Goal: Task Accomplishment & Management: Manage account settings

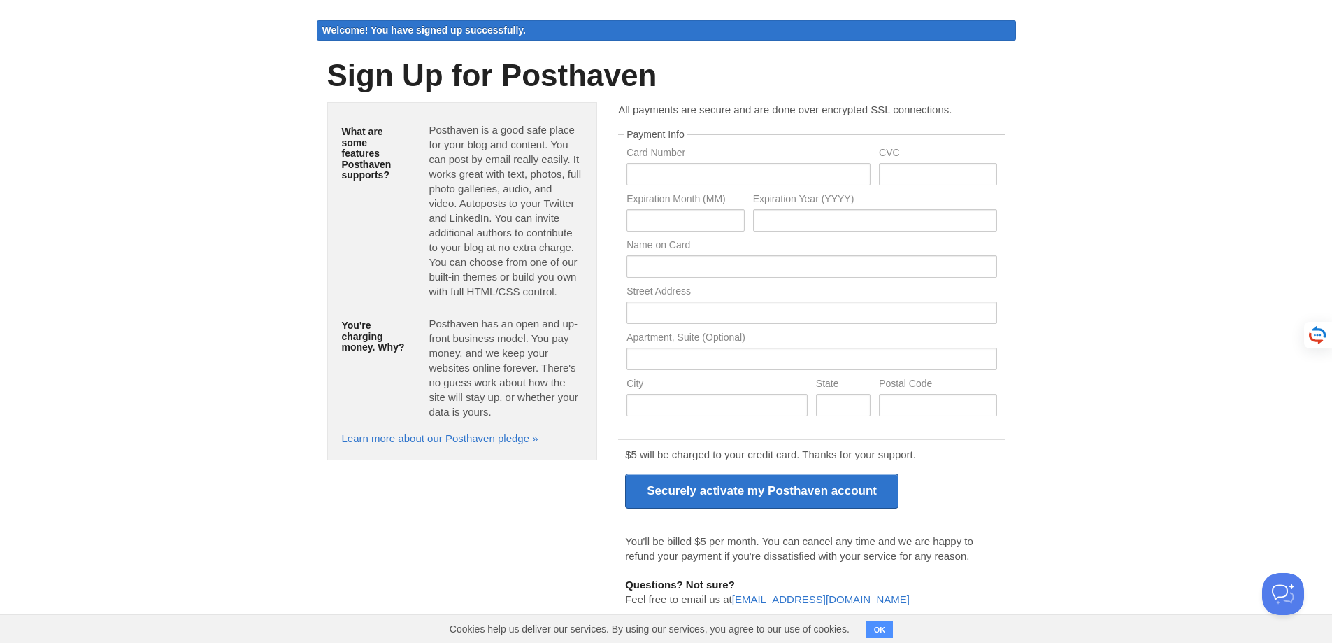
scroll to position [50, 0]
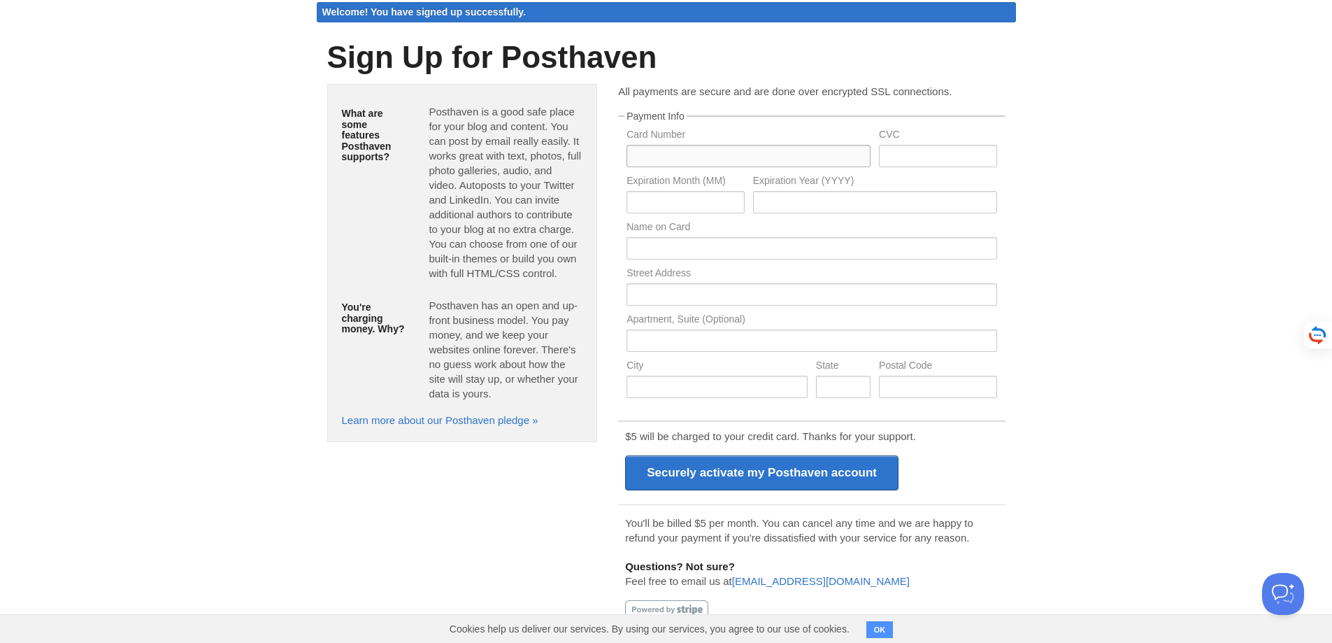
click at [695, 163] on input "text" at bounding box center [749, 156] width 244 height 22
type input "4278320029015673"
type input "449"
type input "05"
type input "2029"
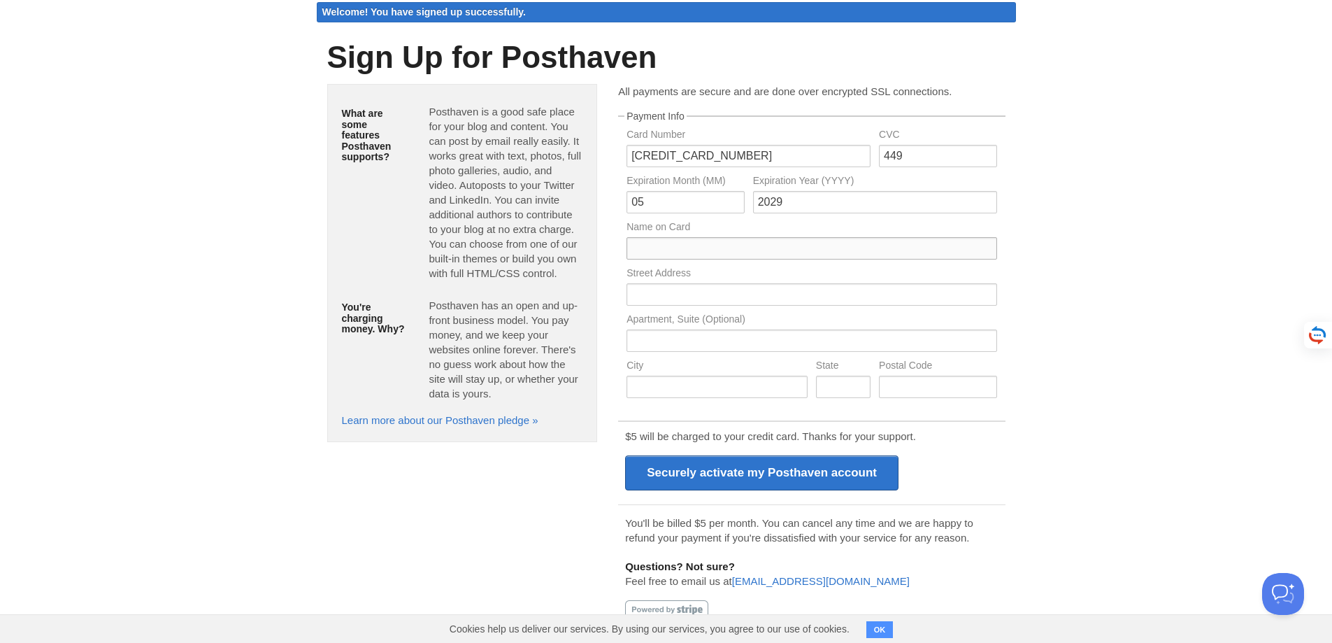
type input "Kamoliddin Islomov"
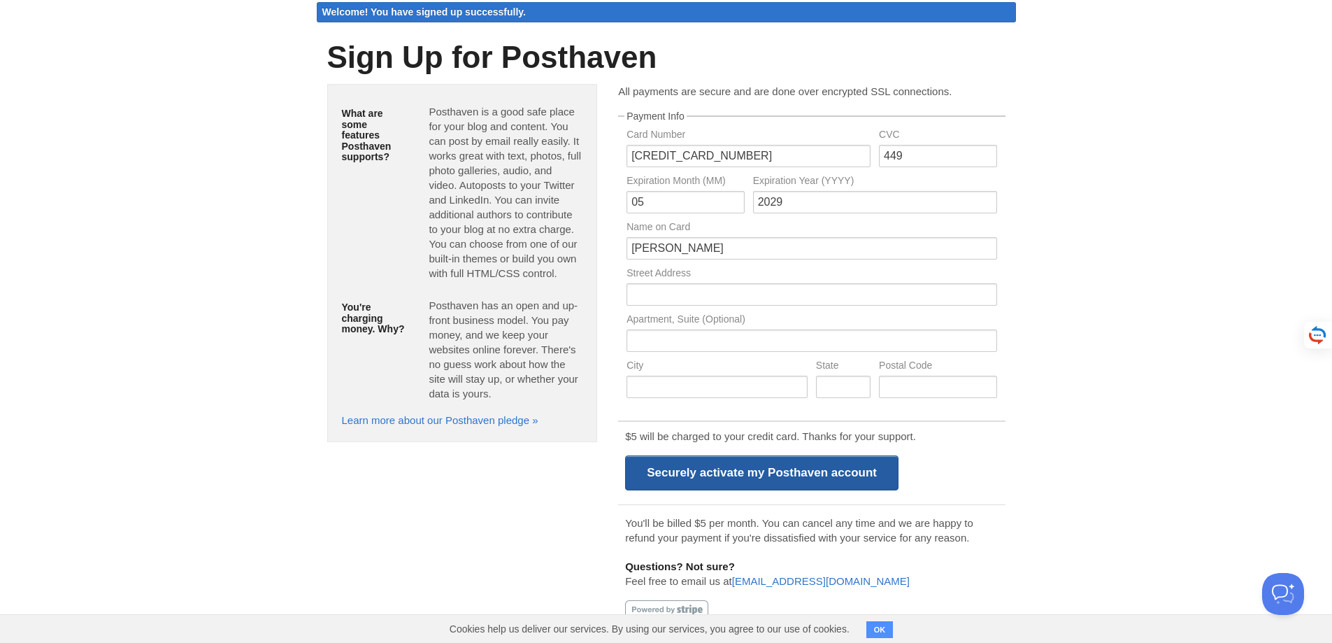
click at [727, 469] on input "Securely activate my Posthaven account" at bounding box center [761, 472] width 273 height 35
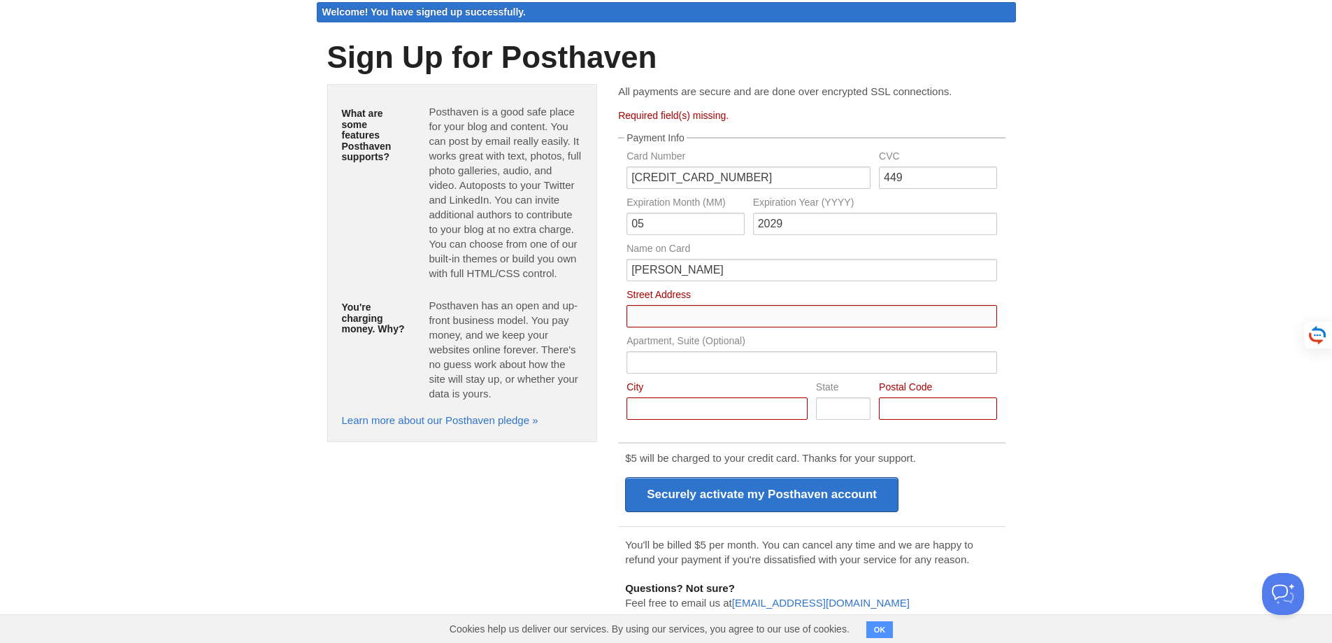
click at [774, 308] on input "Card Number" at bounding box center [812, 316] width 370 height 22
type input "Khurshid 10"
type input "Tashkent region"
type input "100128"
click at [827, 513] on div "$5 will be charged to your credit card. Thanks for your support. Securely activ…" at bounding box center [811, 482] width 387 height 80
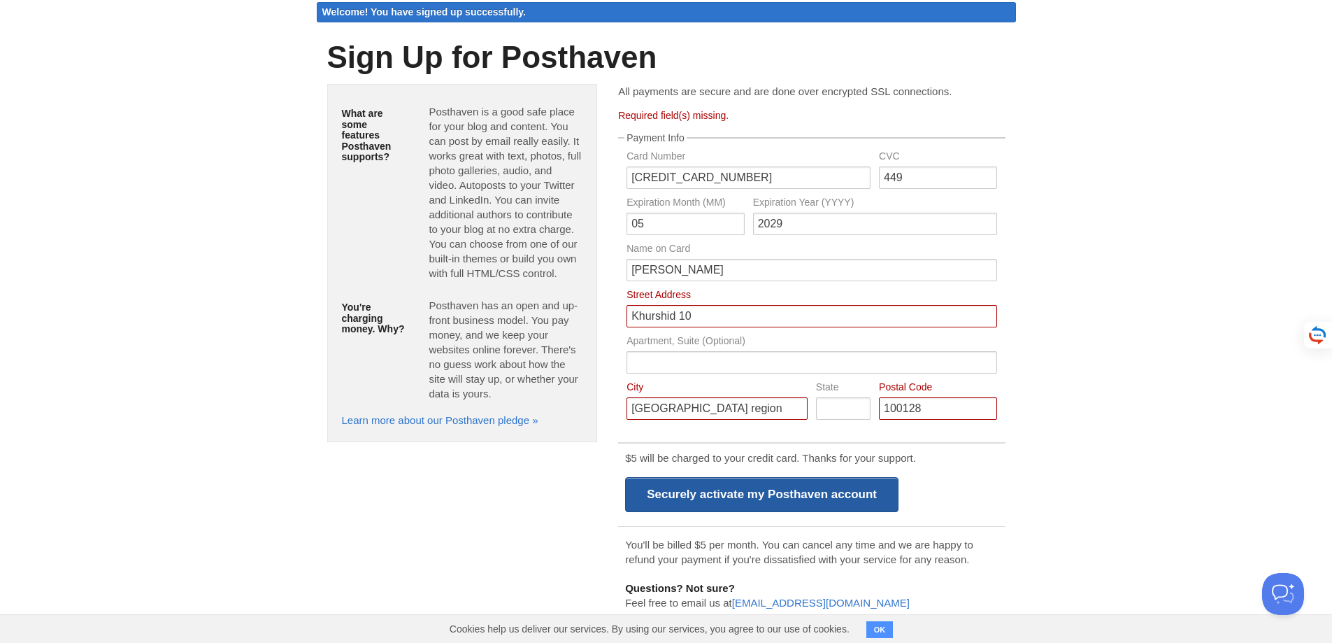
click at [826, 501] on input "Securely activate my Posthaven account" at bounding box center [761, 494] width 273 height 35
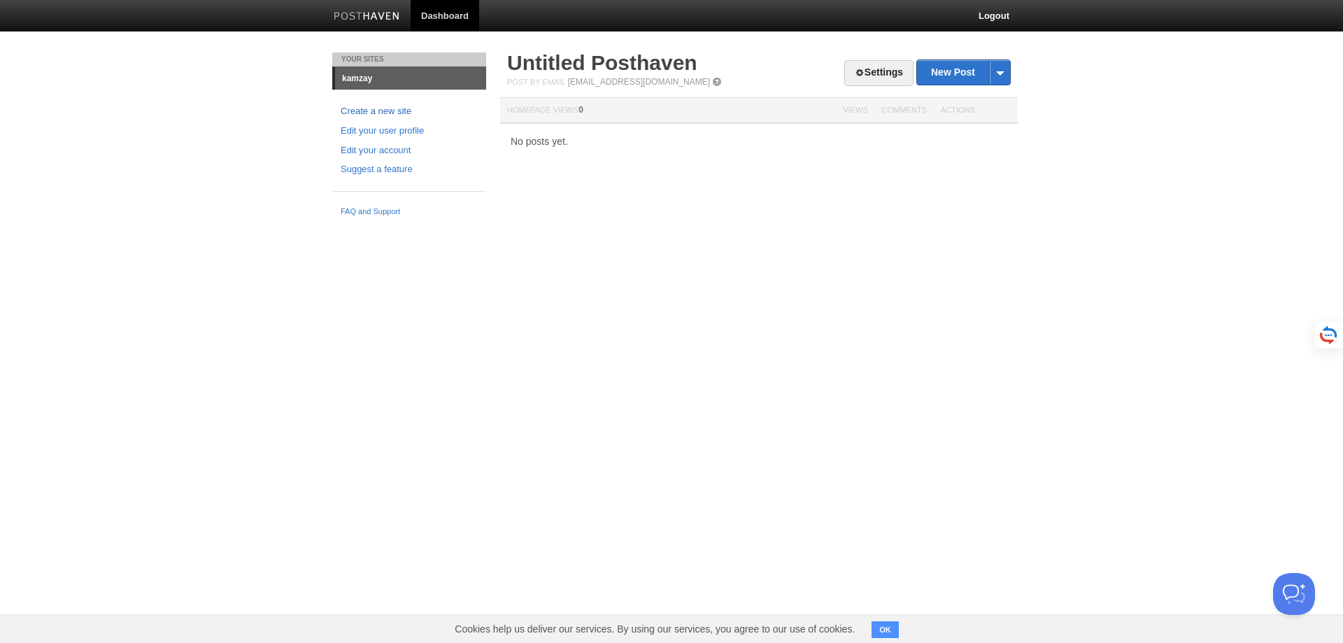
click at [404, 110] on link "Create a new site" at bounding box center [409, 111] width 137 height 15
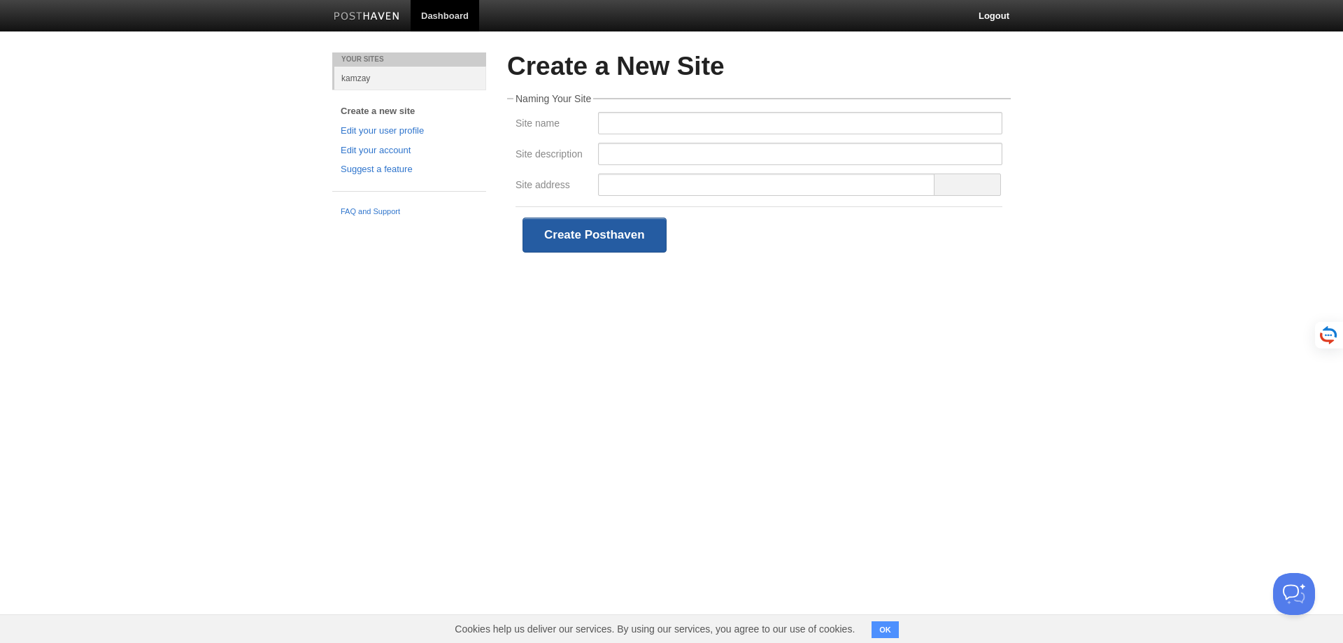
click at [632, 236] on button "Create Posthaven" at bounding box center [594, 235] width 144 height 35
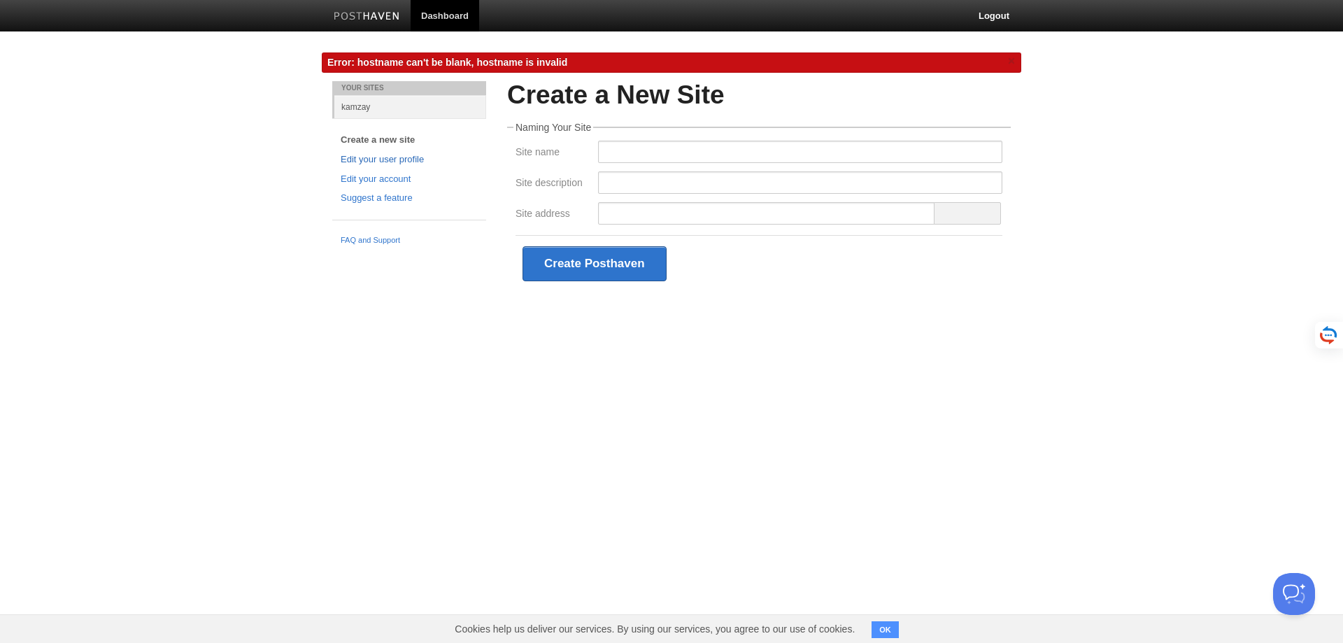
click at [387, 160] on link "Edit your user profile" at bounding box center [409, 159] width 137 height 15
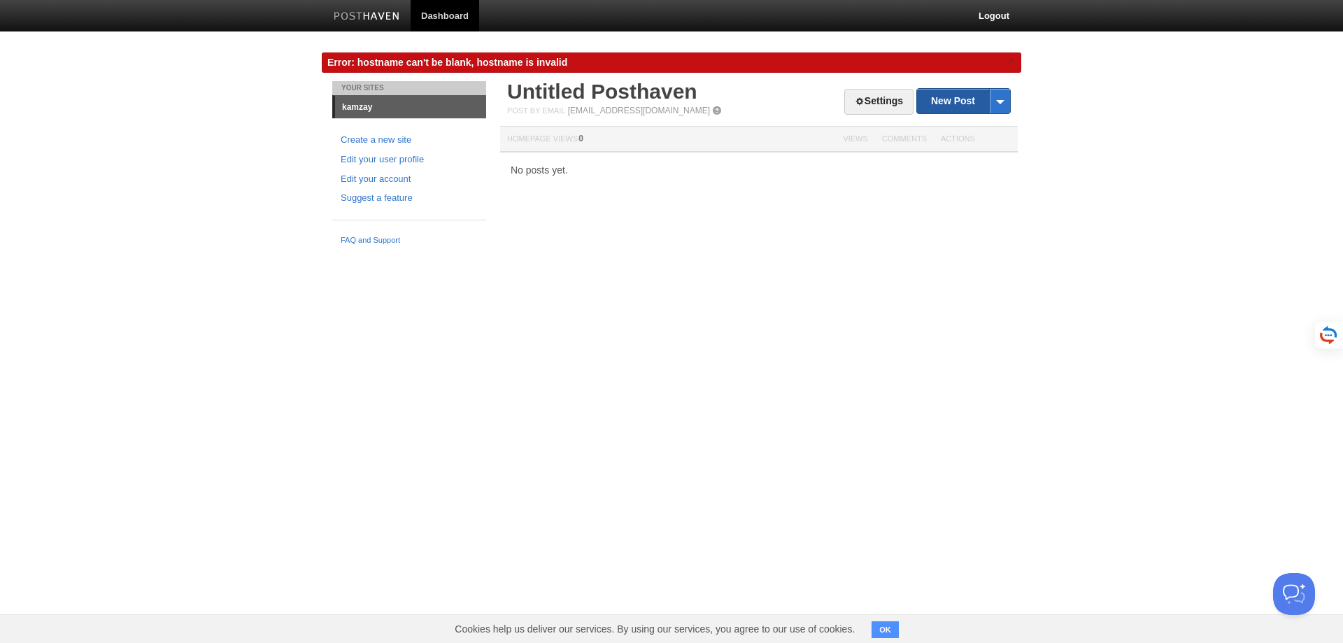
click at [947, 100] on link "New Post" at bounding box center [963, 101] width 93 height 24
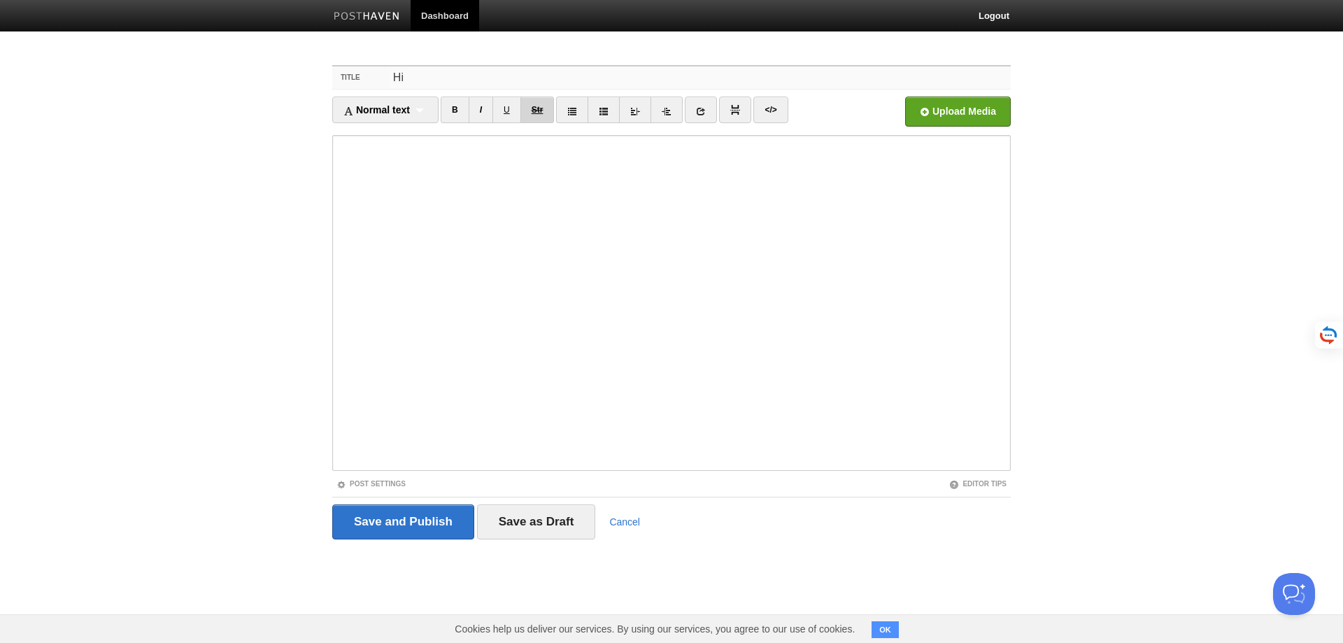
type input "Hi"
click at [439, 529] on input "Save and Publish" at bounding box center [403, 521] width 142 height 35
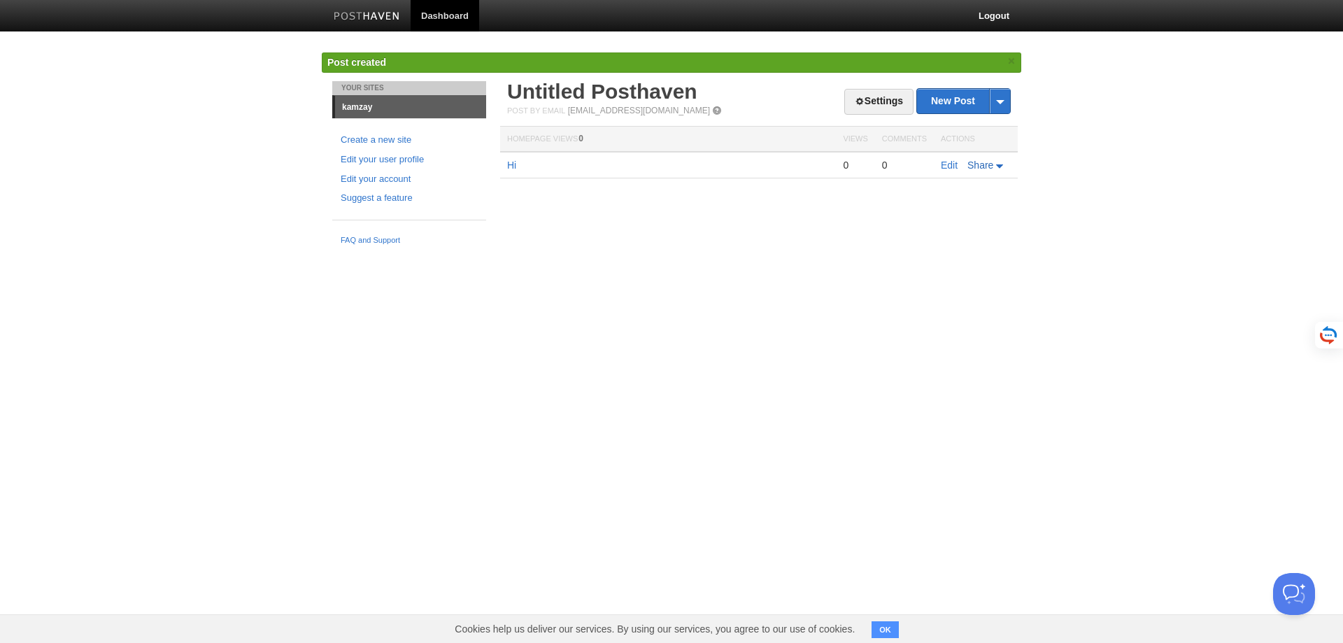
click at [997, 164] on icon at bounding box center [999, 165] width 7 height 3
click at [986, 185] on link "E-mail" at bounding box center [961, 187] width 92 height 20
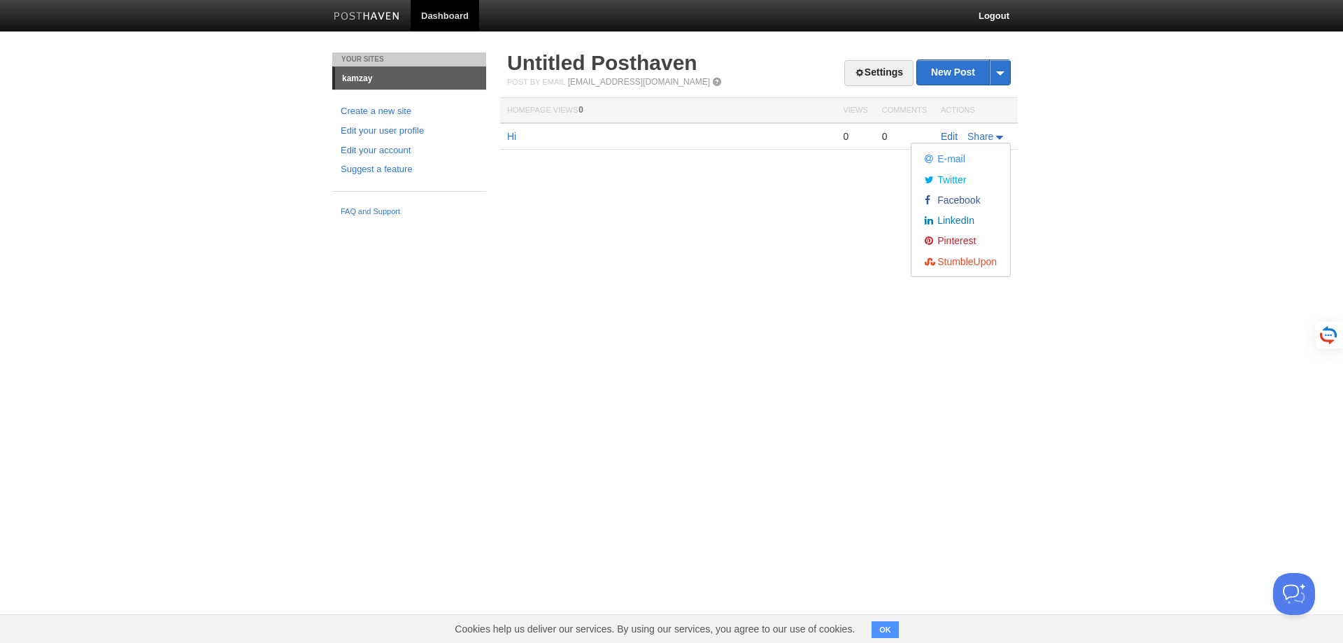
click at [953, 133] on link "Edit" at bounding box center [949, 136] width 17 height 11
click at [988, 131] on span "Share" at bounding box center [980, 136] width 26 height 11
click at [961, 180] on span "Twitter" at bounding box center [949, 179] width 31 height 11
click at [401, 149] on link "Edit your account" at bounding box center [409, 150] width 137 height 15
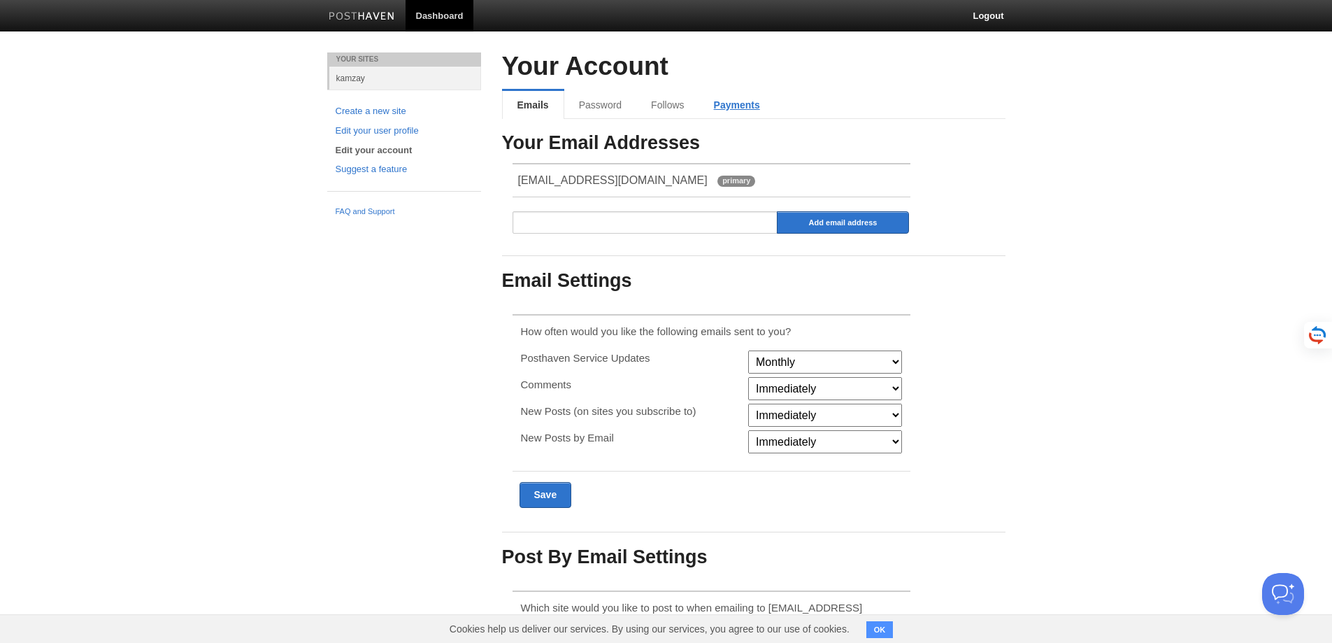
click at [741, 106] on link "Payments" at bounding box center [737, 105] width 76 height 28
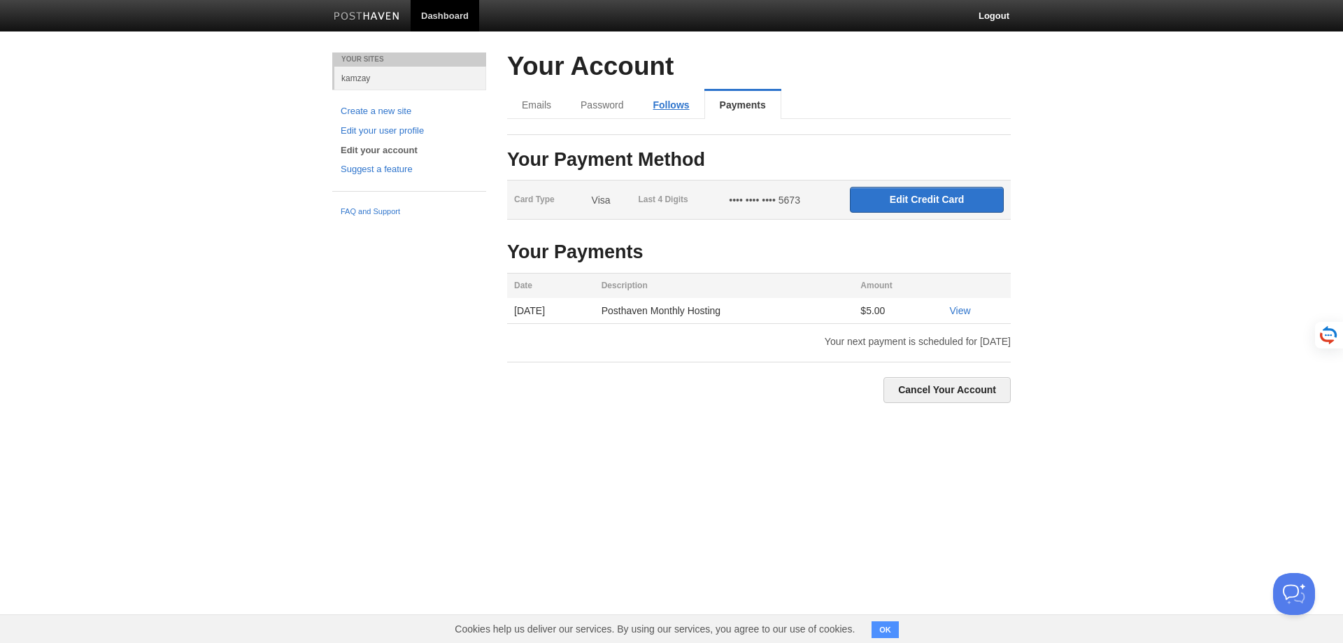
click at [657, 102] on link "Follows" at bounding box center [671, 105] width 66 height 28
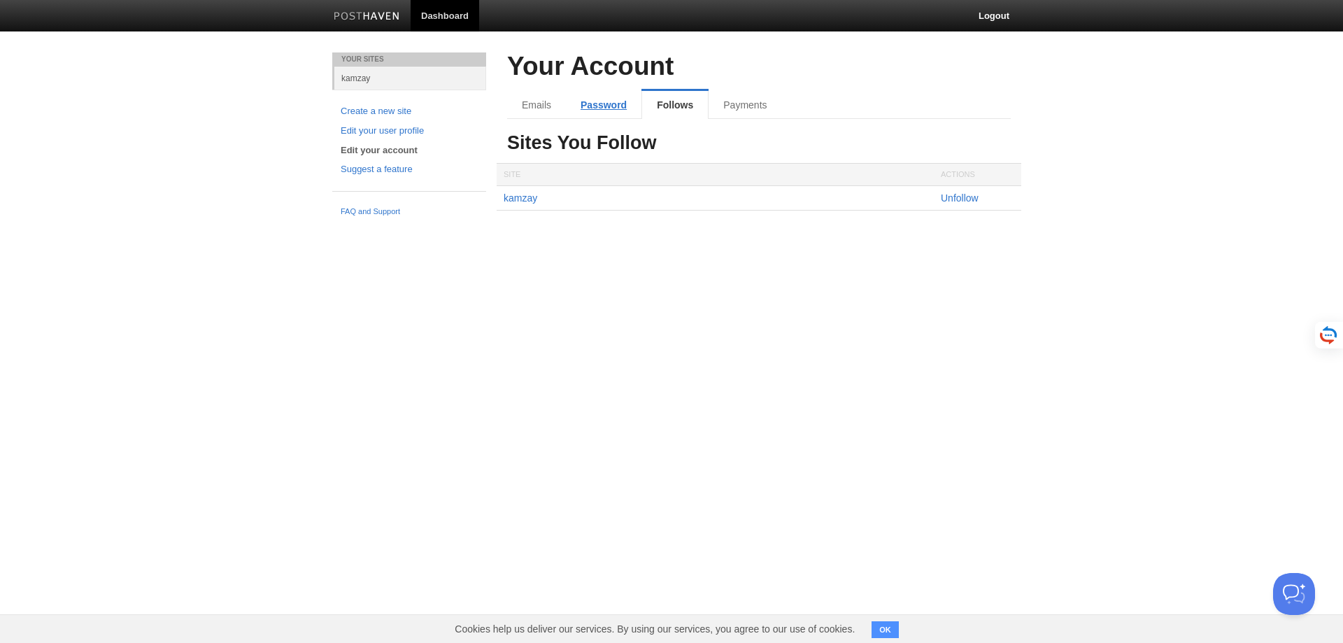
click at [598, 99] on link "Password" at bounding box center [604, 105] width 76 height 28
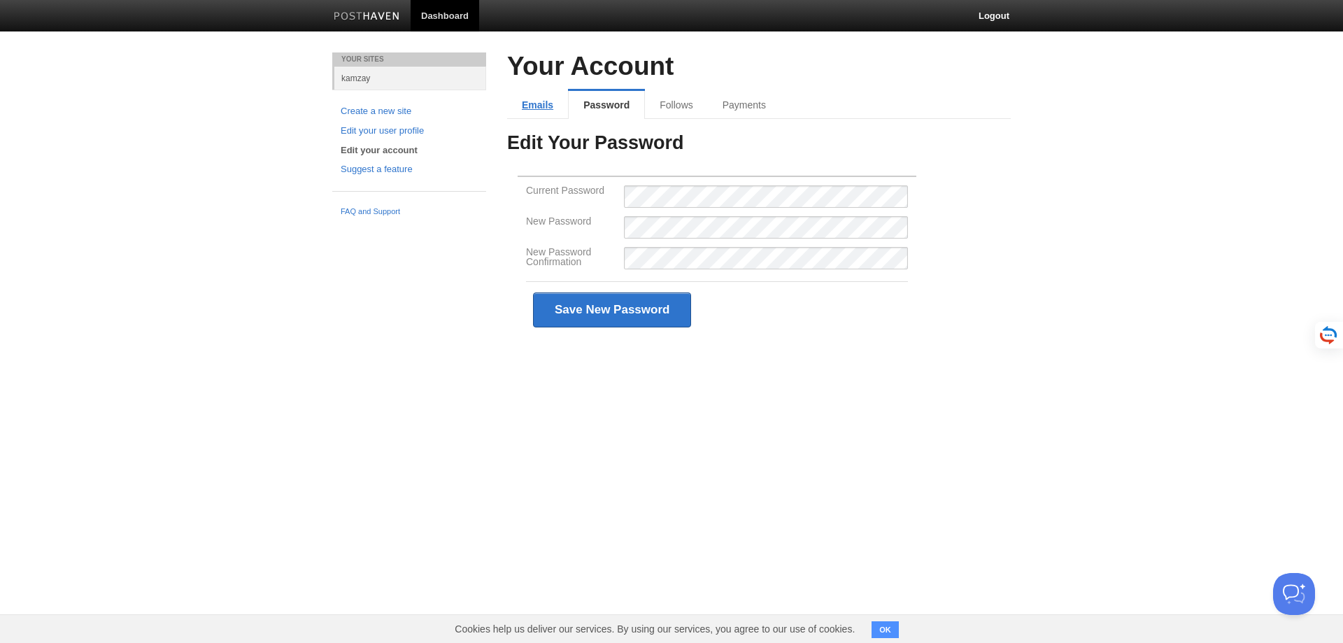
click at [536, 104] on link "Emails" at bounding box center [537, 105] width 61 height 28
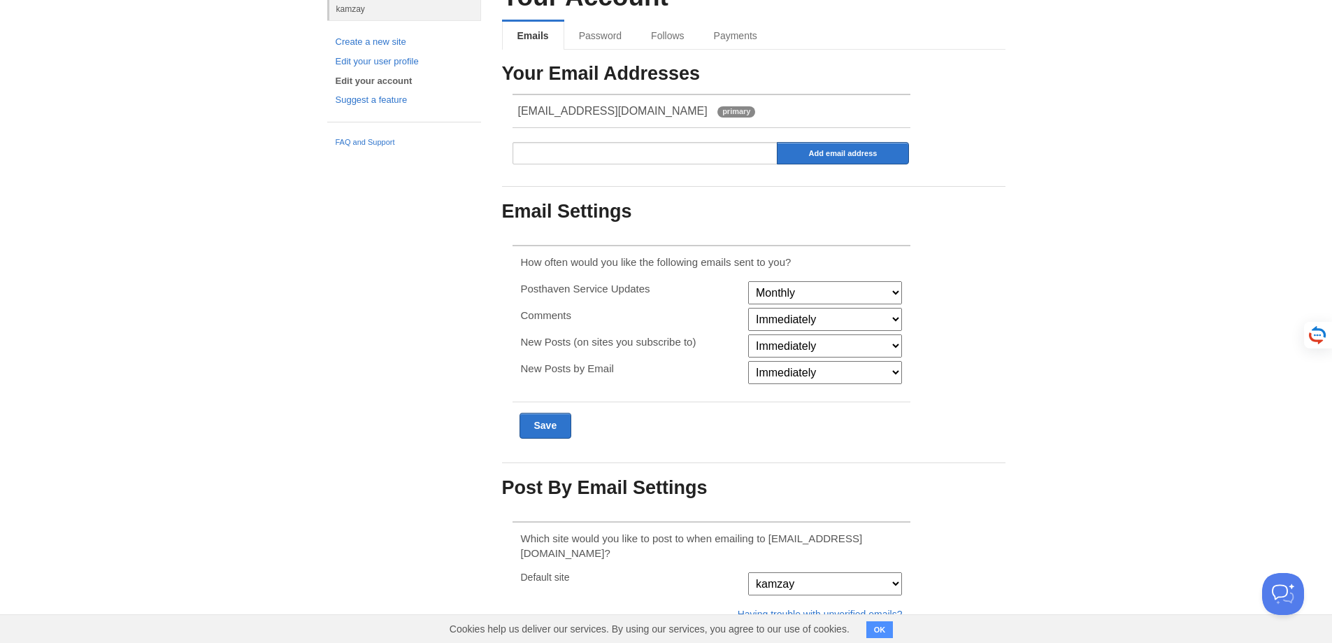
scroll to position [70, 0]
click at [818, 285] on select "Monthly Never" at bounding box center [825, 291] width 154 height 23
select select "never"
click at [748, 280] on select "Monthly Never" at bounding box center [825, 291] width 154 height 23
click at [790, 317] on select "Immediately Never" at bounding box center [825, 318] width 154 height 23
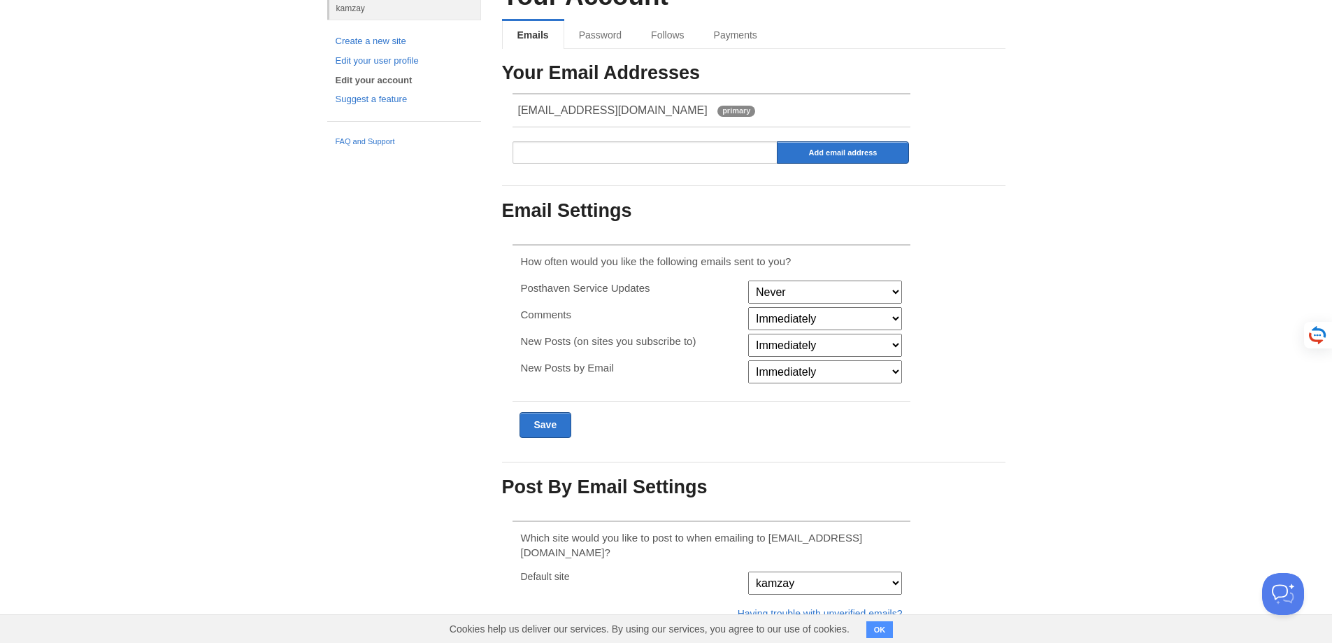
click at [795, 320] on select "Immediately Never" at bounding box center [825, 318] width 154 height 23
click at [786, 350] on select "Immediately Never" at bounding box center [825, 345] width 154 height 23
click at [786, 343] on select "Immediately Never" at bounding box center [825, 345] width 154 height 23
select select "never"
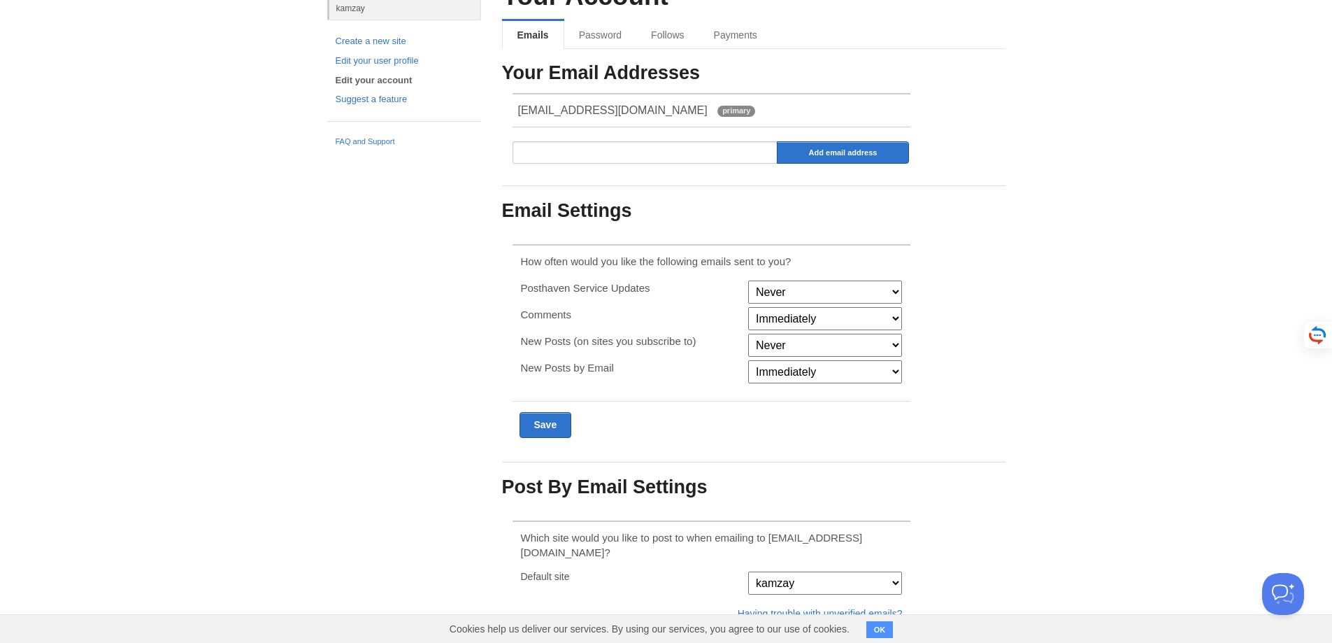
click at [748, 334] on select "Immediately Never" at bounding box center [825, 345] width 154 height 23
click at [775, 374] on select "Immediately Never" at bounding box center [825, 371] width 154 height 23
select select "never"
click at [748, 360] on select "Immediately Never" at bounding box center [825, 371] width 154 height 23
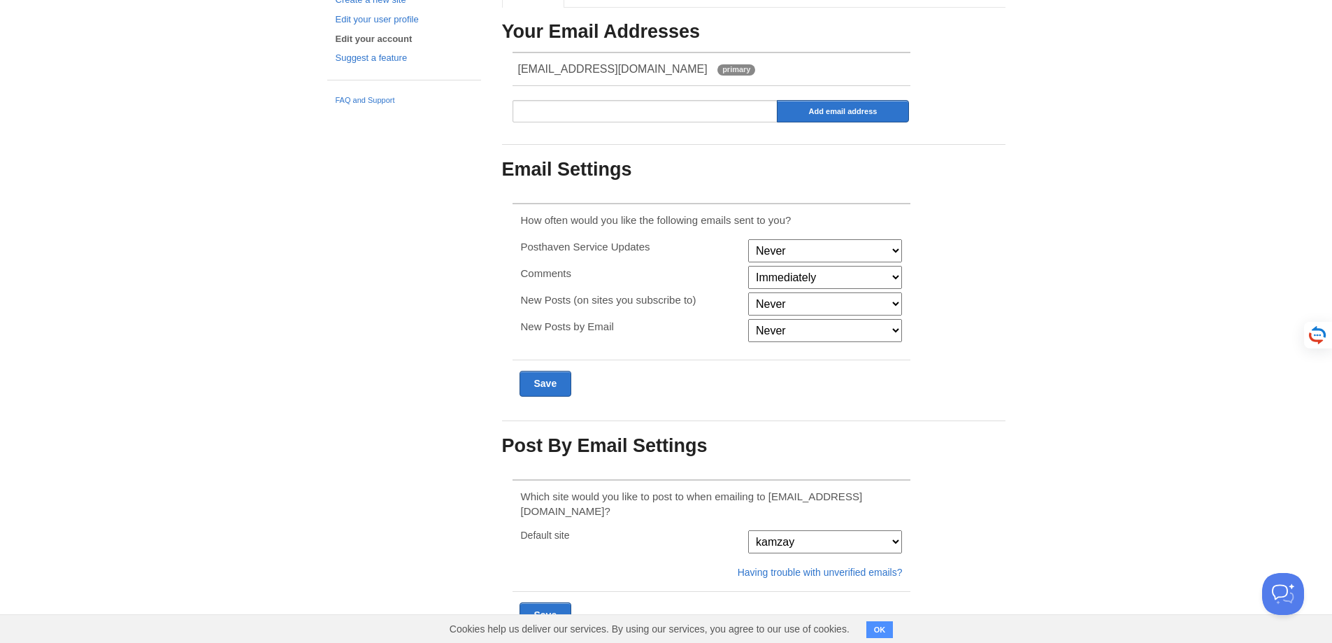
scroll to position [134, 0]
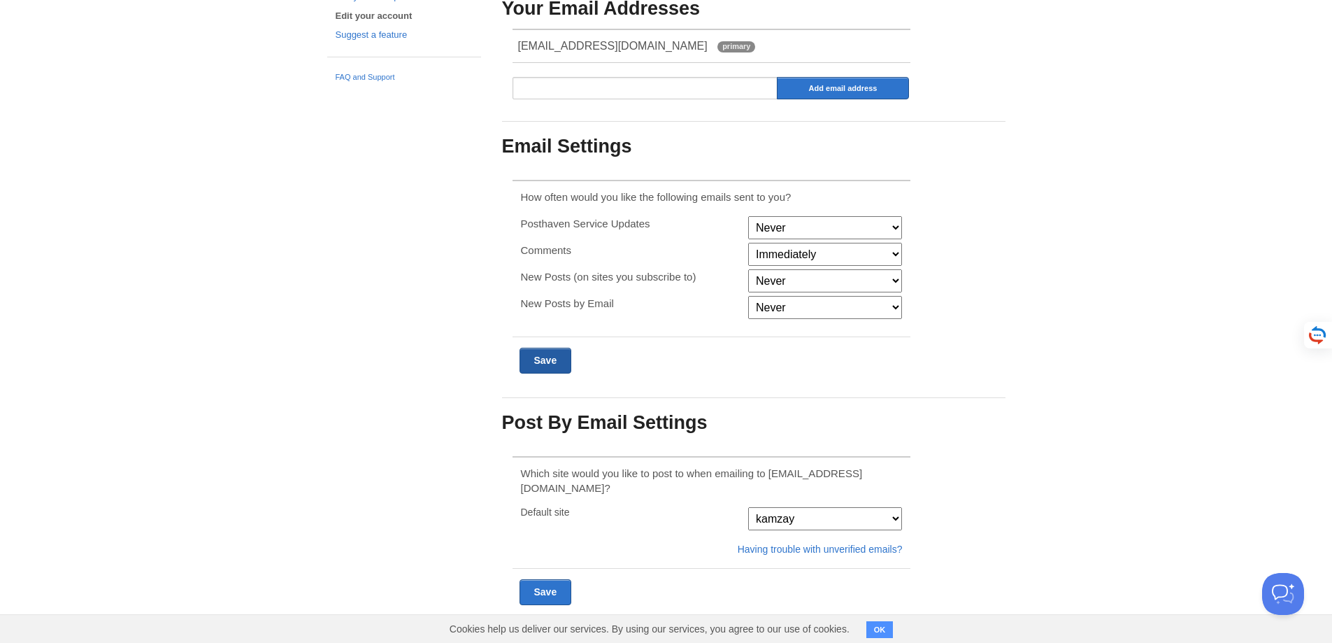
click at [546, 352] on input "Submit" at bounding box center [546, 361] width 52 height 26
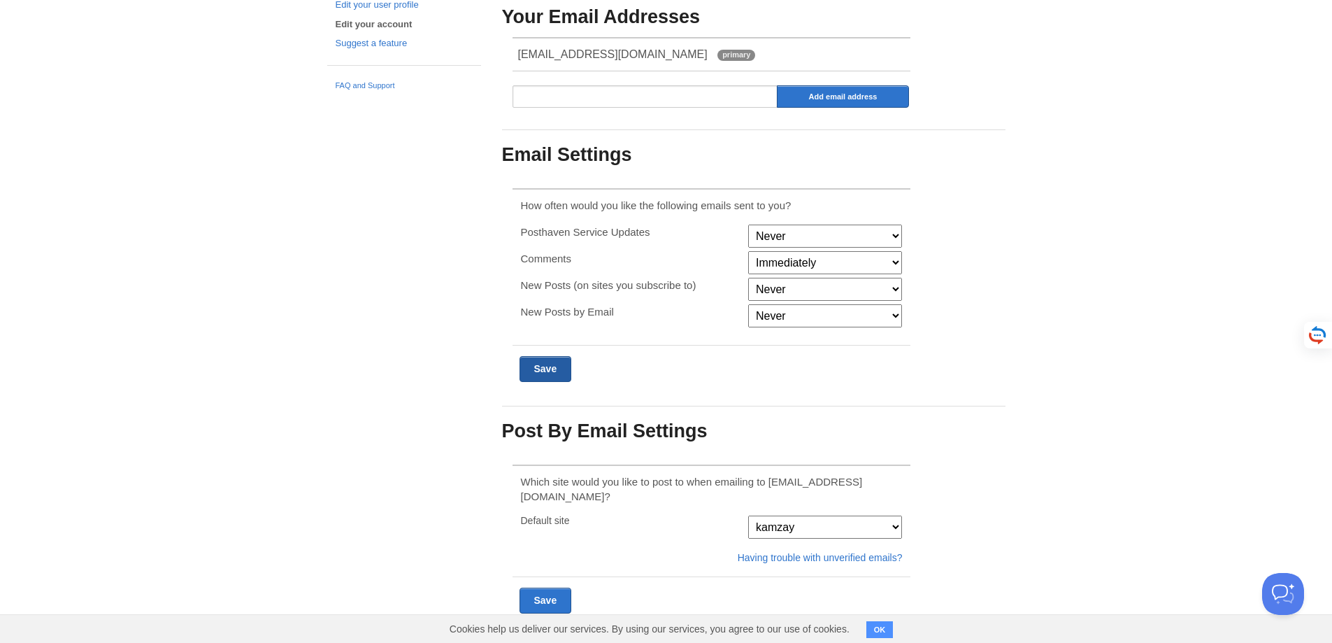
scroll to position [163, 0]
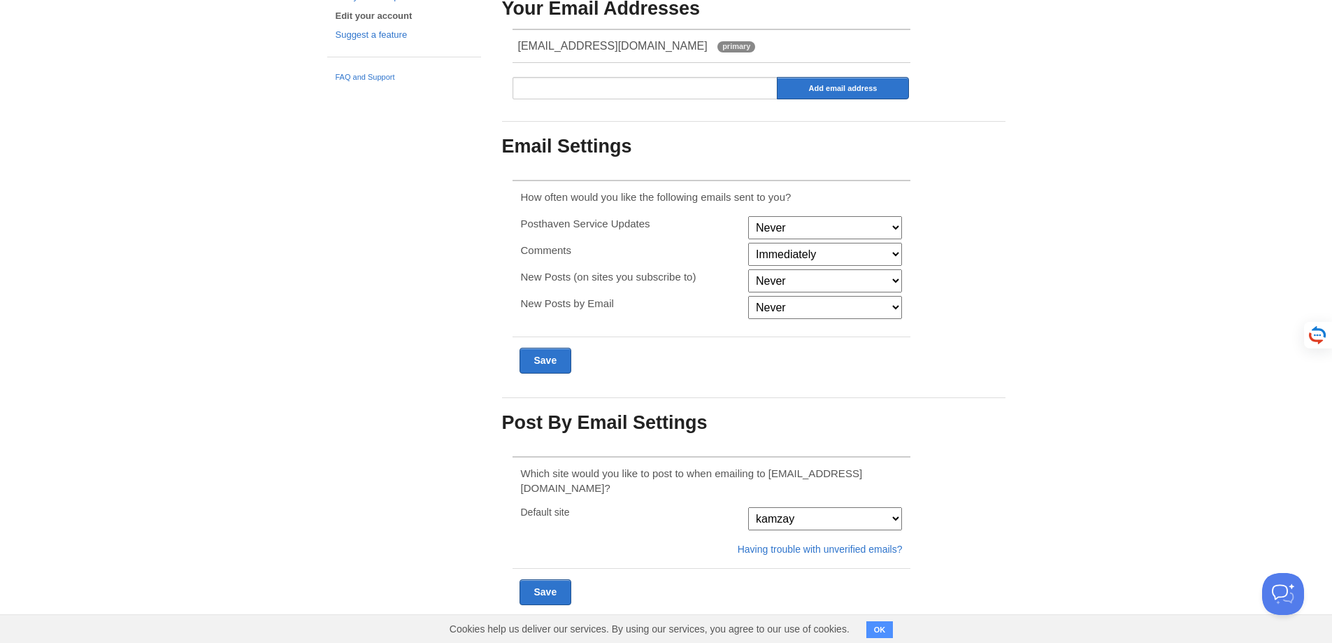
click at [817, 507] on select "kamzay" at bounding box center [825, 518] width 154 height 23
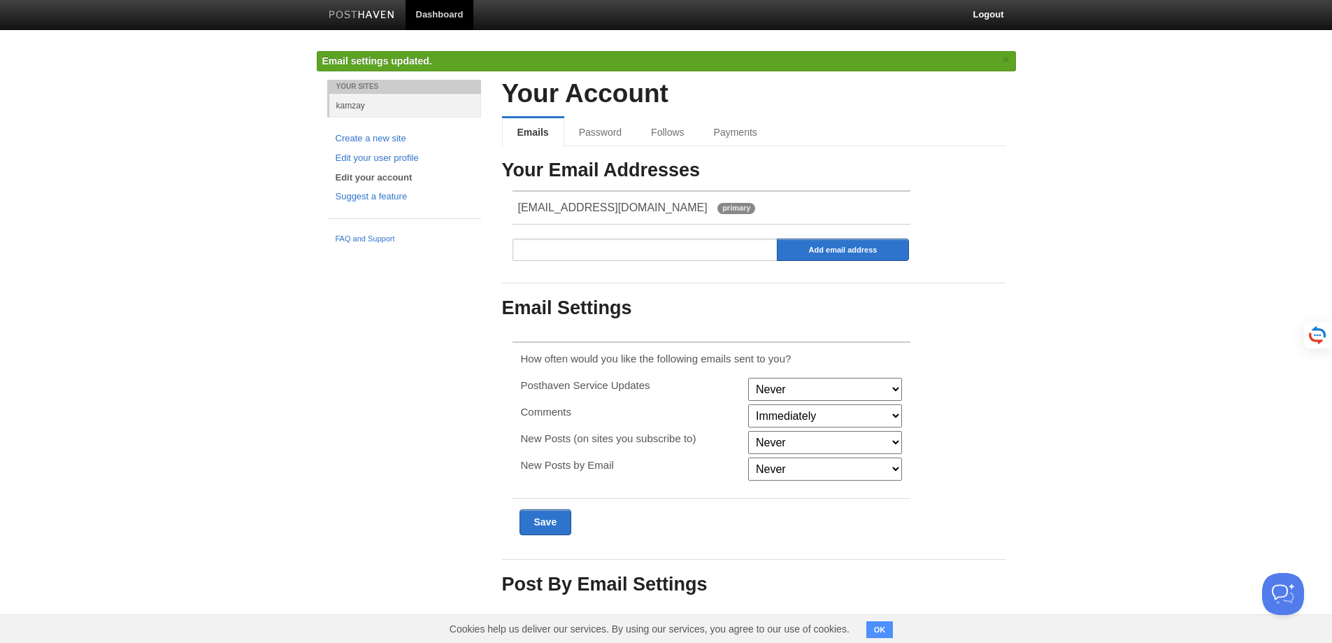
scroll to position [0, 0]
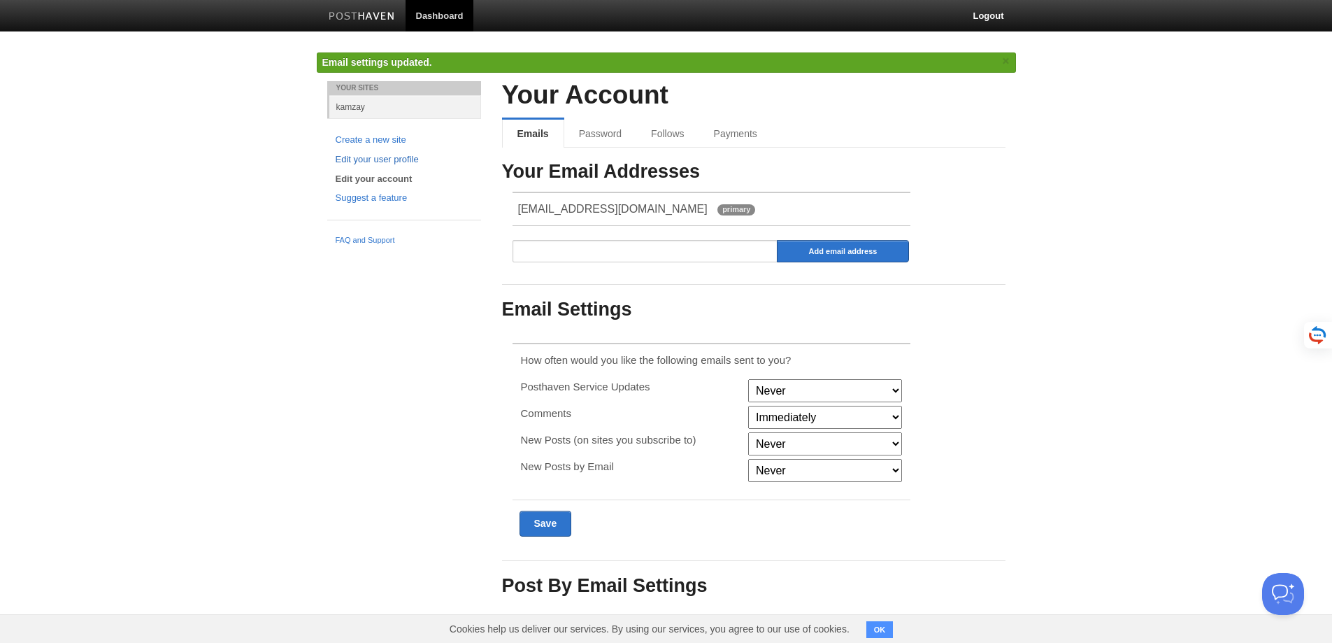
click at [394, 157] on link "Edit your user profile" at bounding box center [404, 159] width 137 height 15
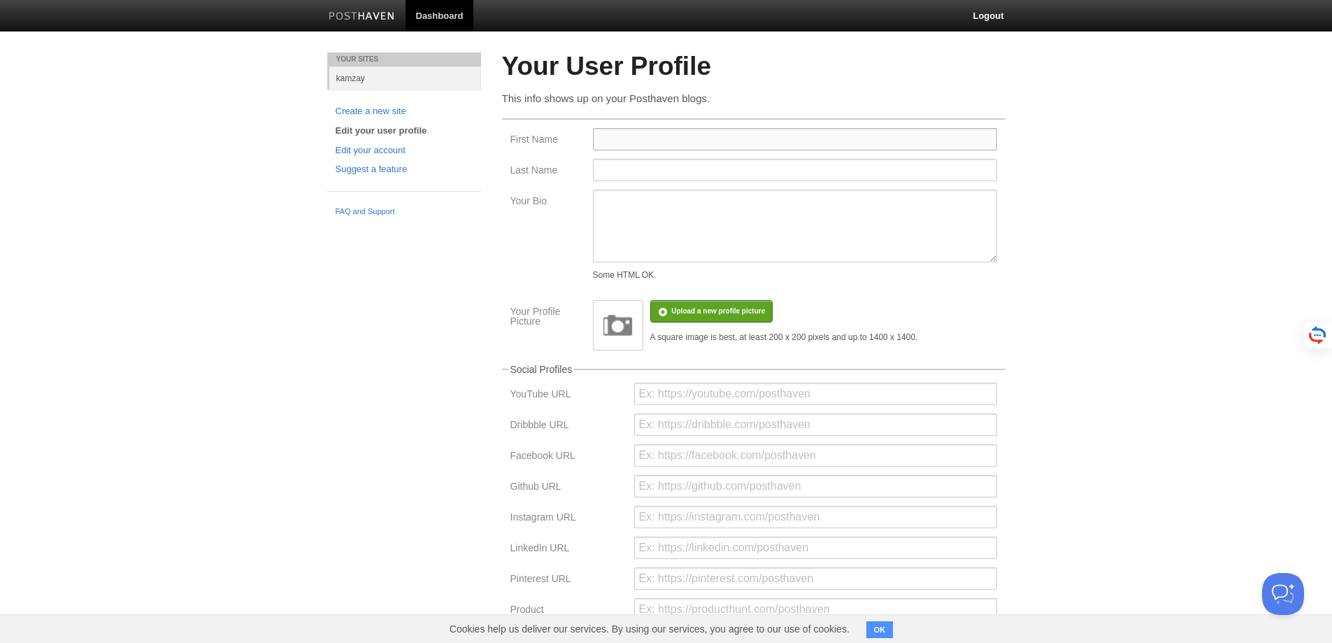
click at [655, 141] on input "First Name" at bounding box center [795, 139] width 404 height 22
type input "[PERSON_NAME]"
type input "[DEMOGRAPHIC_DATA]"
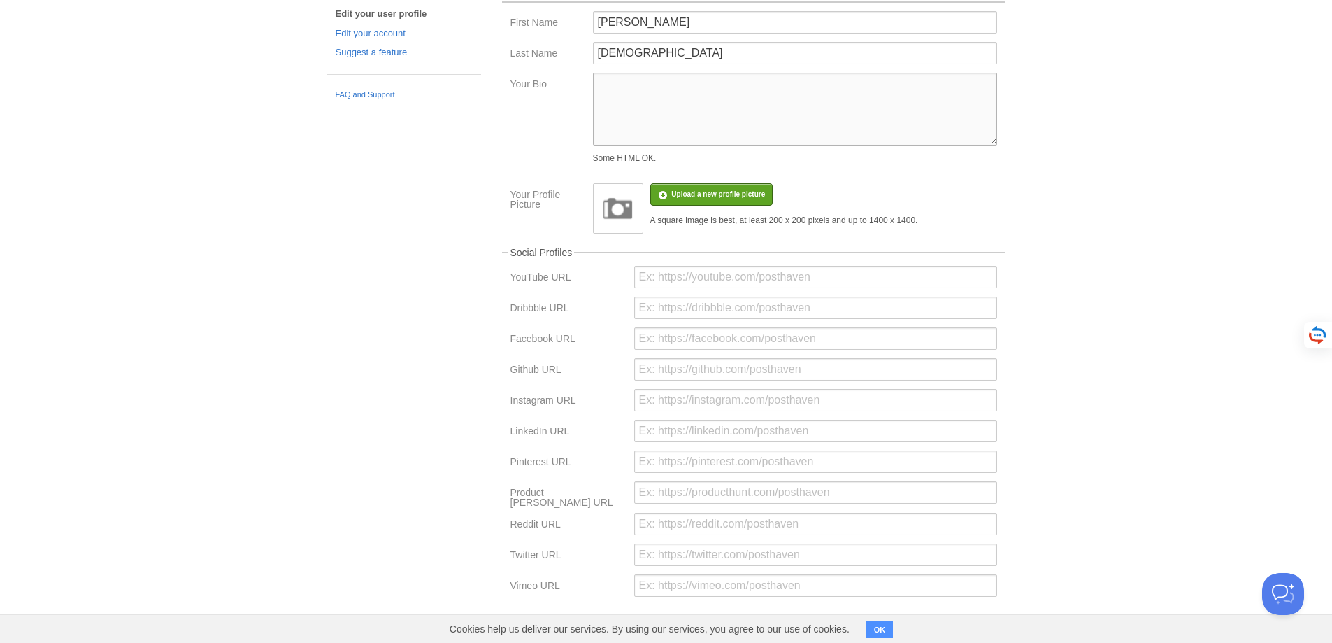
scroll to position [190, 0]
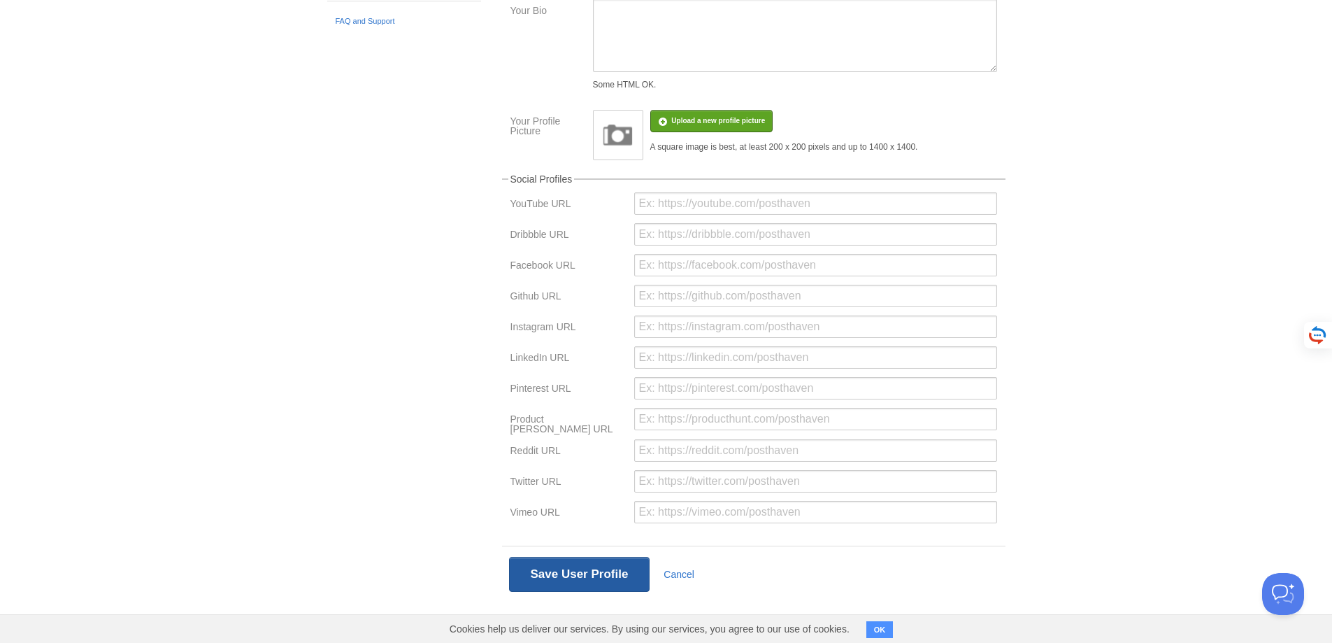
click at [548, 585] on button "Save User Profile" at bounding box center [579, 574] width 141 height 35
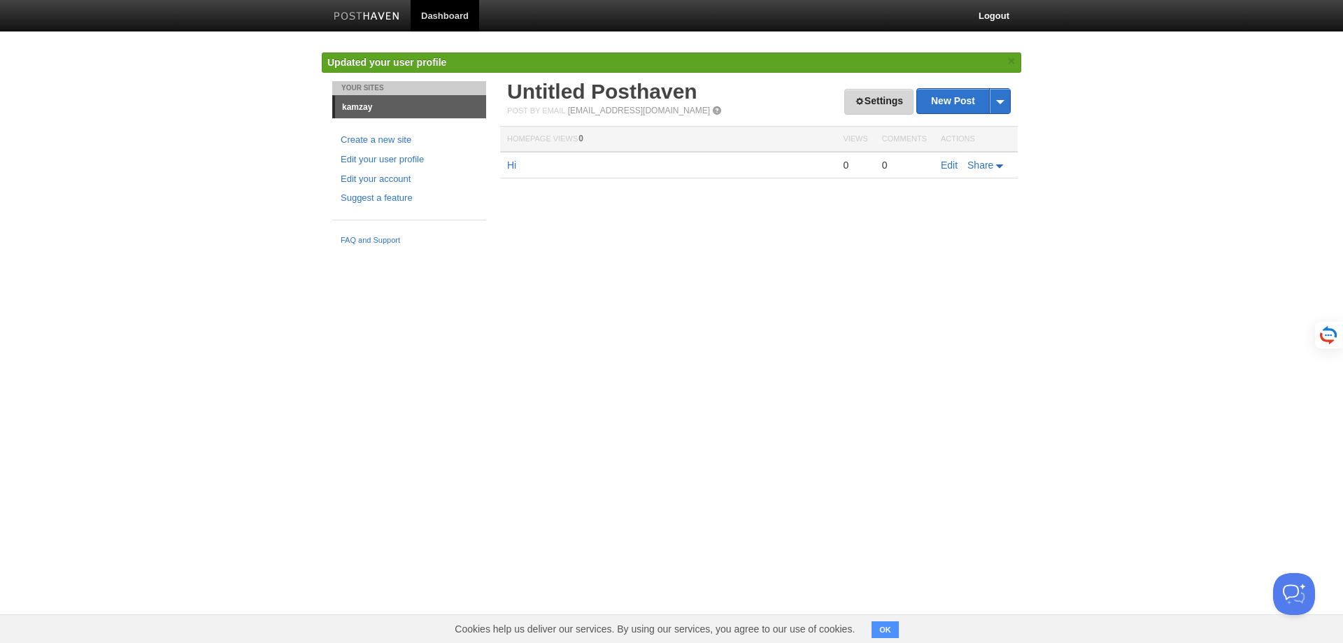
click at [890, 99] on link "Settings" at bounding box center [878, 102] width 69 height 26
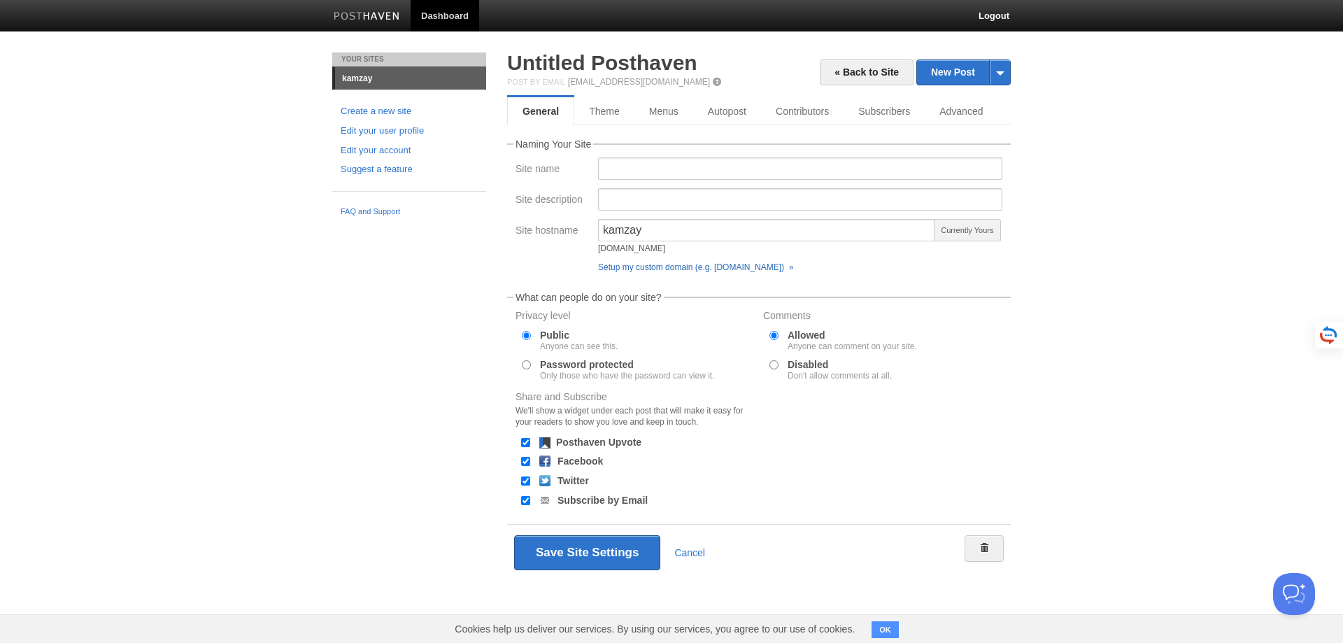
click at [667, 267] on link "Setup my custom domain (e.g. blog.yourdomain.com) »" at bounding box center [695, 267] width 195 height 10
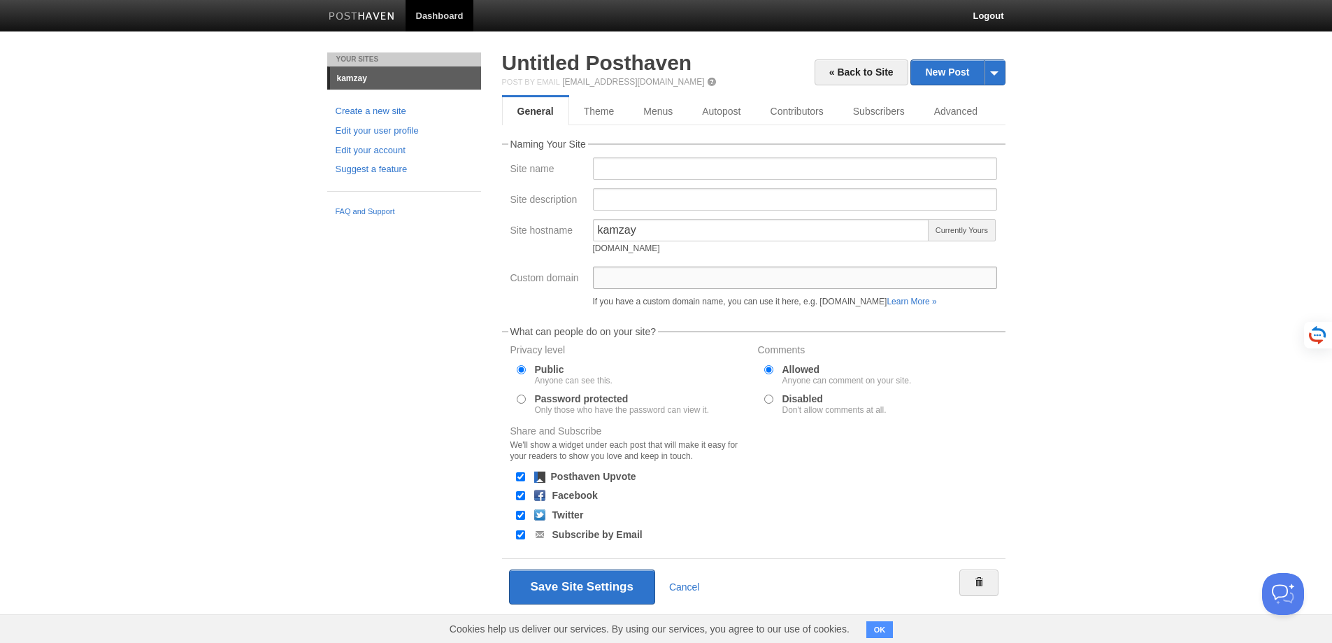
click at [632, 276] on input "Custom domain" at bounding box center [795, 277] width 404 height 22
type input "kamzay.com"
click at [509, 569] on button "Save Site Settings" at bounding box center [582, 586] width 146 height 35
click at [678, 309] on div "kamzay.com If you have a custom domain name, you can use it here, e.g. blog.you…" at bounding box center [795, 289] width 413 height 46
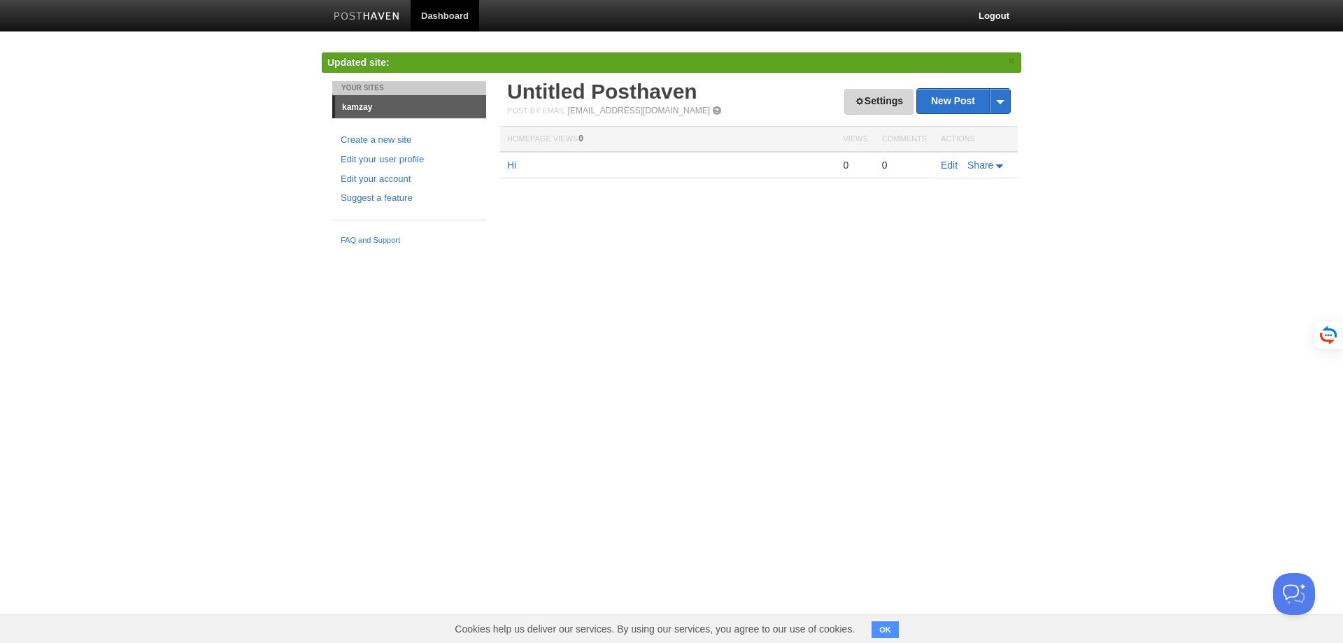
click at [900, 97] on link "Settings" at bounding box center [878, 102] width 69 height 26
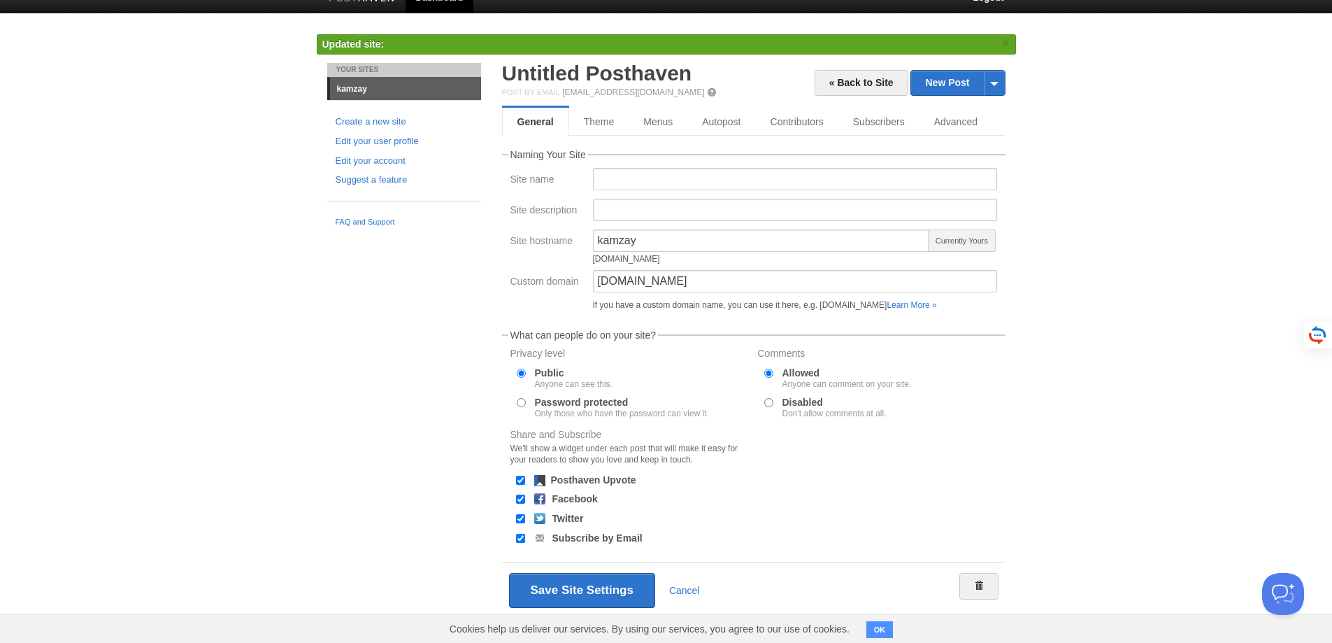
scroll to position [35, 0]
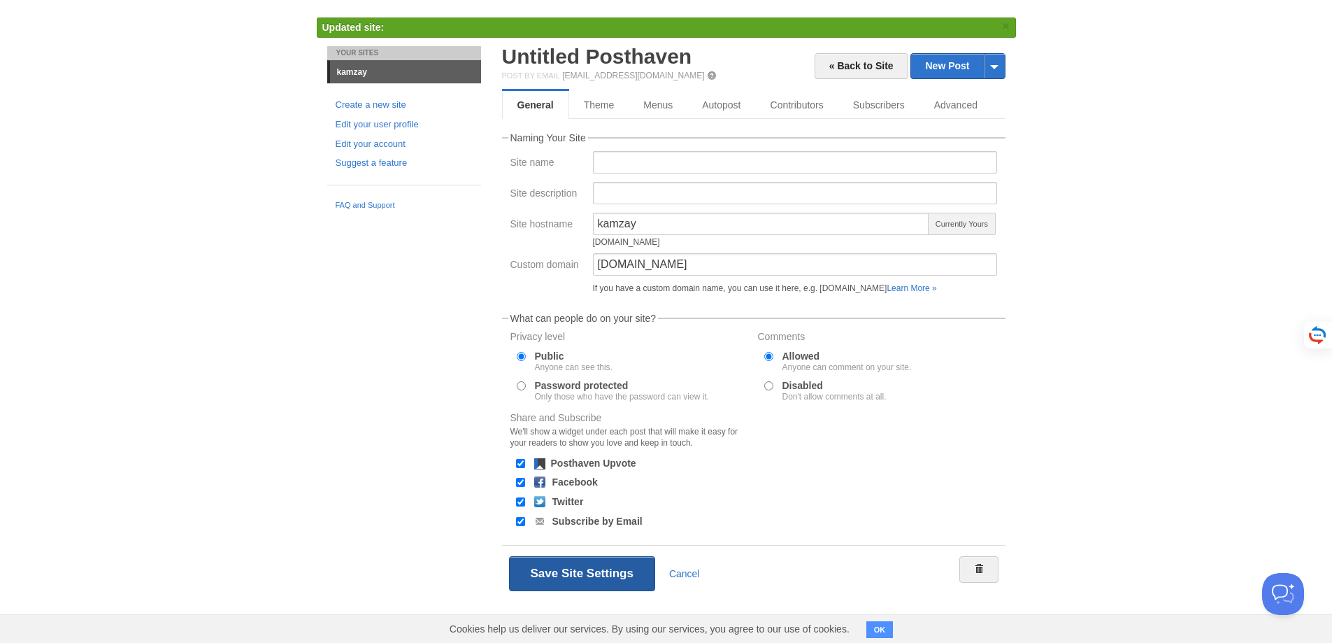
click at [589, 567] on button "Save Site Settings" at bounding box center [582, 573] width 146 height 35
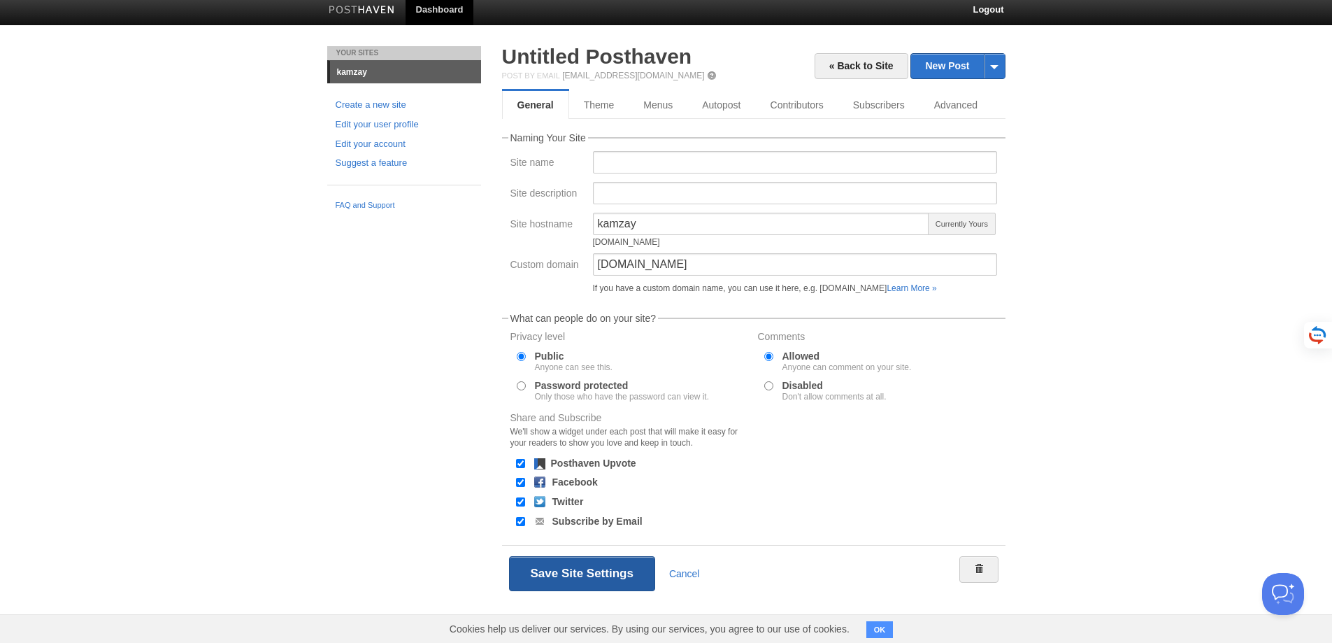
scroll to position [6, 0]
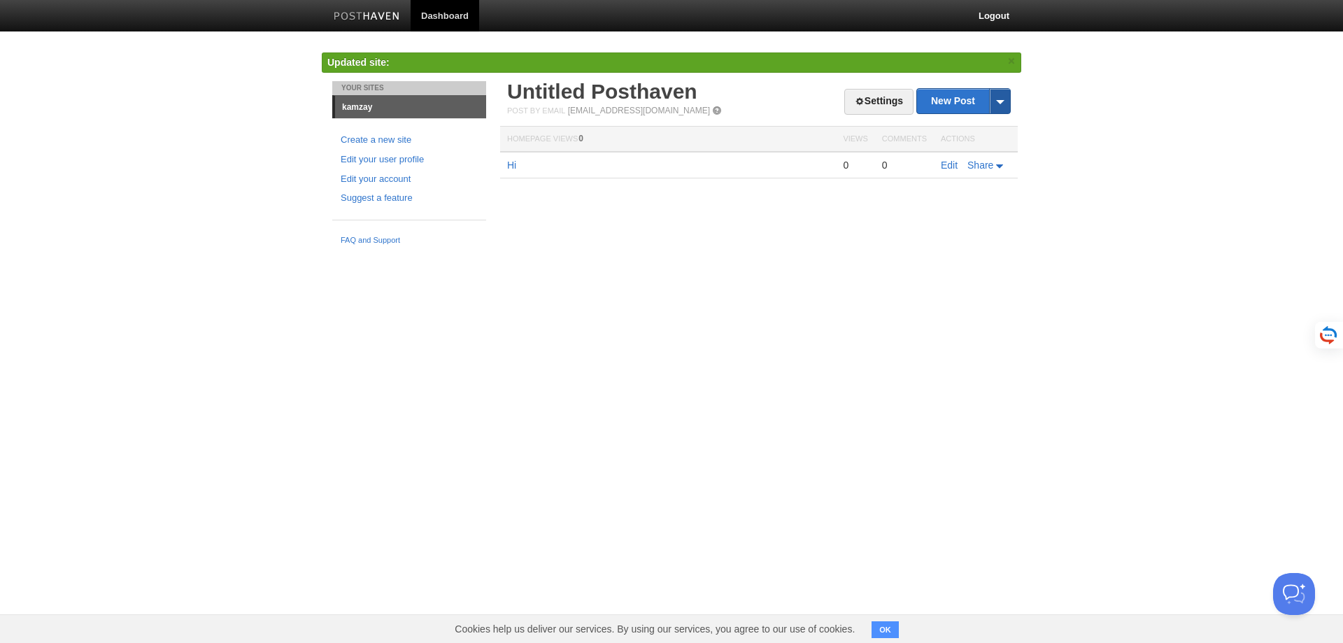
click at [1001, 97] on span at bounding box center [999, 101] width 21 height 24
click at [889, 104] on link "Settings" at bounding box center [878, 102] width 69 height 26
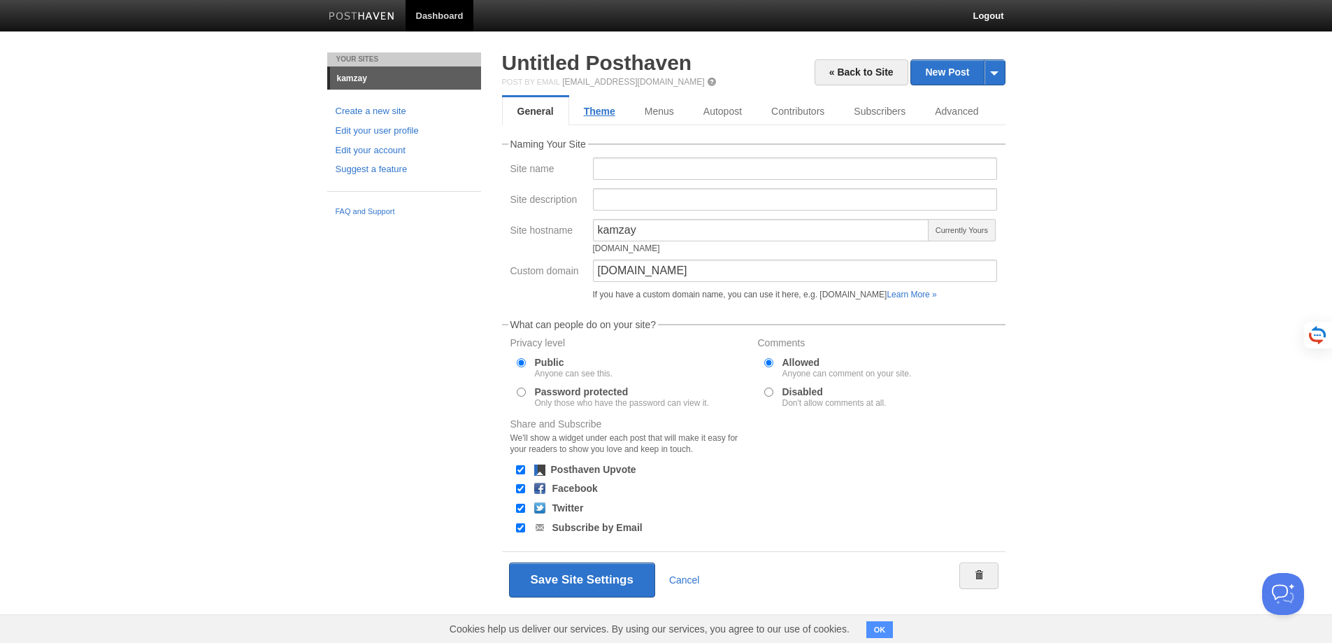
click at [590, 109] on link "Theme" at bounding box center [599, 111] width 61 height 28
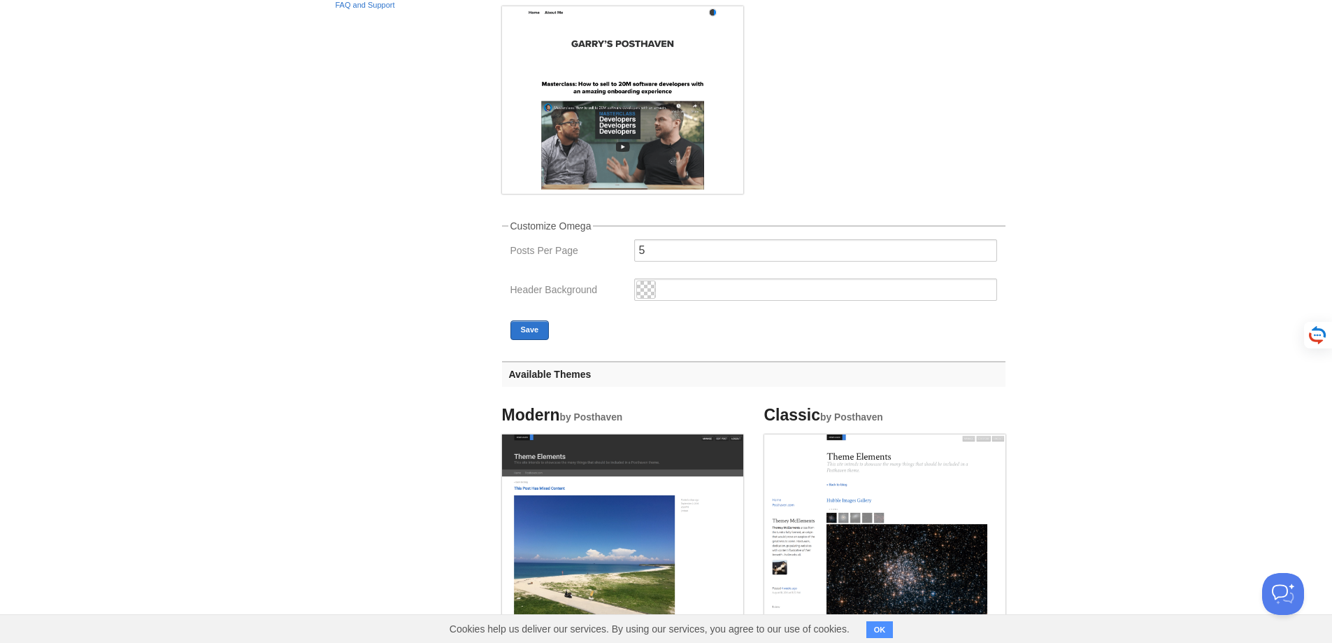
scroll to position [210, 0]
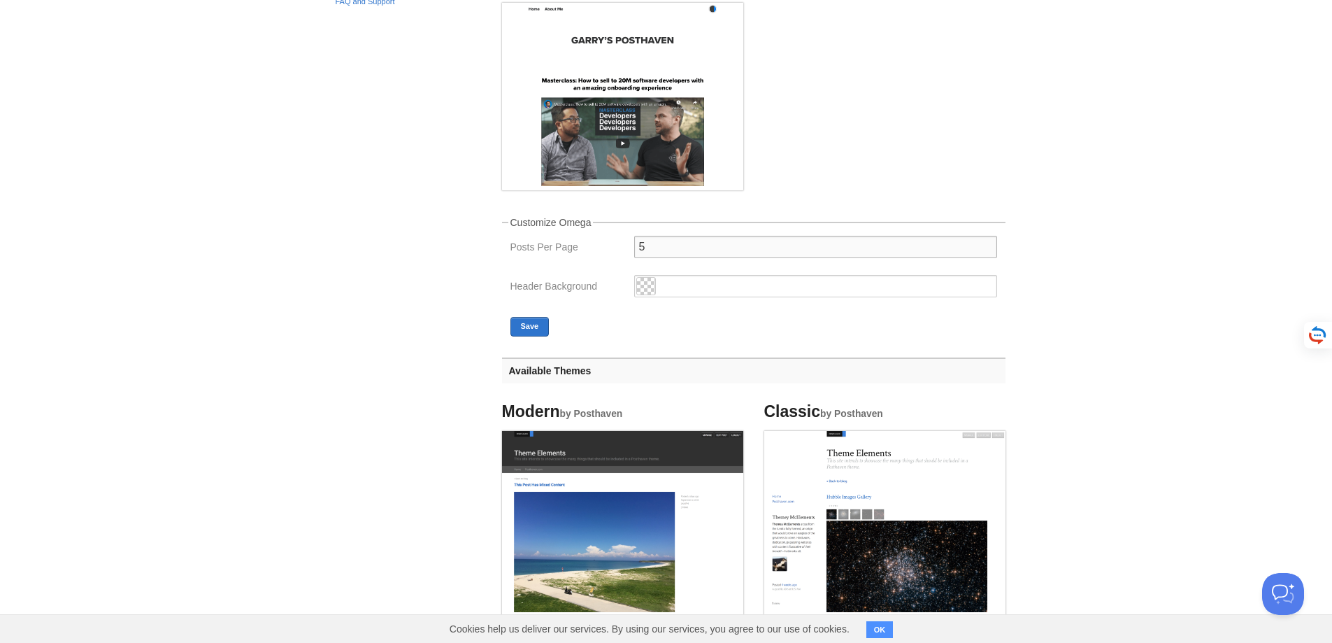
drag, startPoint x: 716, startPoint y: 241, endPoint x: 543, endPoint y: 241, distance: 172.8
click at [564, 241] on div "Posts Per Page 5" at bounding box center [753, 251] width 495 height 31
type input "10"
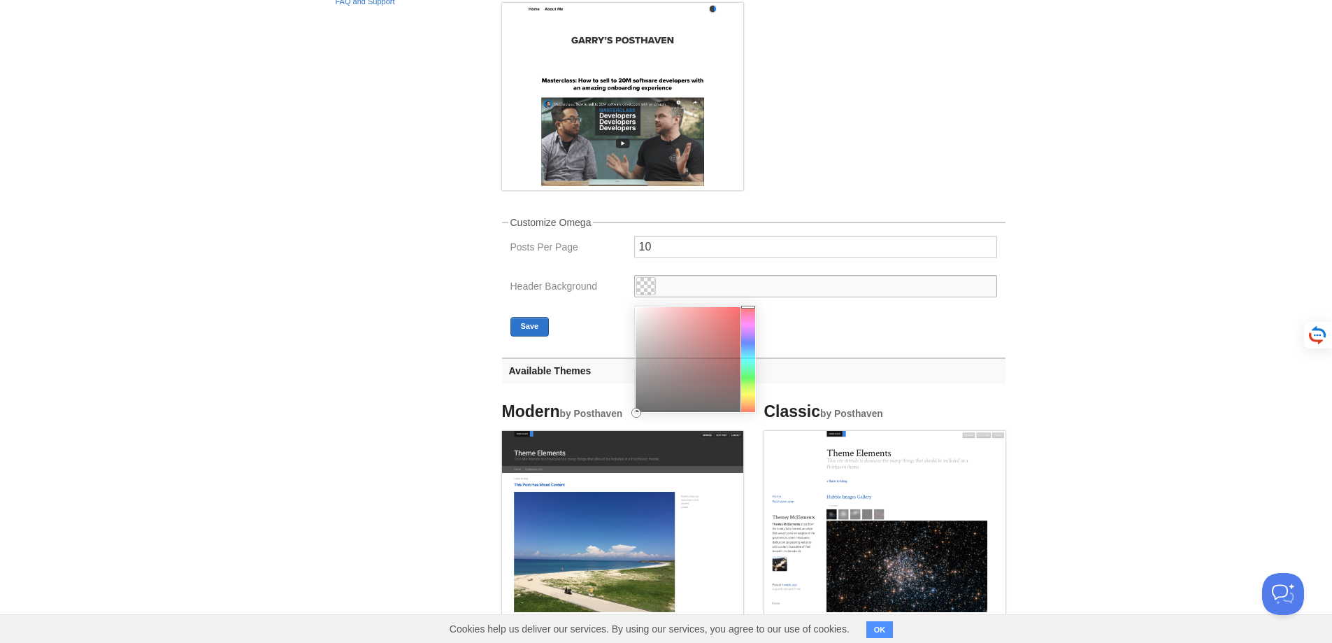
click at [667, 283] on input "text" at bounding box center [815, 286] width 363 height 22
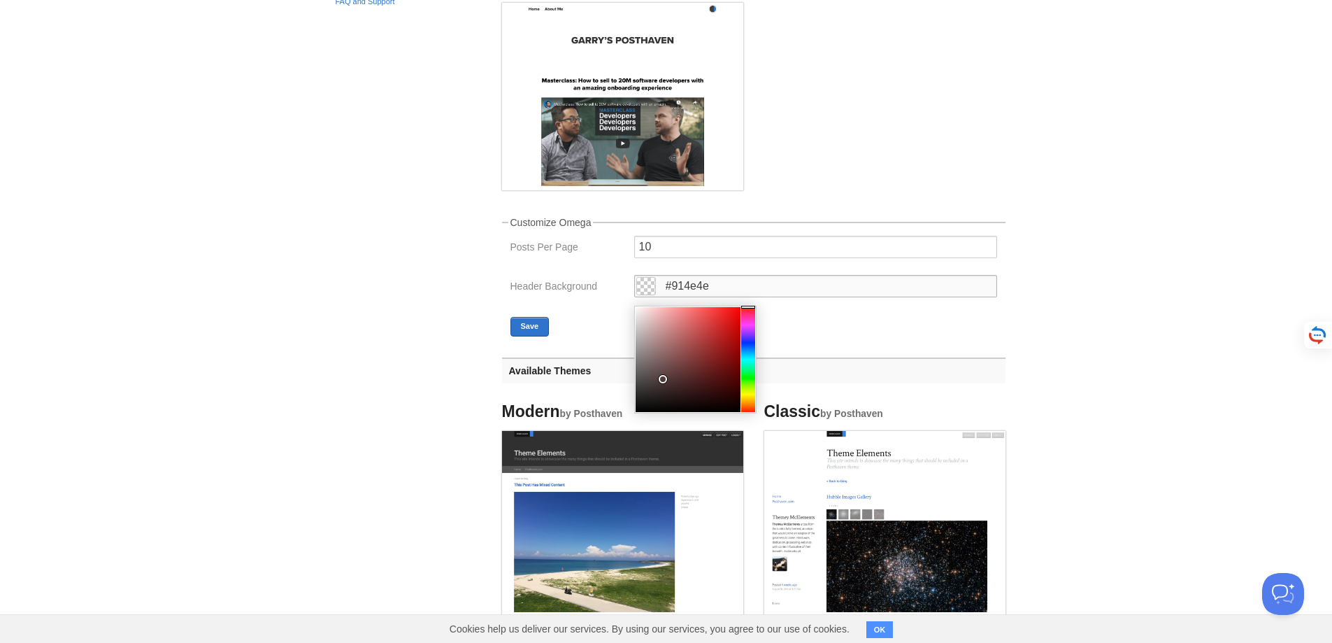
click at [683, 352] on div at bounding box center [688, 359] width 105 height 105
click at [660, 335] on div at bounding box center [688, 359] width 105 height 105
click at [653, 367] on div at bounding box center [688, 359] width 105 height 105
click at [643, 332] on div at bounding box center [688, 359] width 105 height 105
click at [753, 345] on div at bounding box center [748, 359] width 14 height 105
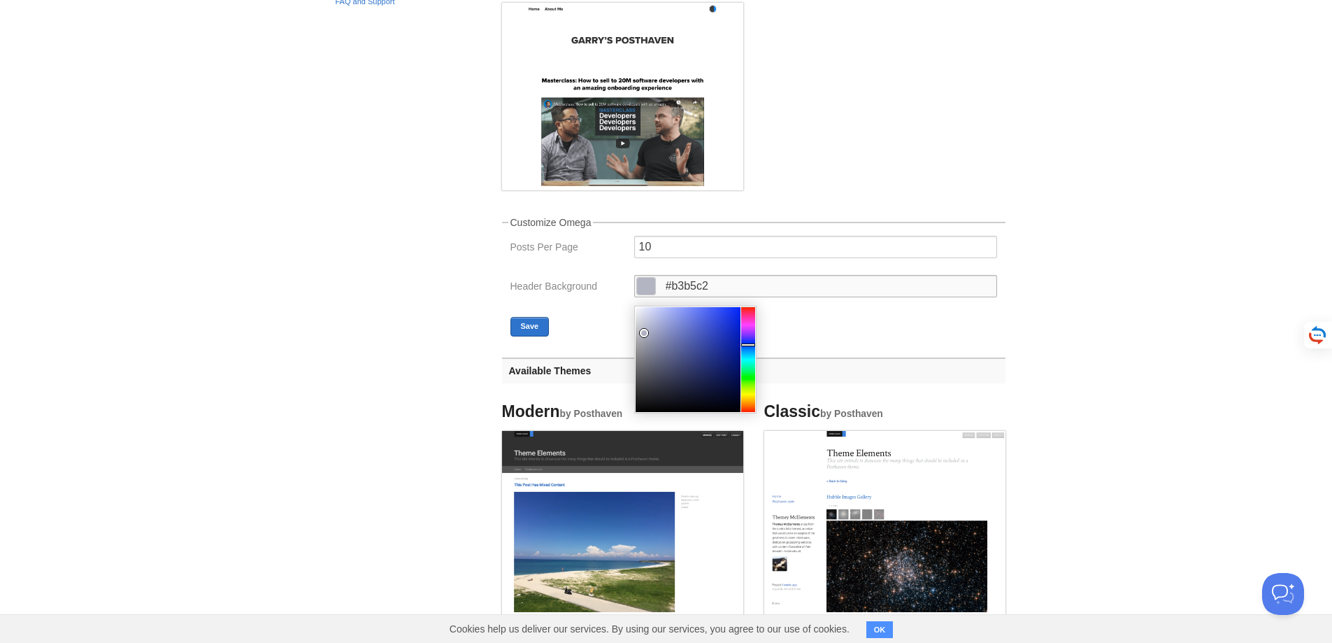
type input "#b8b3c2"
click at [751, 336] on div at bounding box center [748, 359] width 14 height 105
click at [797, 315] on fieldset "Customize Omega Posts Per Page 10 Header Background #b8b3c2 Save" at bounding box center [754, 277] width 504 height 119
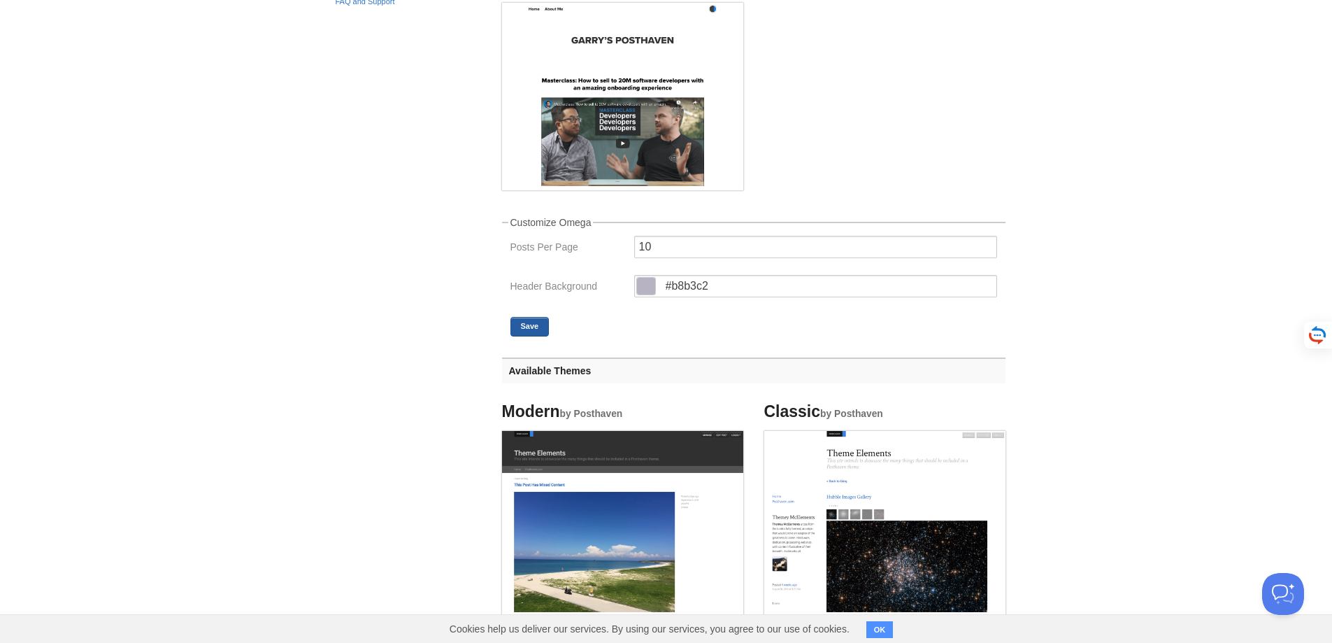
click at [532, 327] on button "Save" at bounding box center [530, 327] width 39 height 20
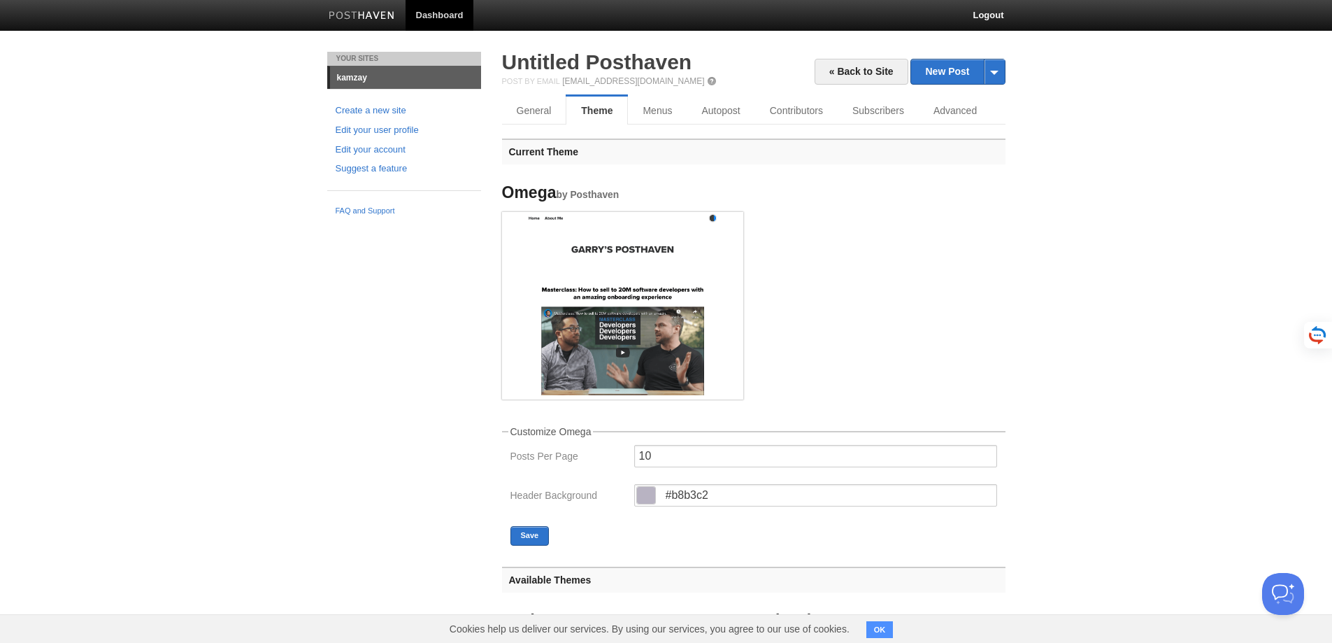
scroll to position [0, 0]
click at [643, 108] on link "Menus" at bounding box center [658, 111] width 60 height 28
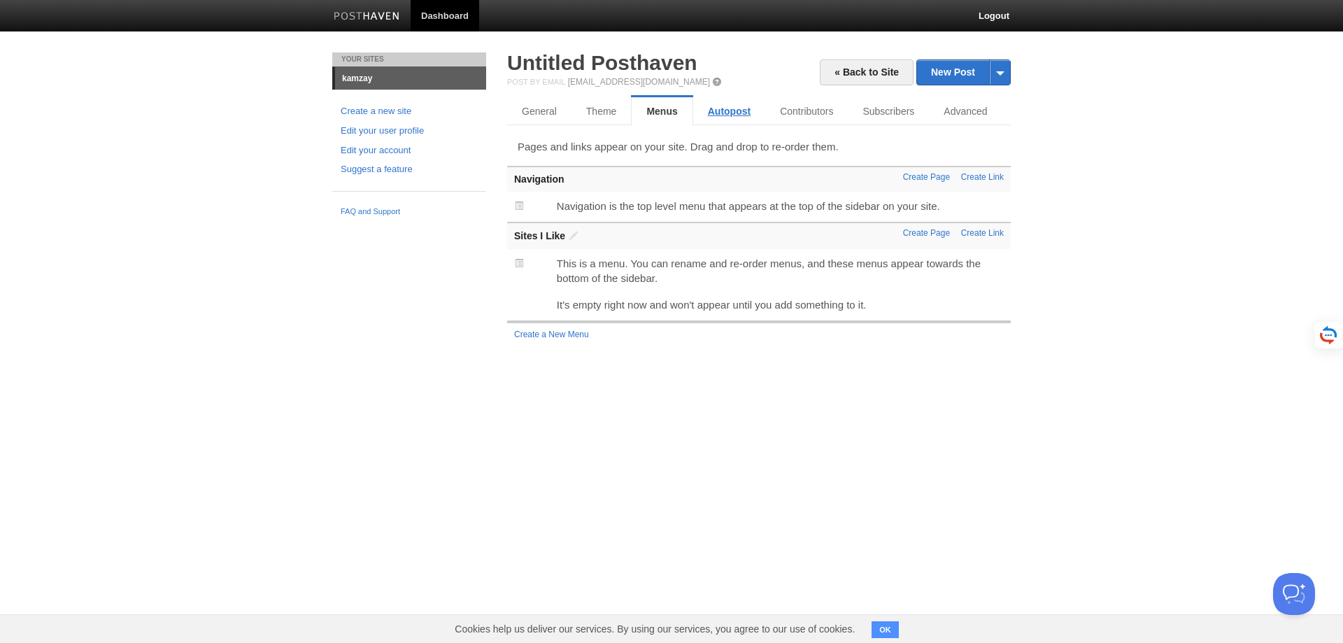
click at [730, 103] on link "Autopost" at bounding box center [729, 111] width 72 height 28
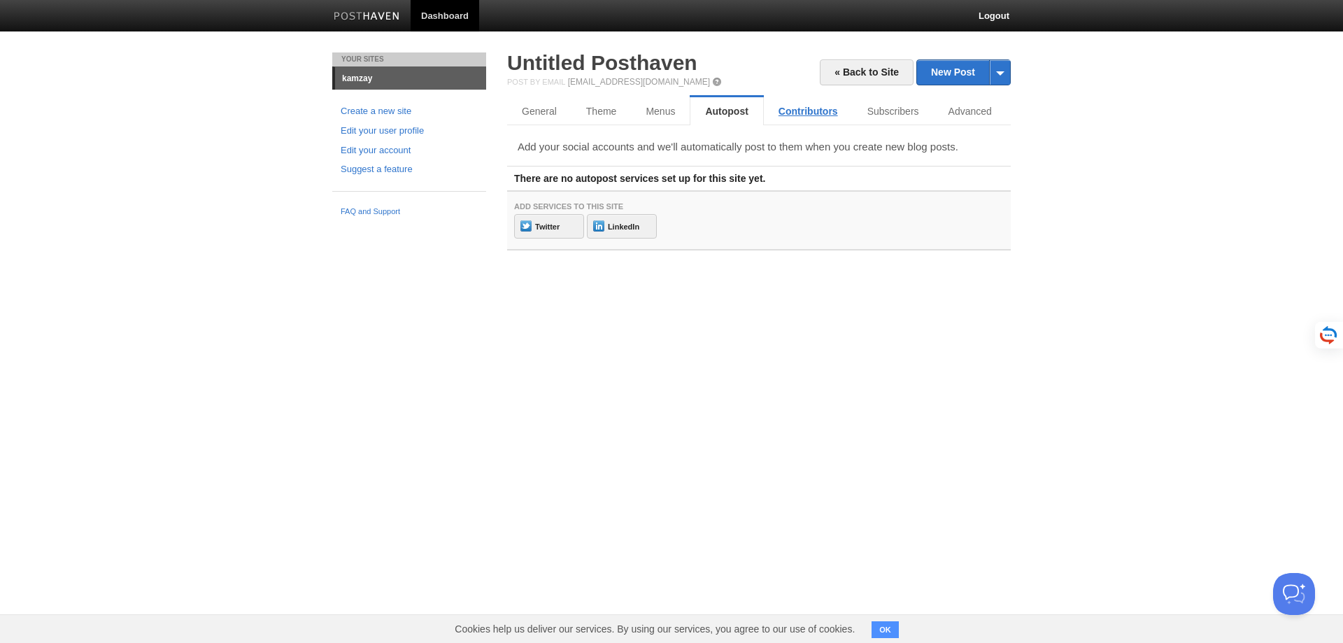
click at [810, 114] on link "Contributors" at bounding box center [808, 111] width 89 height 28
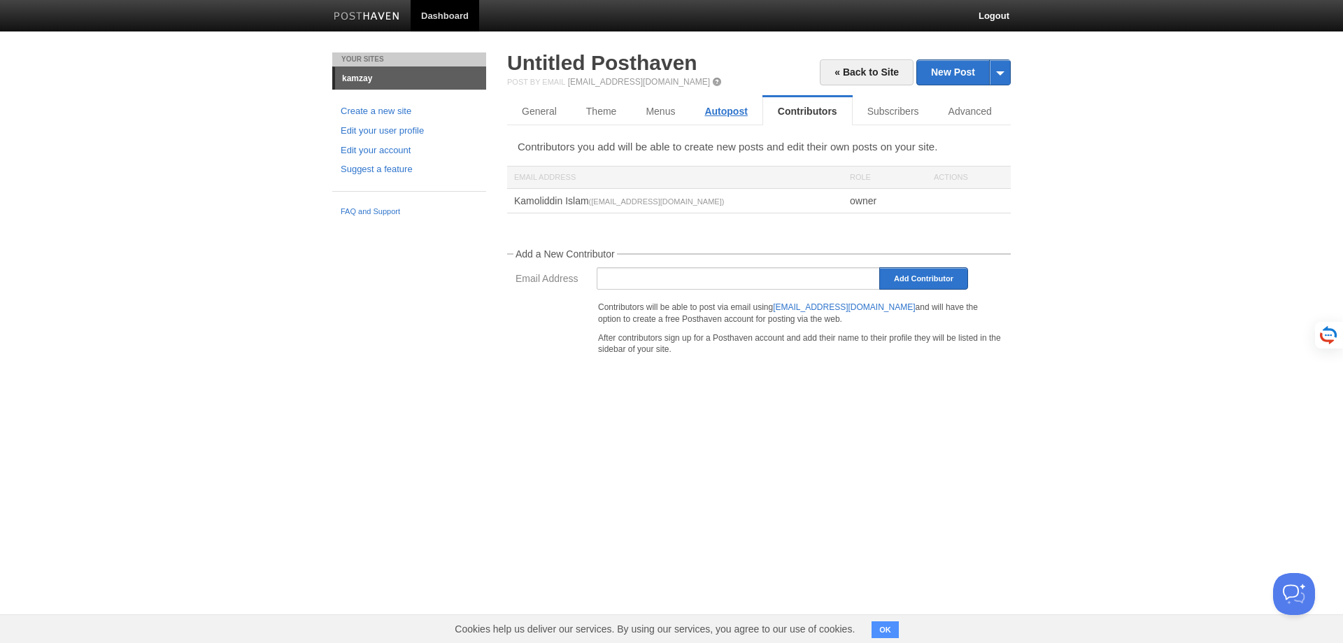
click at [722, 104] on link "Autopost" at bounding box center [726, 111] width 72 height 28
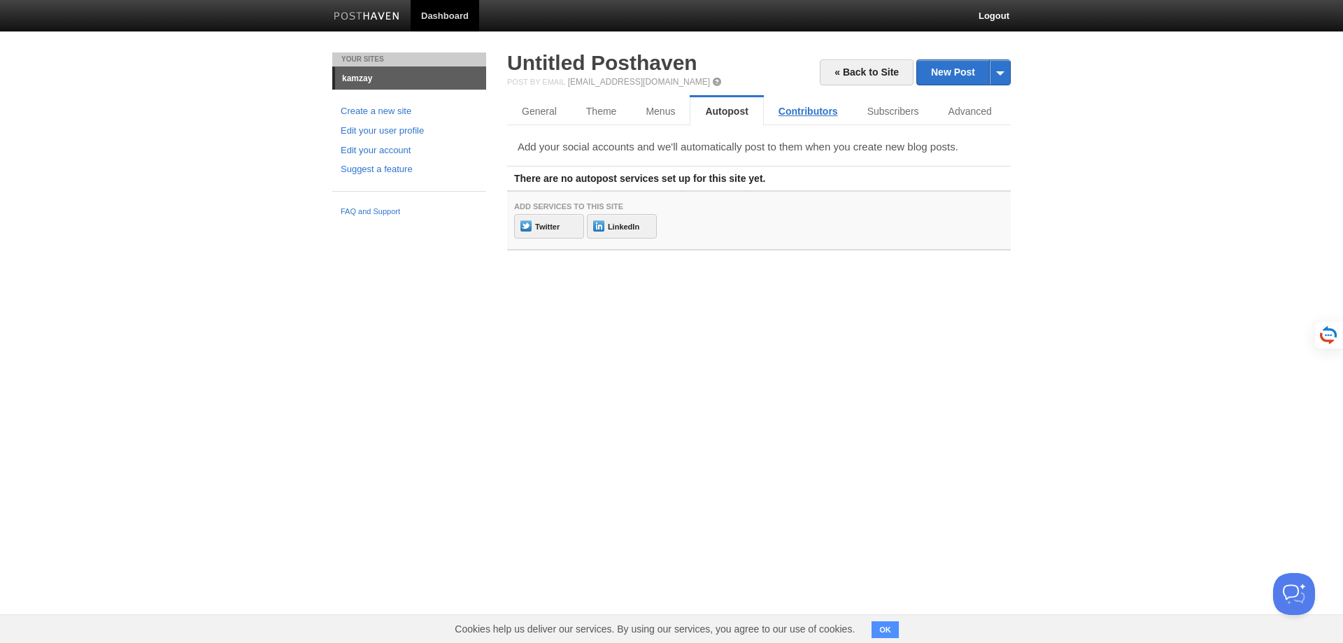
click at [813, 108] on link "Contributors" at bounding box center [808, 111] width 89 height 28
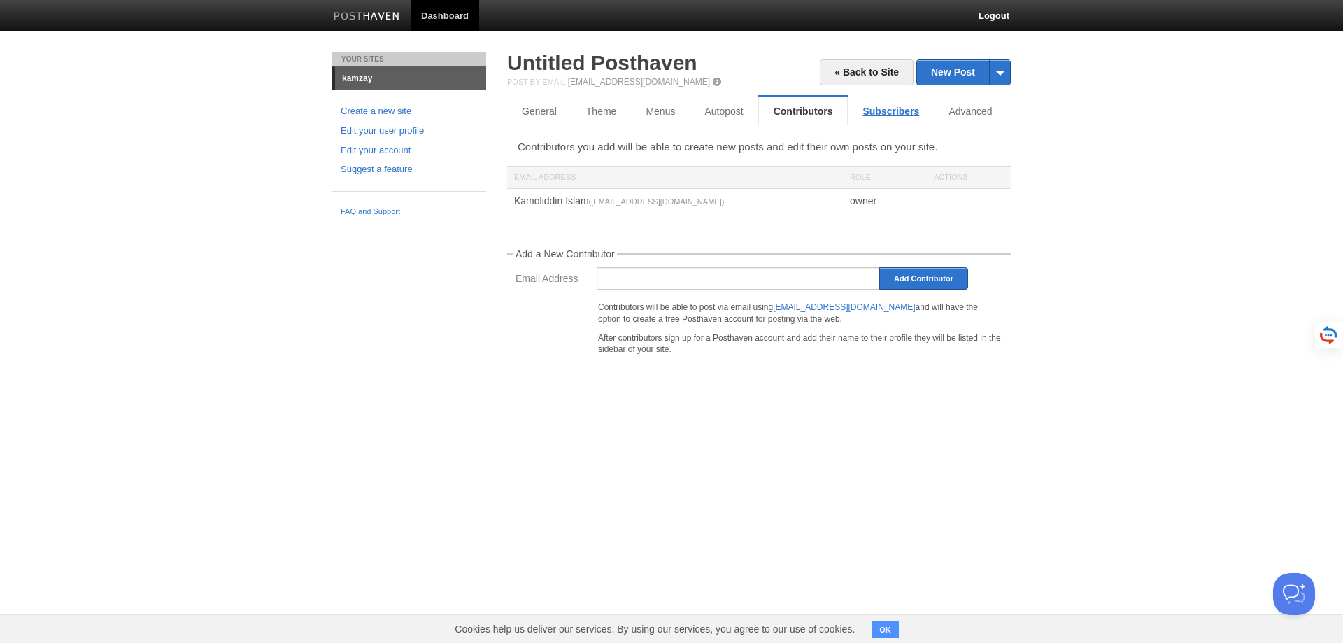
click at [897, 106] on link "Subscribers" at bounding box center [891, 111] width 86 height 28
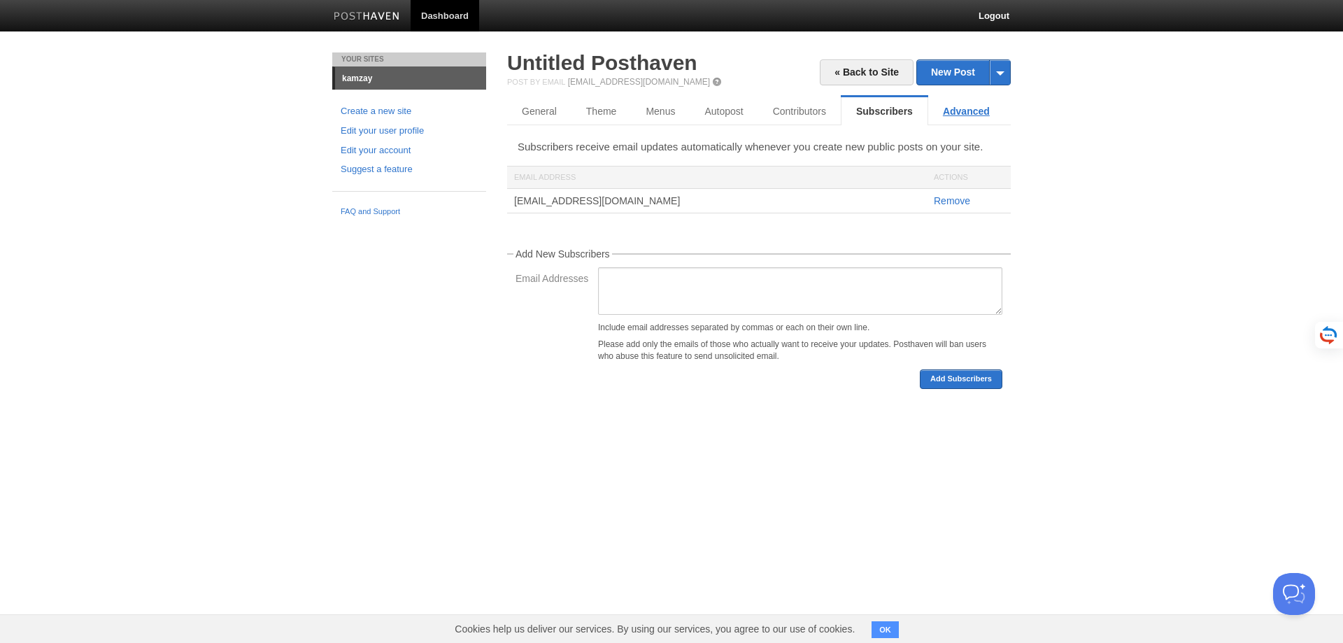
click at [959, 109] on link "Advanced" at bounding box center [966, 111] width 76 height 28
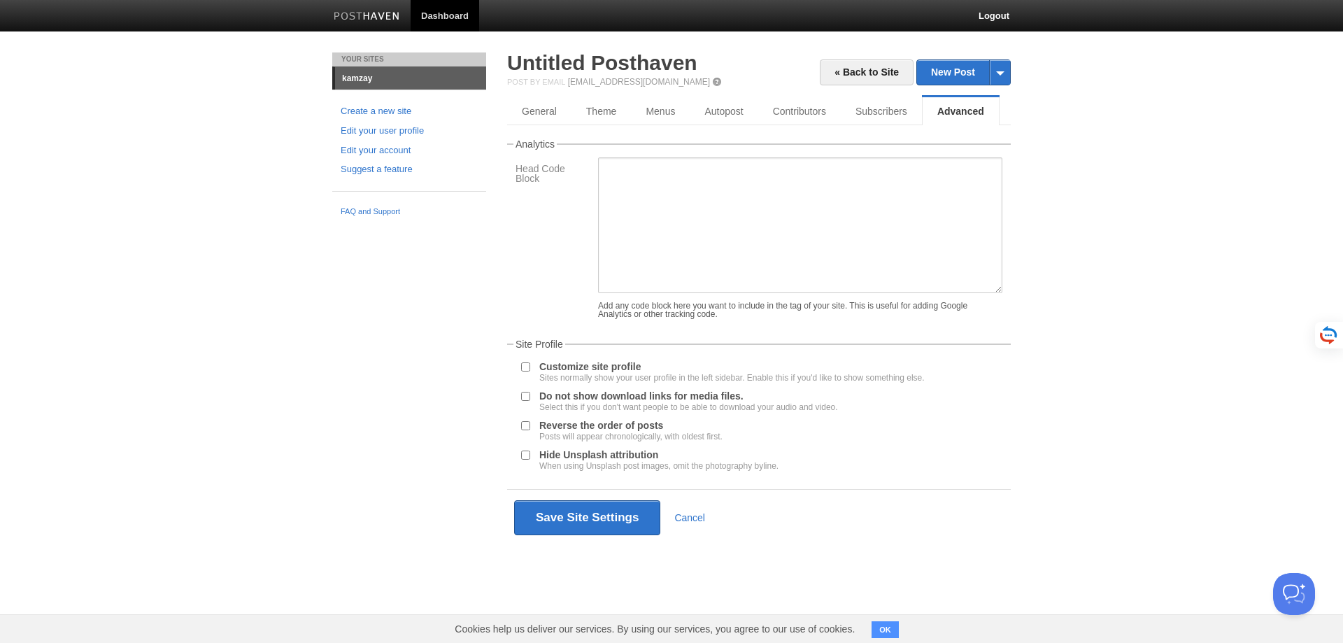
click at [534, 364] on div "Customize site profile Sites normally show your user profile in the left sideba…" at bounding box center [759, 372] width 490 height 24
click at [525, 366] on input "Customize site profile Sites normally show your user profile in the left sideba…" at bounding box center [525, 366] width 9 height 9
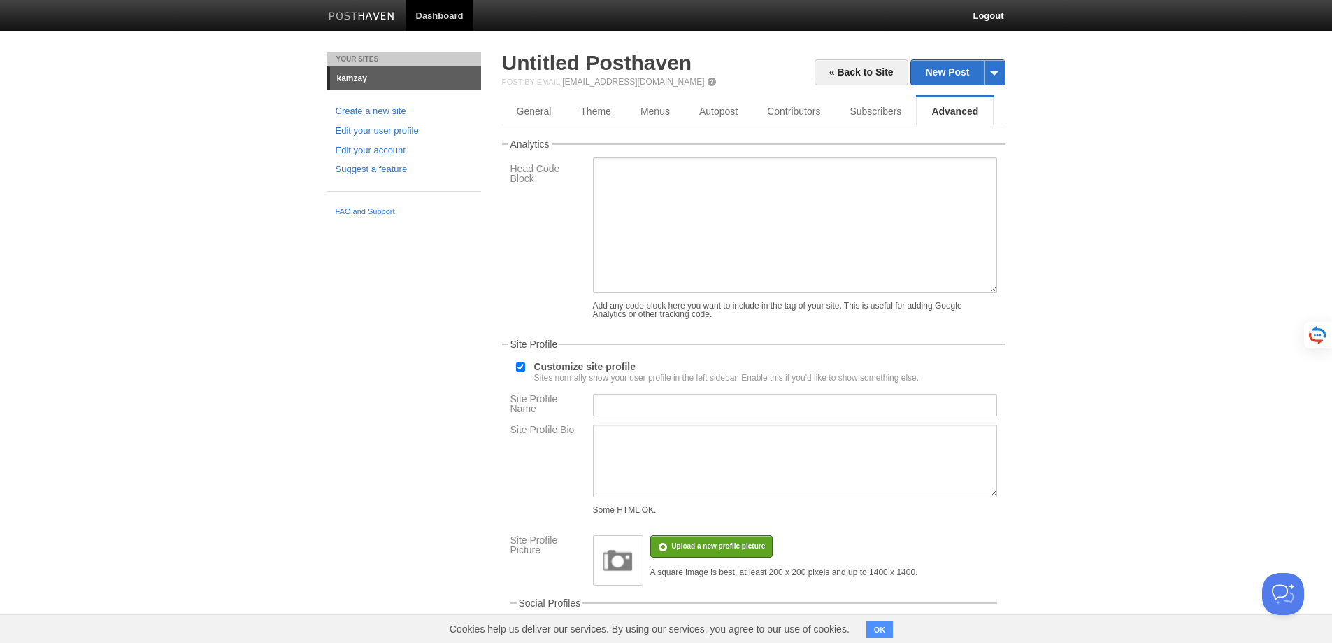
click at [521, 366] on input "Customize site profile Sites normally show your user profile in the left sideba…" at bounding box center [520, 366] width 9 height 9
checkbox input "false"
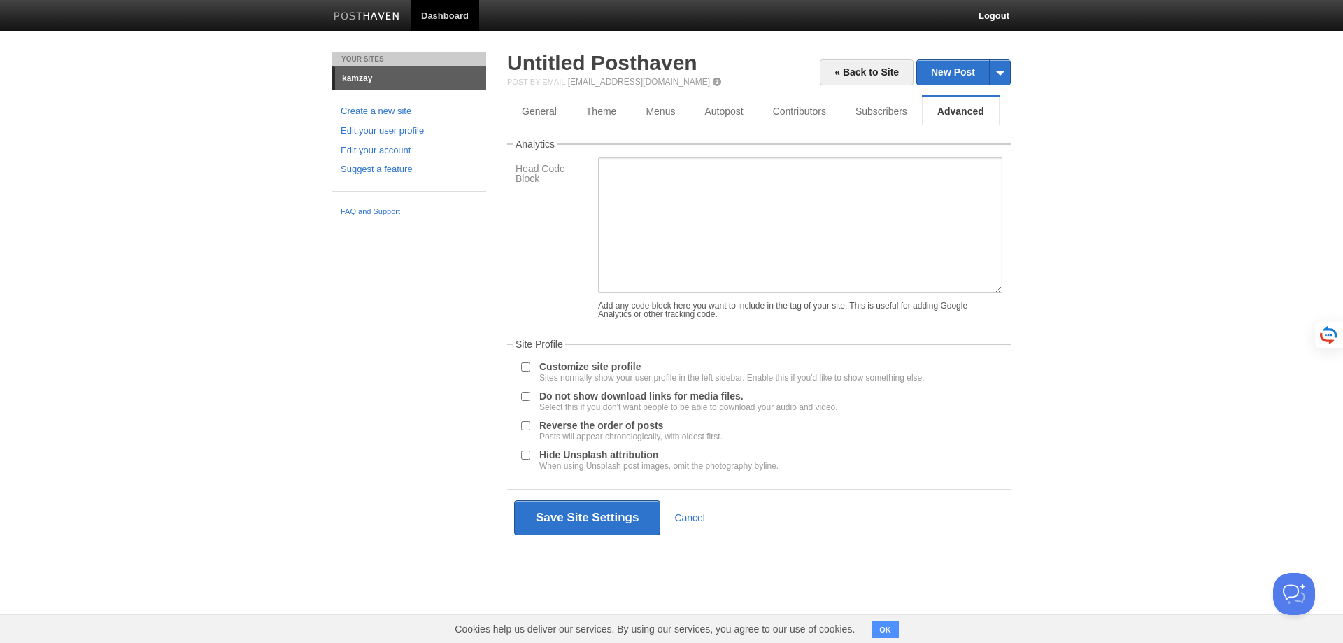
click at [518, 398] on div at bounding box center [525, 396] width 14 height 13
click at [524, 398] on input "Do not show download links for media files. Select this if you don't want peopl…" at bounding box center [525, 396] width 9 height 9
checkbox input "true"
click at [580, 519] on button "Save Site Settings" at bounding box center [587, 517] width 146 height 35
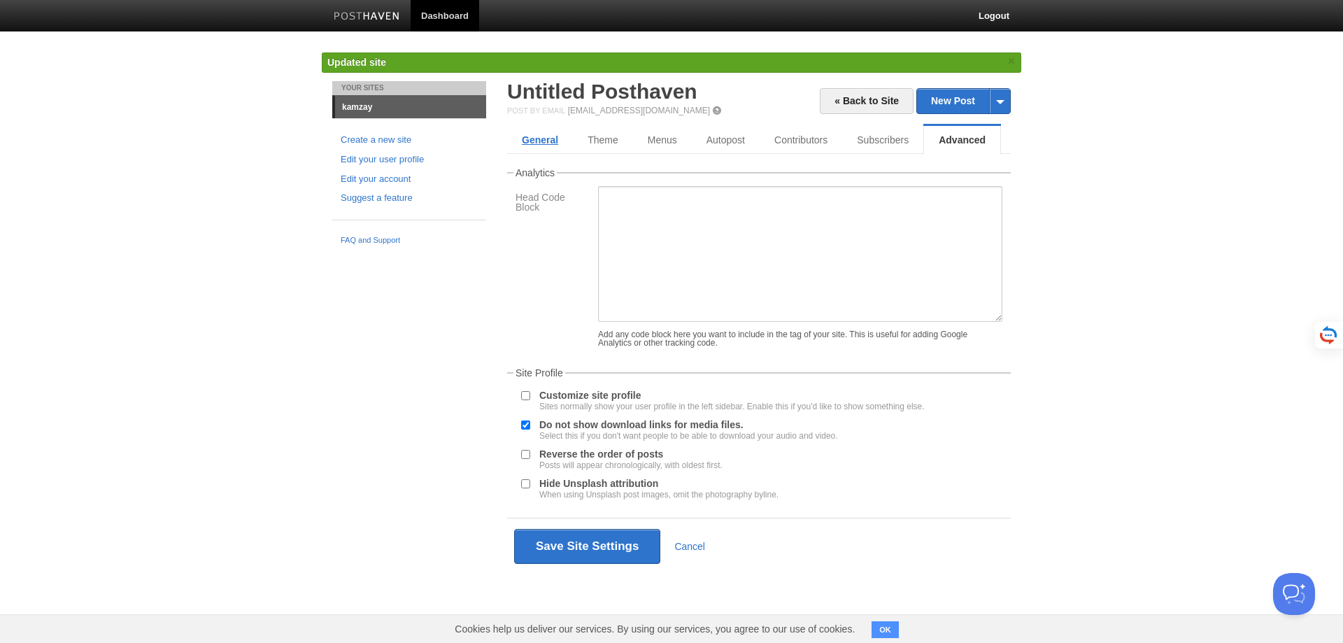
click at [548, 138] on link "General" at bounding box center [540, 140] width 66 height 28
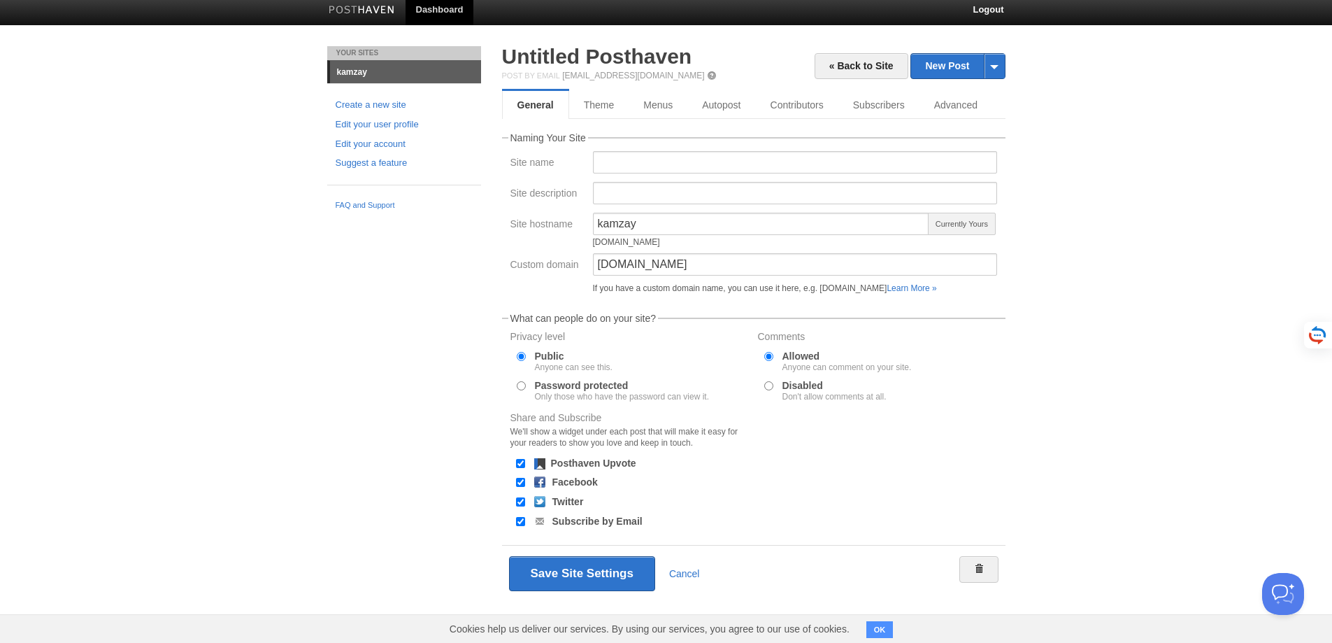
scroll to position [6, 0]
click at [929, 288] on link "Learn More »" at bounding box center [912, 288] width 50 height 10
click at [870, 64] on link "« Back to Site" at bounding box center [862, 66] width 94 height 26
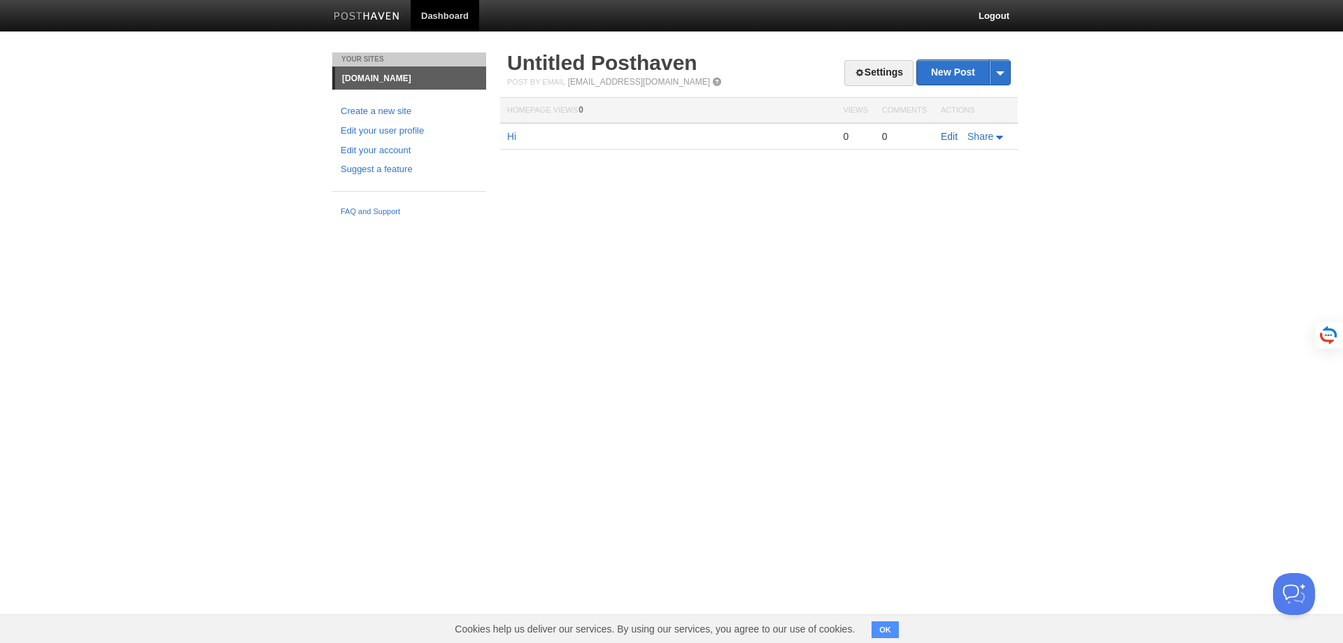
click at [952, 134] on link "Edit" at bounding box center [949, 136] width 17 height 11
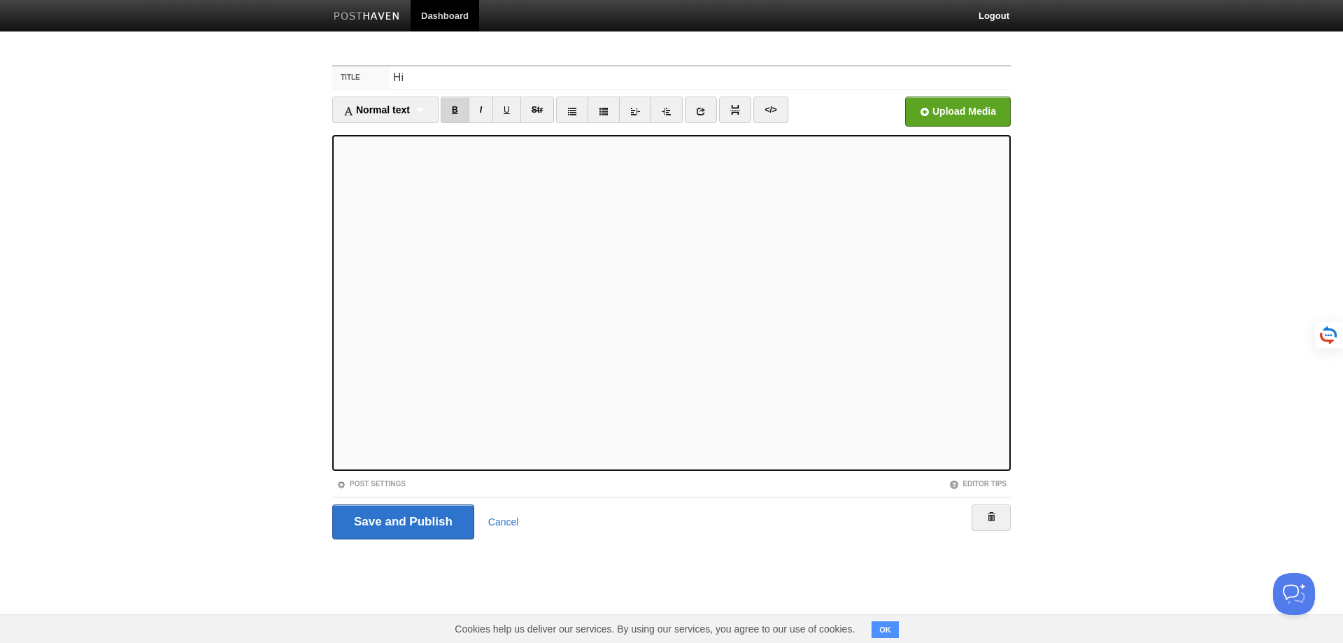
click at [457, 108] on link "B" at bounding box center [455, 110] width 29 height 27
click at [455, 112] on link "B" at bounding box center [455, 110] width 29 height 27
click at [995, 513] on span at bounding box center [991, 517] width 10 height 10
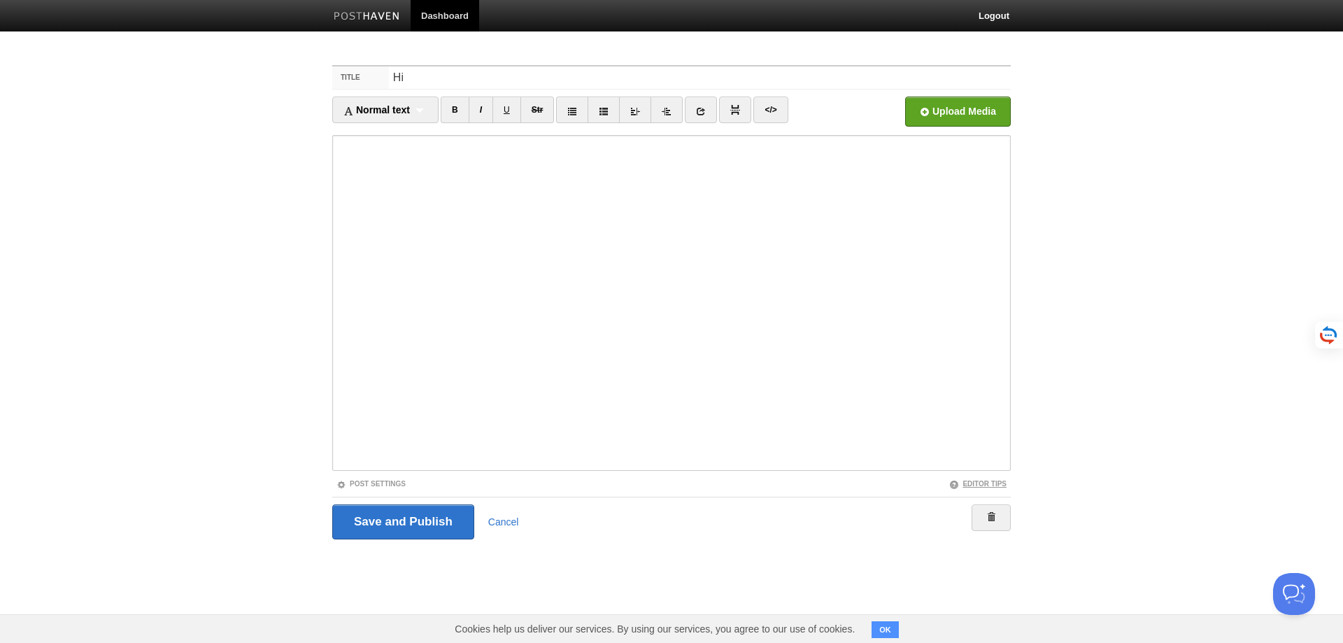
click at [980, 481] on link "Editor Tips" at bounding box center [977, 484] width 57 height 8
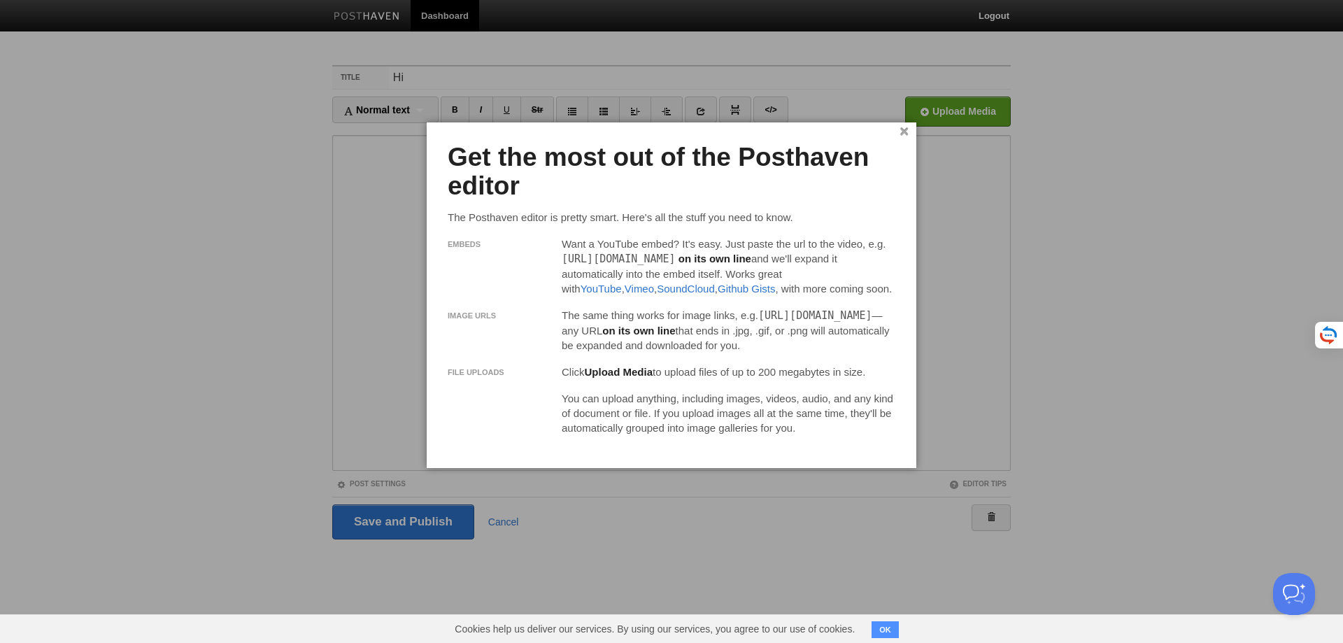
click at [907, 128] on link "×" at bounding box center [903, 132] width 9 height 8
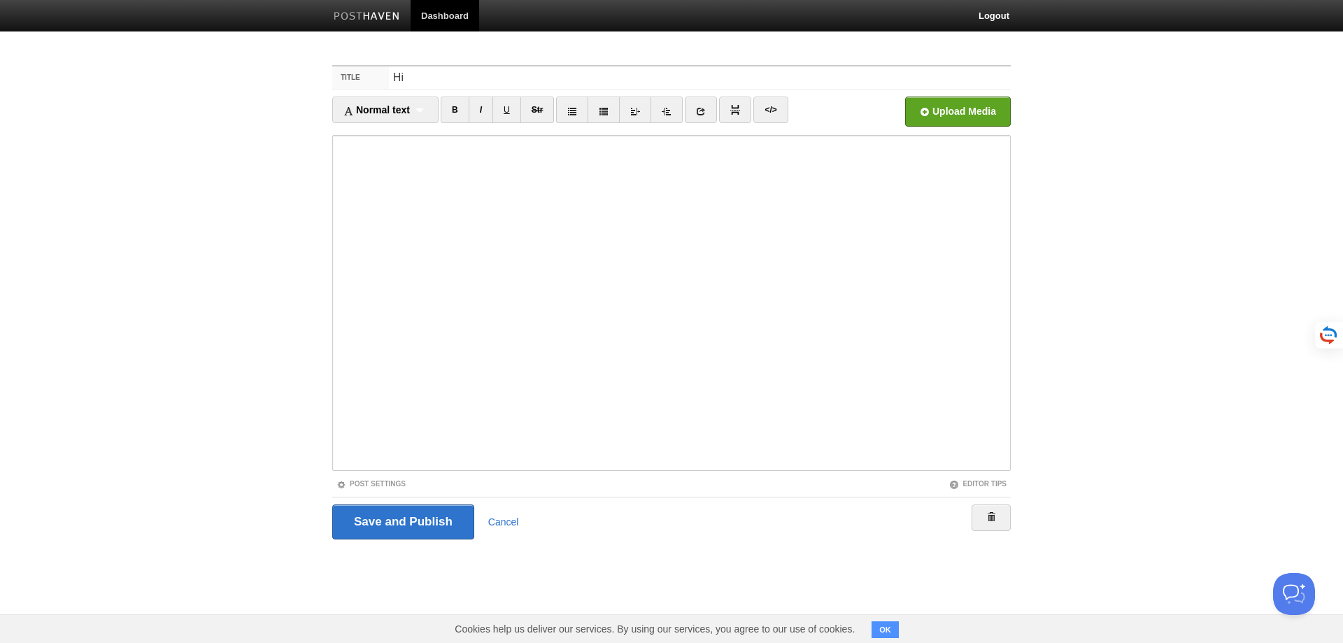
click at [360, 22] on img at bounding box center [367, 17] width 66 height 10
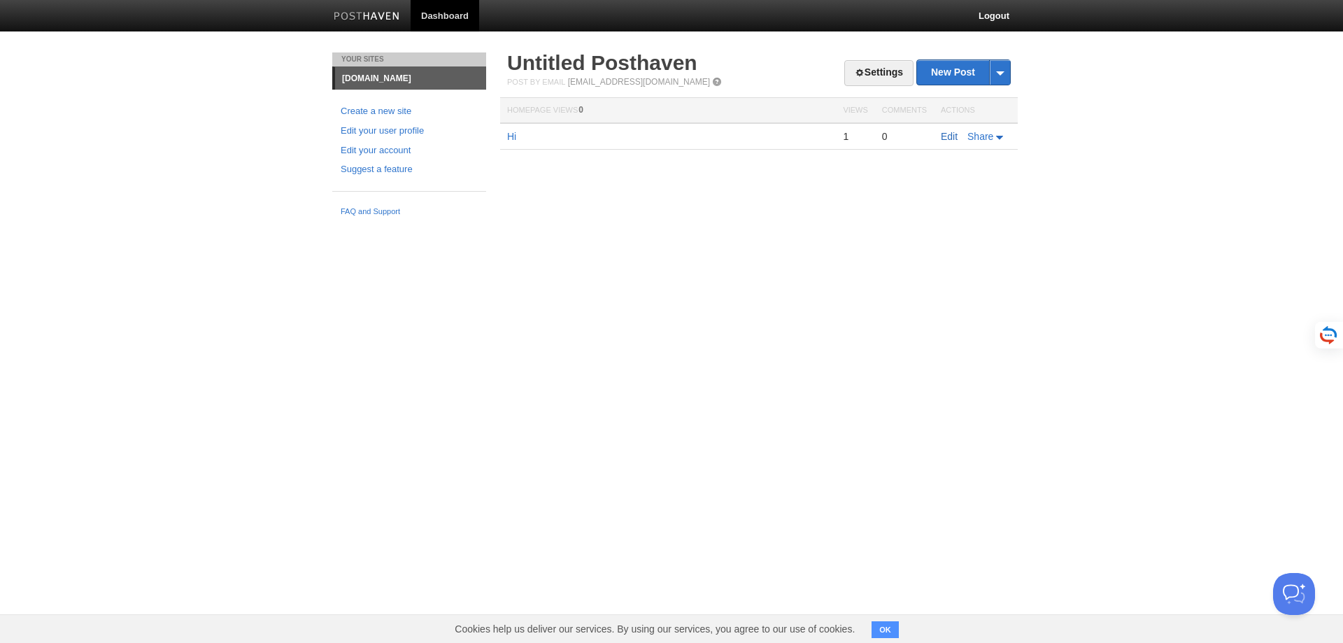
click at [947, 140] on link "Edit" at bounding box center [949, 136] width 17 height 11
click at [588, 78] on link "[EMAIL_ADDRESS][DOMAIN_NAME]" at bounding box center [639, 82] width 142 height 10
click at [712, 80] on span at bounding box center [717, 82] width 10 height 10
click at [391, 171] on link "Suggest a feature" at bounding box center [409, 169] width 137 height 15
click at [890, 76] on link "Settings" at bounding box center [878, 73] width 69 height 26
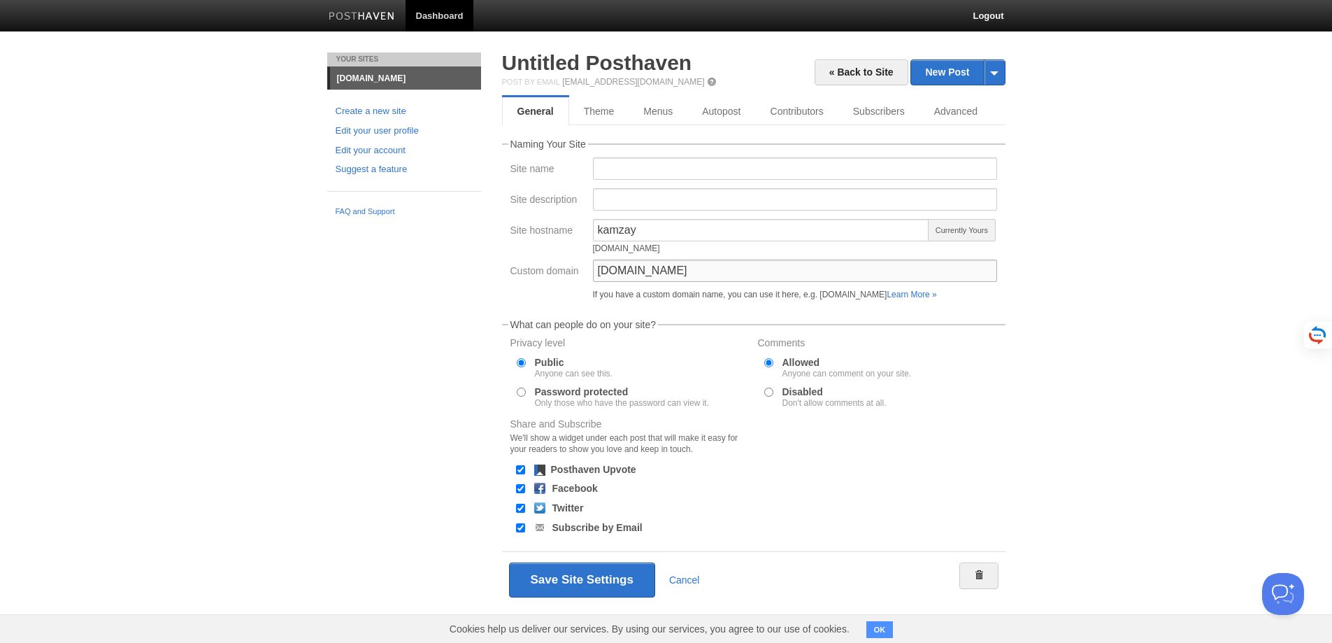
drag, startPoint x: 426, startPoint y: 249, endPoint x: 319, endPoint y: 241, distance: 107.3
click at [321, 243] on div "Your Sites kamzay.com Create a new site Edit your user profile Edit your accoun…" at bounding box center [666, 350] width 699 height 597
click at [583, 571] on button "Save Site Settings" at bounding box center [582, 579] width 146 height 35
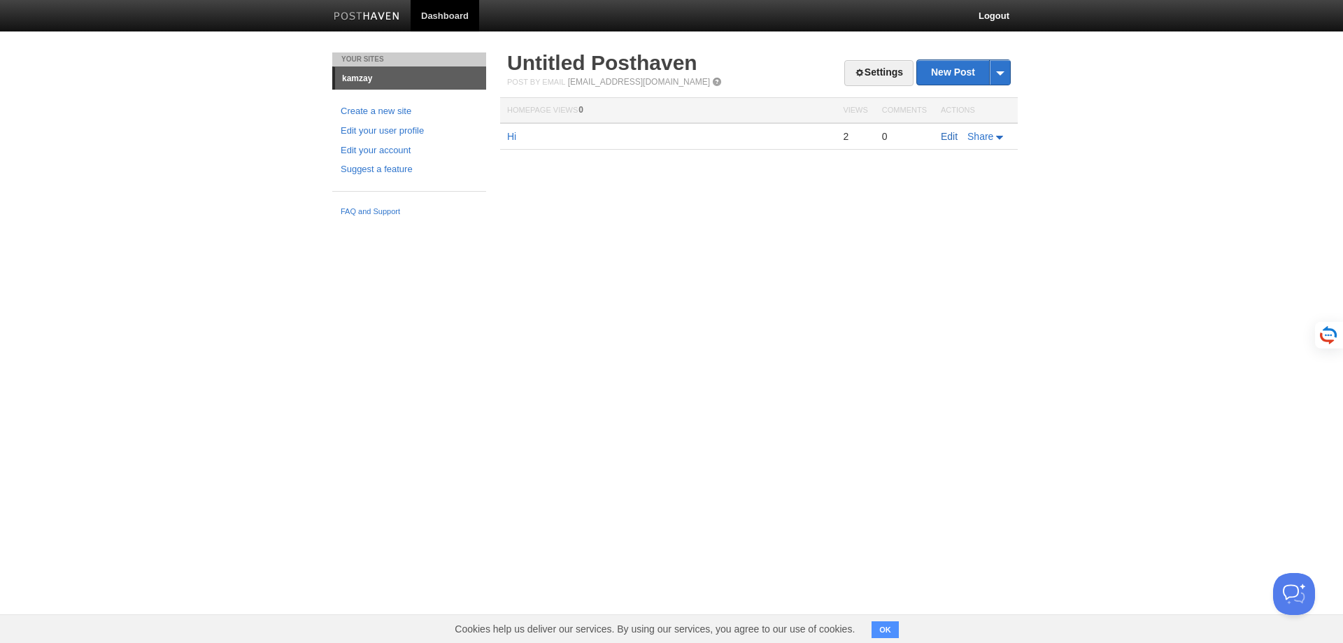
click at [946, 137] on link "Edit" at bounding box center [949, 136] width 17 height 11
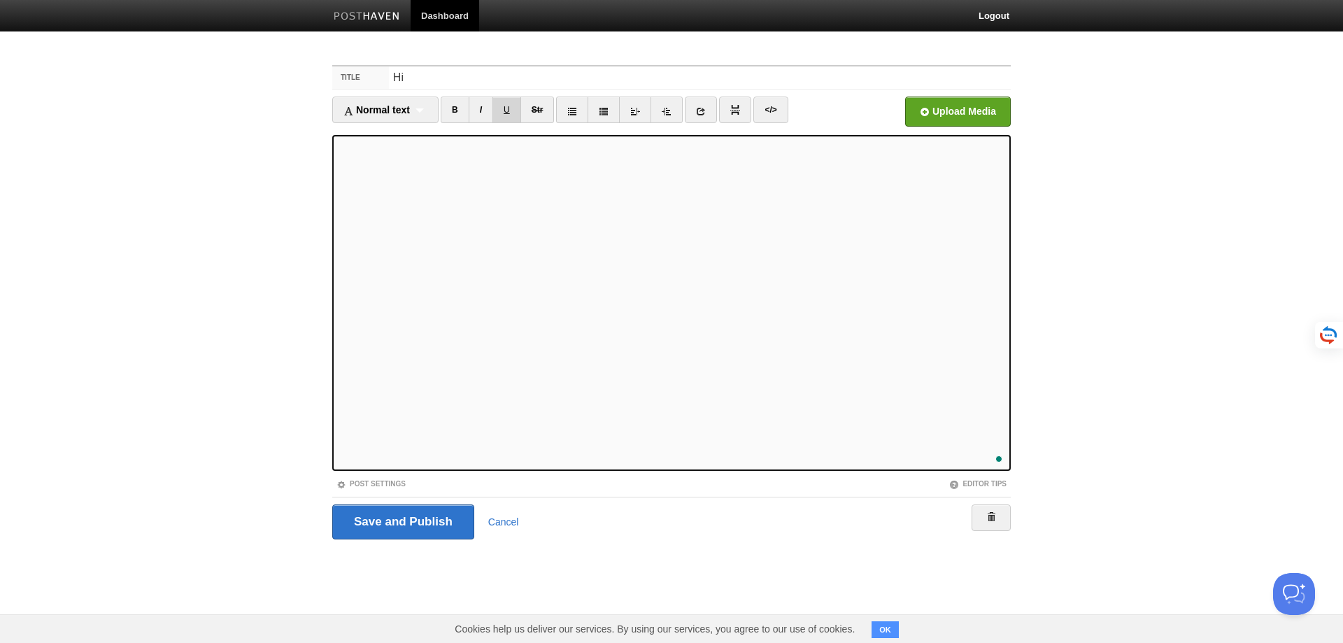
click at [513, 120] on link "U" at bounding box center [506, 110] width 29 height 27
click at [540, 112] on del "Str" at bounding box center [538, 110] width 12 height 10
click at [574, 112] on icon at bounding box center [572, 111] width 10 height 10
click at [605, 106] on link at bounding box center [603, 110] width 32 height 27
click at [631, 116] on link at bounding box center [635, 110] width 32 height 27
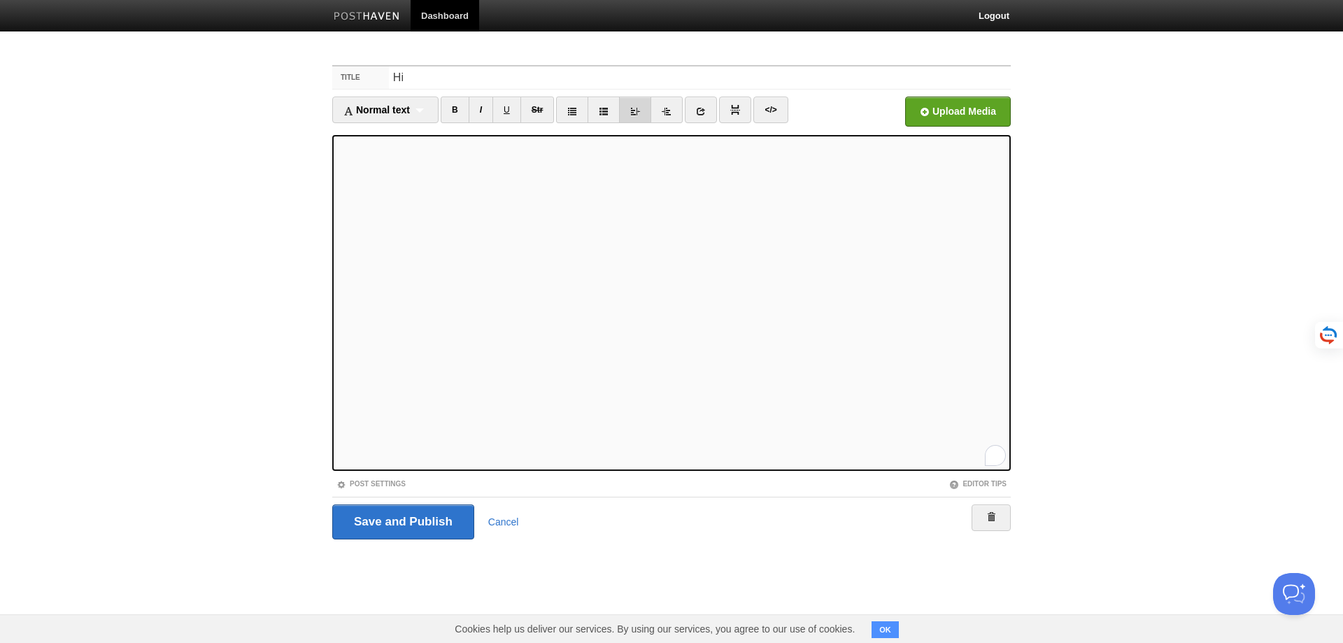
click at [640, 108] on icon at bounding box center [635, 111] width 10 height 10
click at [634, 106] on icon at bounding box center [635, 111] width 10 height 10
drag, startPoint x: 634, startPoint y: 104, endPoint x: 656, endPoint y: 136, distance: 39.8
click at [633, 104] on link at bounding box center [635, 110] width 32 height 27
click at [640, 108] on icon at bounding box center [635, 111] width 10 height 10
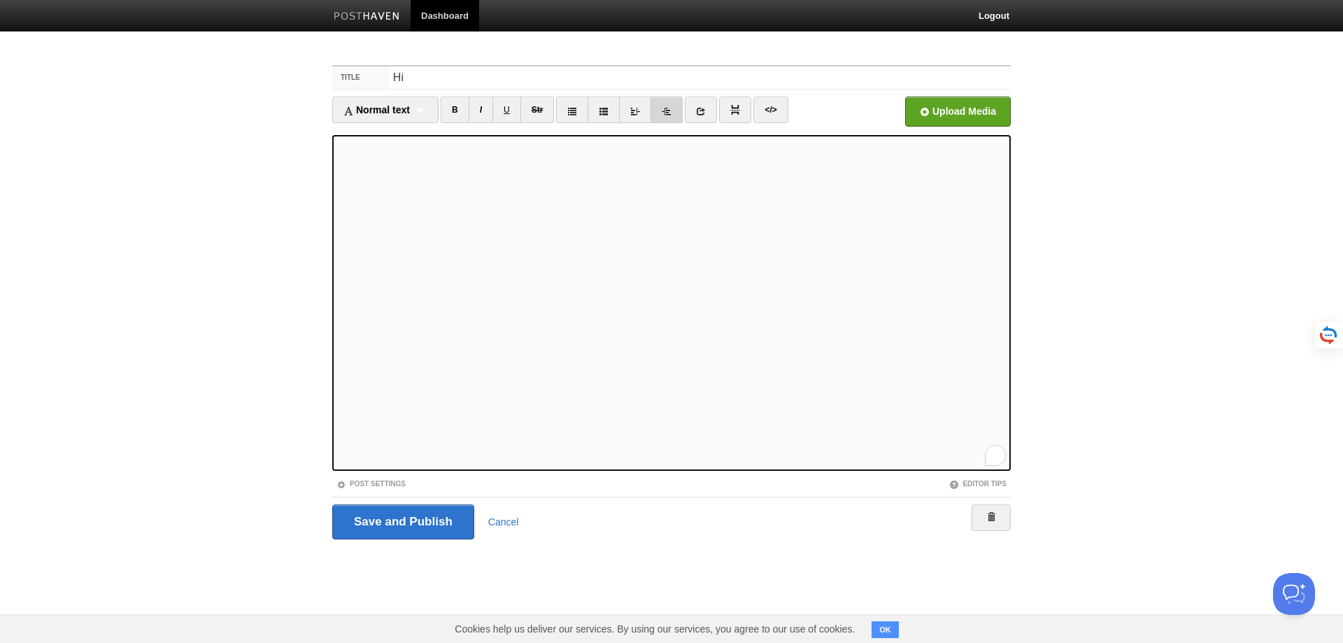
click at [664, 115] on link at bounding box center [666, 110] width 32 height 27
click at [636, 113] on icon at bounding box center [635, 111] width 10 height 10
click at [669, 113] on icon at bounding box center [667, 111] width 10 height 10
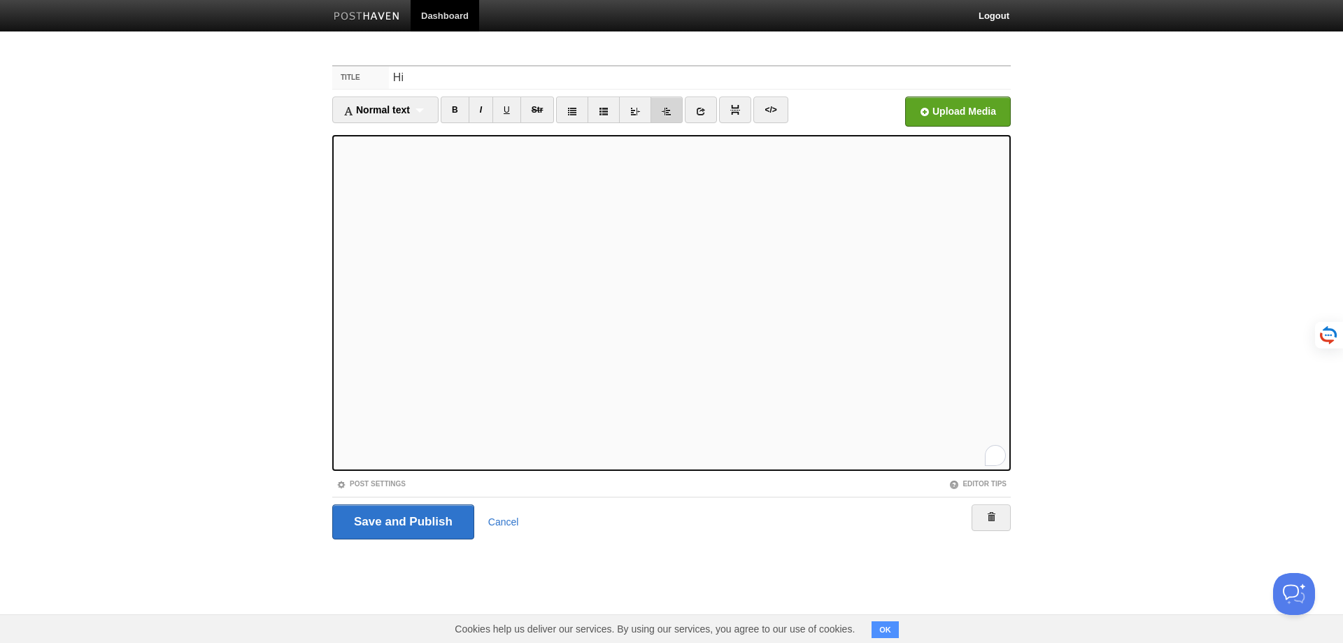
click at [669, 113] on icon at bounding box center [667, 111] width 10 height 10
click at [706, 105] on link at bounding box center [701, 110] width 32 height 27
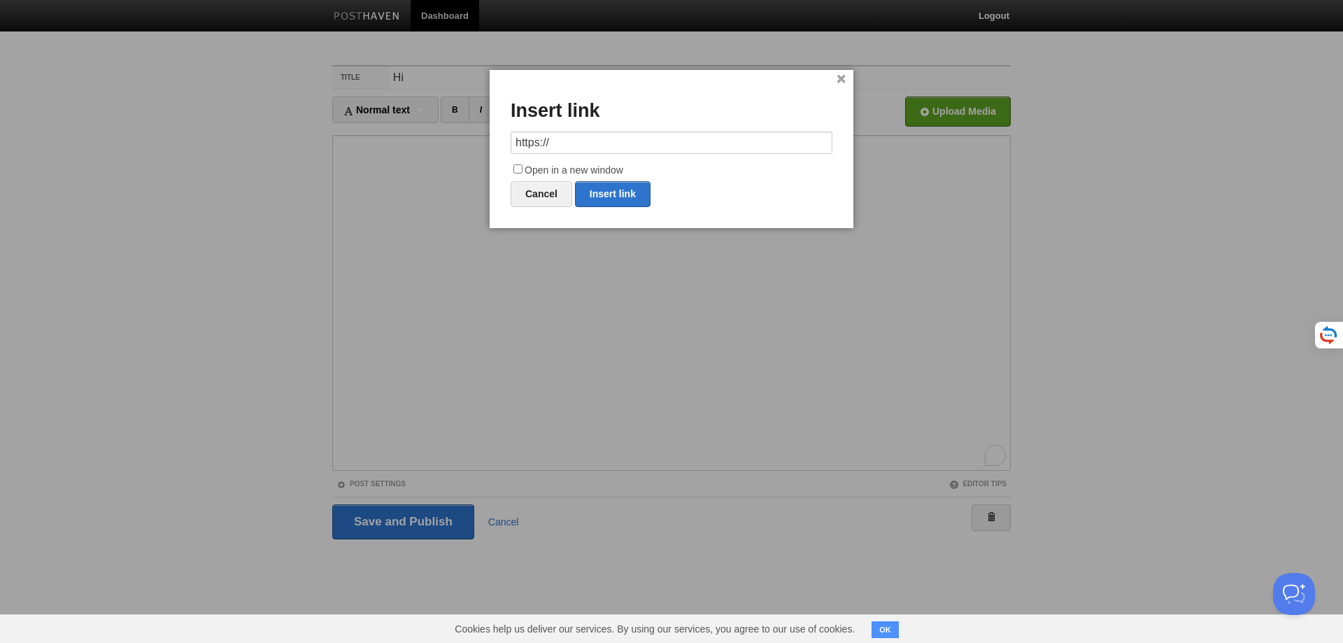
click at [596, 164] on label "Open in a new window" at bounding box center [672, 170] width 322 height 17
click at [522, 164] on input "Open in a new window" at bounding box center [517, 168] width 9 height 9
click at [596, 164] on label "Open in a new window" at bounding box center [672, 170] width 322 height 17
click at [522, 164] on input "Open in a new window" at bounding box center [517, 168] width 9 height 9
checkbox input "false"
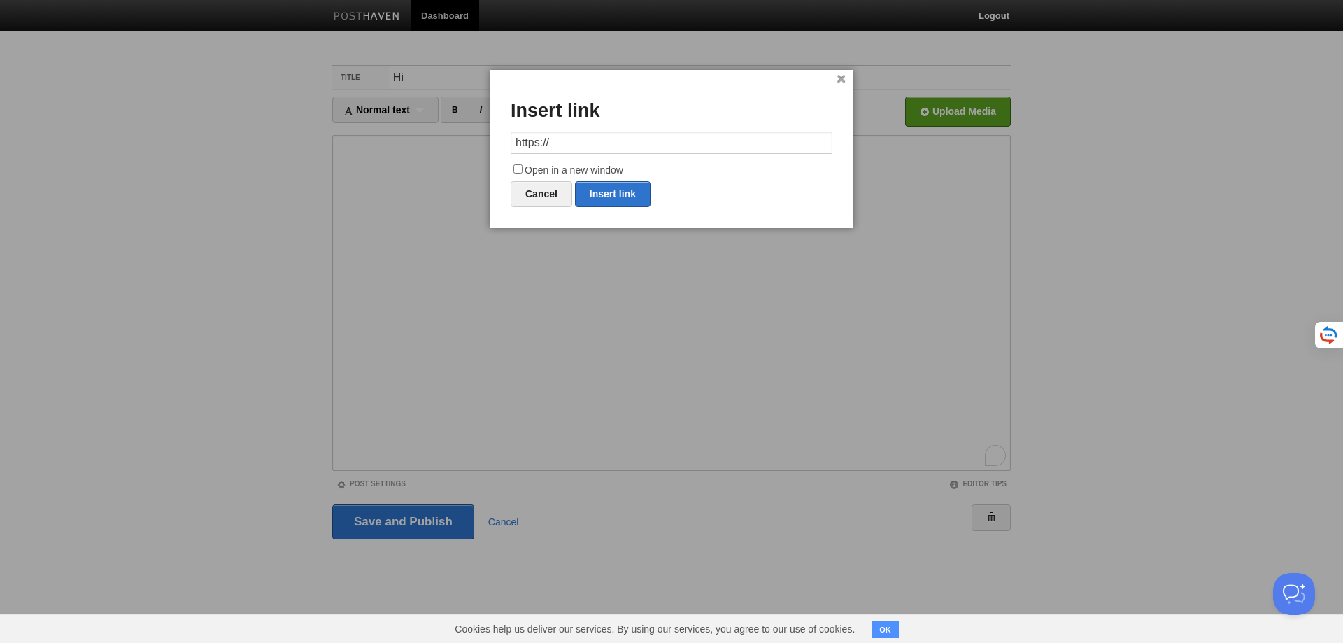
click at [840, 78] on link "×" at bounding box center [840, 80] width 9 height 8
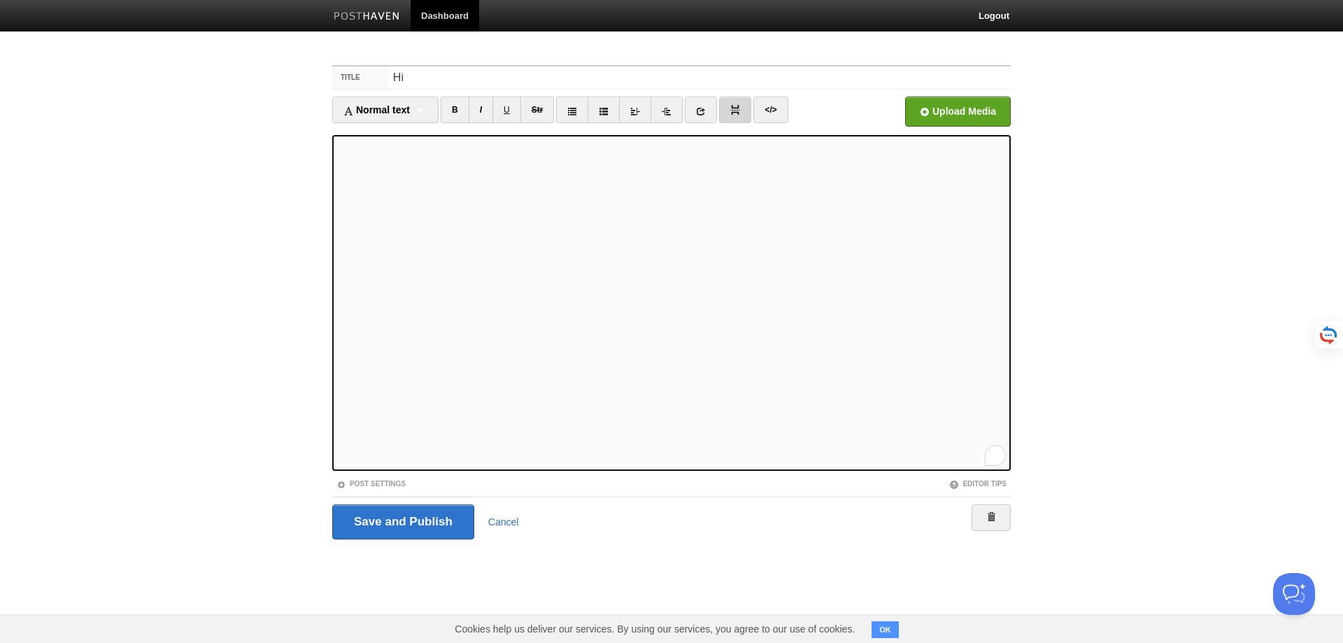
click at [746, 111] on link at bounding box center [735, 110] width 32 height 27
click at [776, 97] on link "</>" at bounding box center [770, 110] width 34 height 27
type textarea "<p>sadfasdfas dasdf&nbsp;</p><p>sadf as</p><p>&nbsp;asdf&nbsp;</p><p>asd f</p><…"
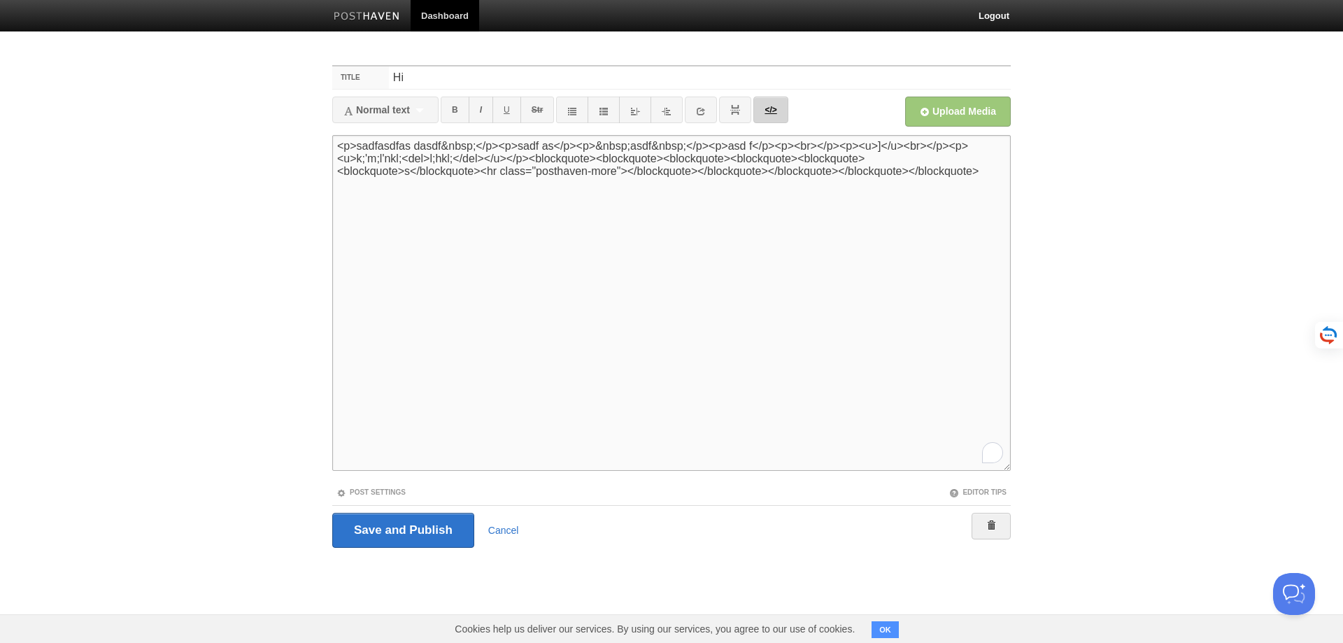
click at [784, 107] on link "</>" at bounding box center [770, 110] width 34 height 27
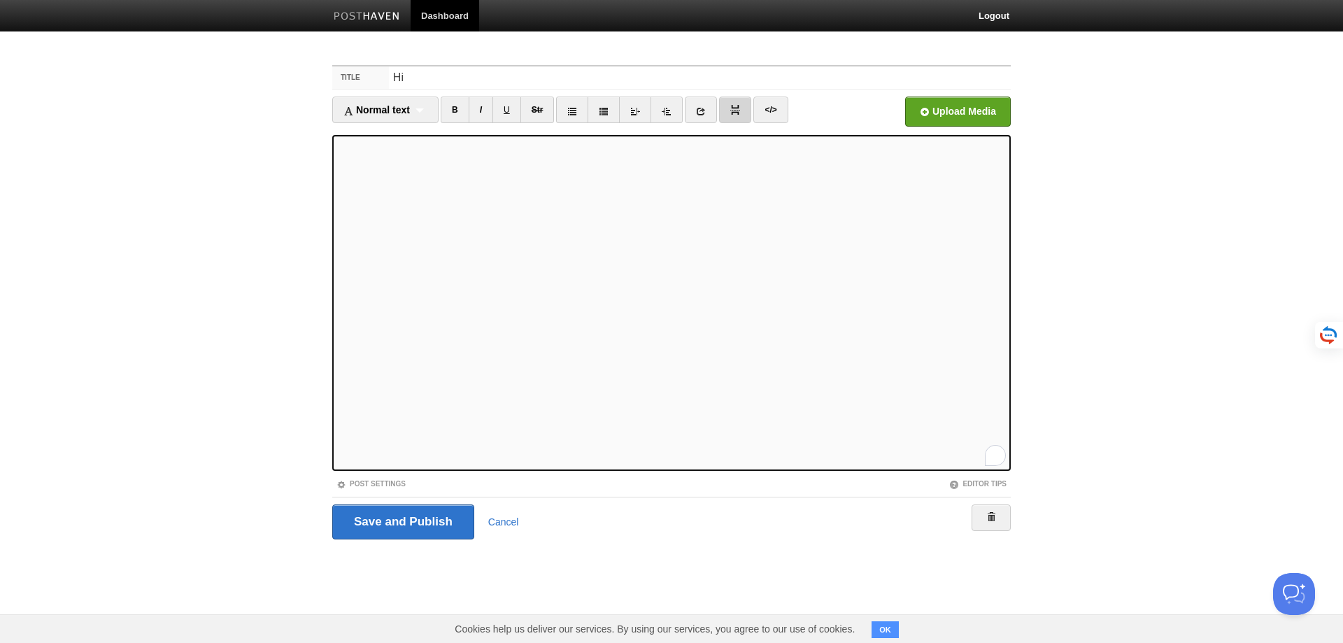
click at [740, 108] on img at bounding box center [735, 110] width 10 height 10
click at [456, 521] on input "Save and Publish" at bounding box center [403, 521] width 142 height 35
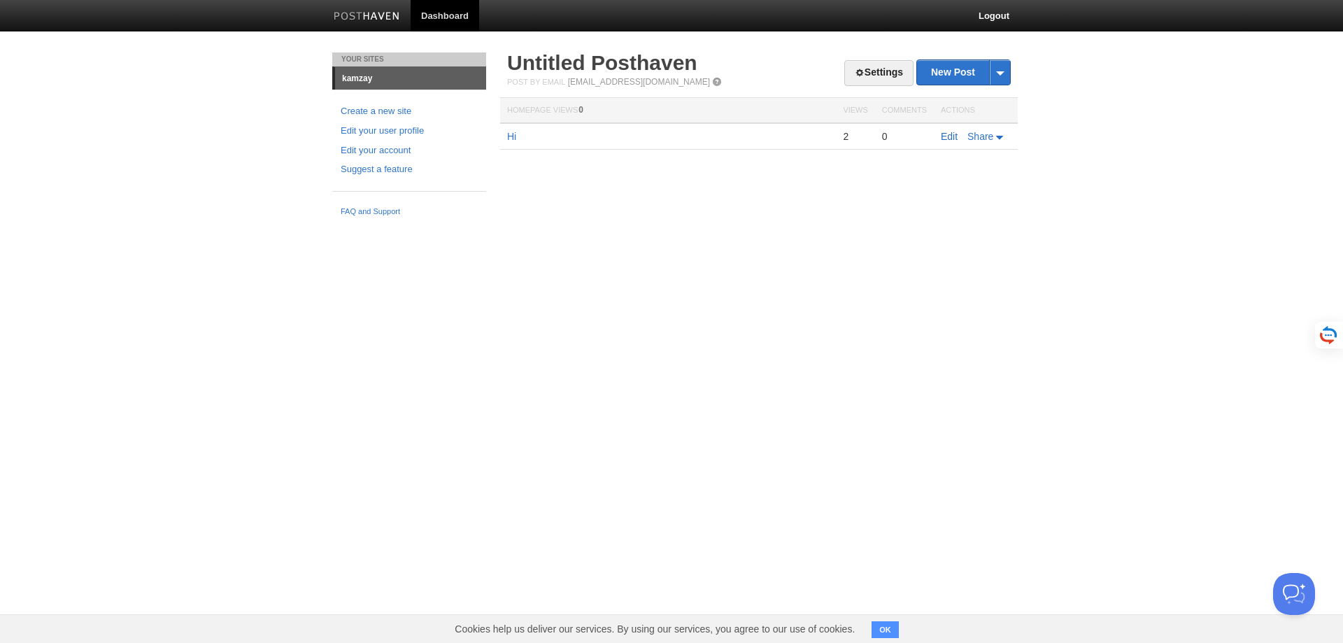
click at [947, 133] on link "Edit" at bounding box center [949, 136] width 17 height 11
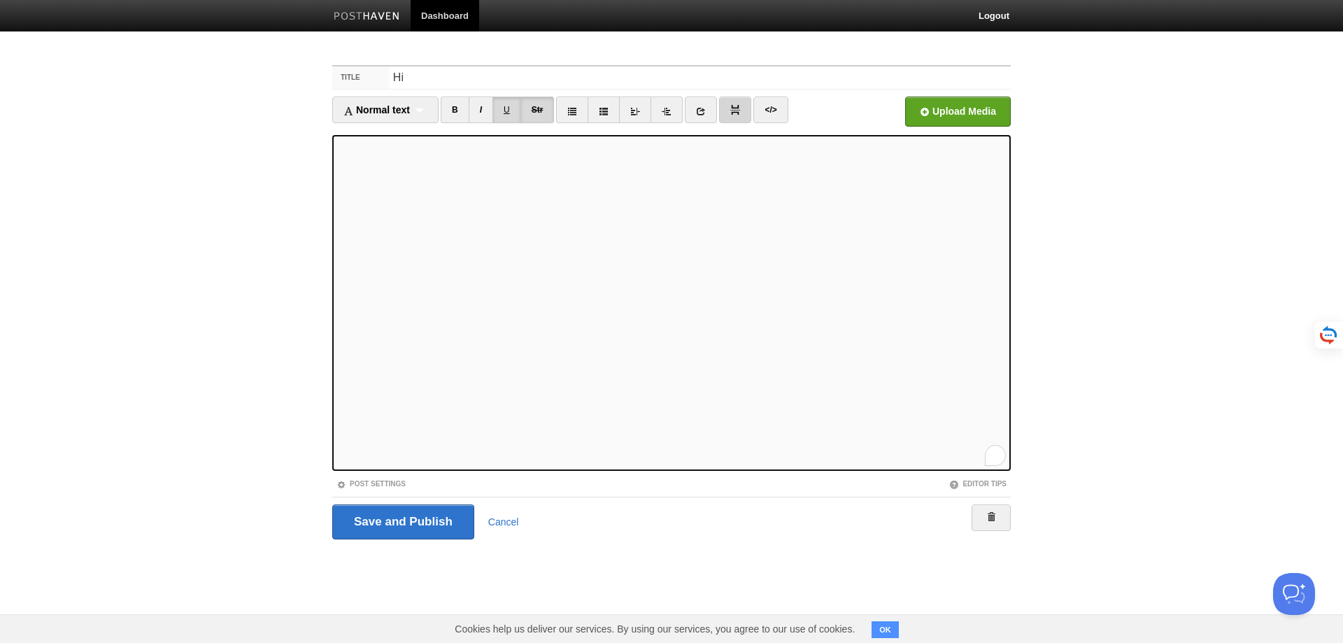
click at [730, 115] on link at bounding box center [735, 110] width 32 height 27
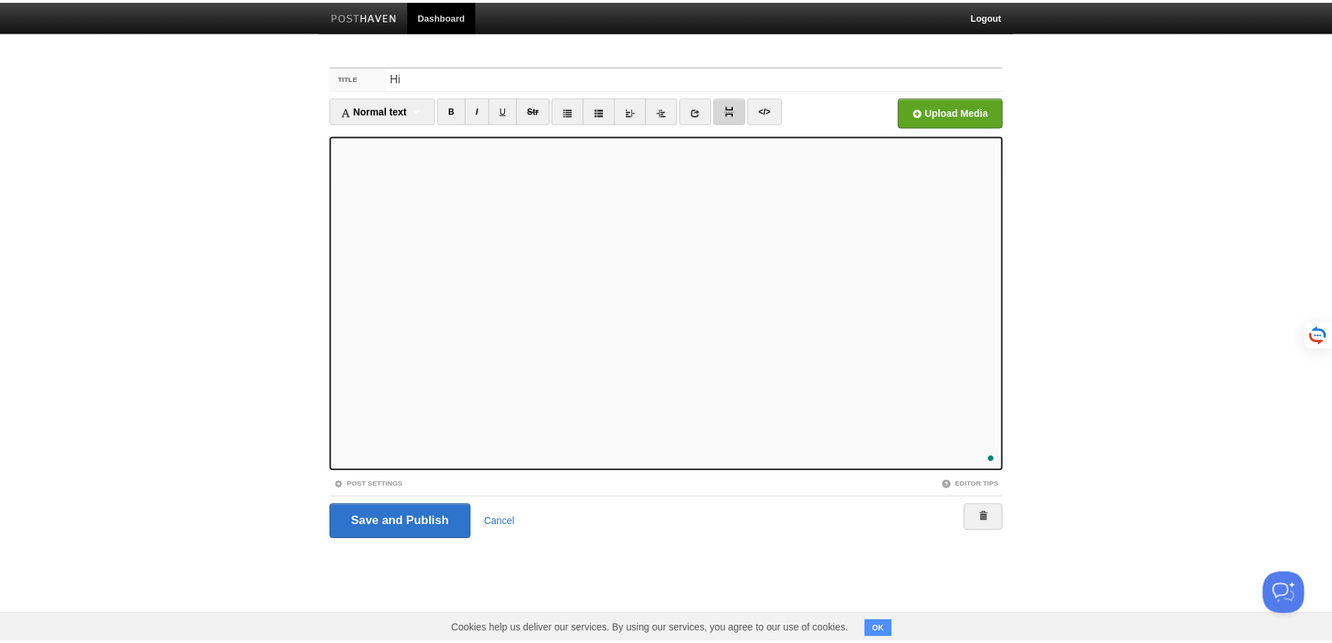
scroll to position [38, 0]
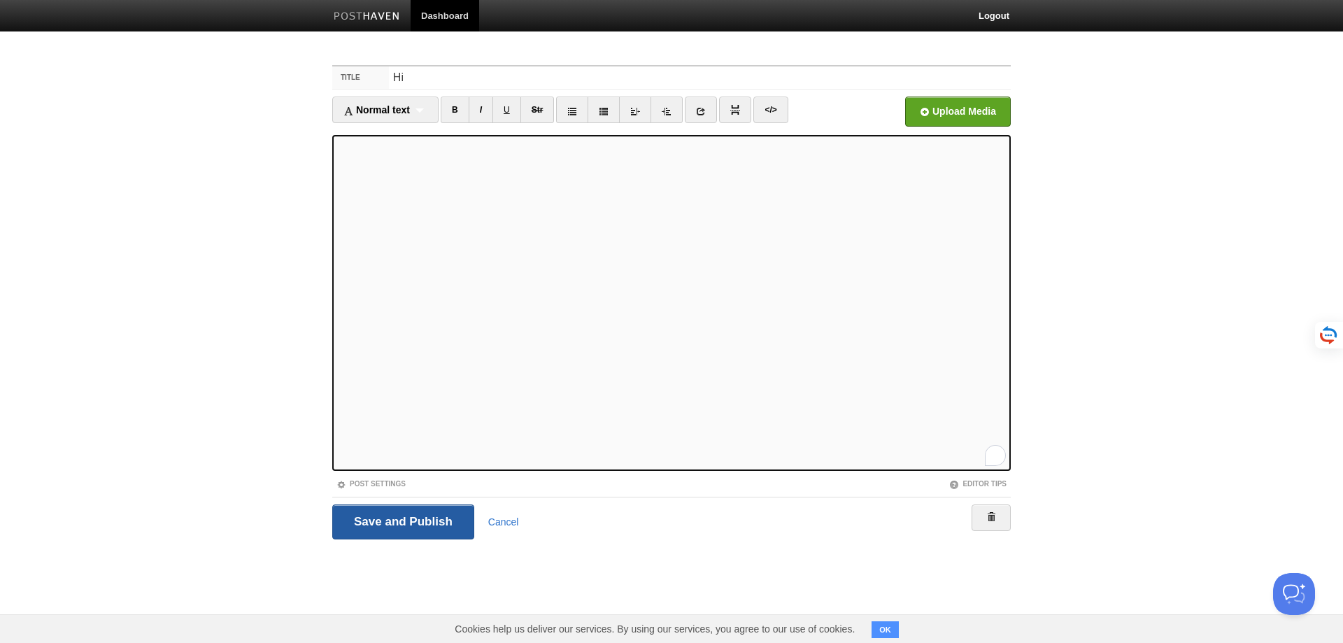
click at [427, 521] on input "Save and Publish" at bounding box center [403, 521] width 142 height 35
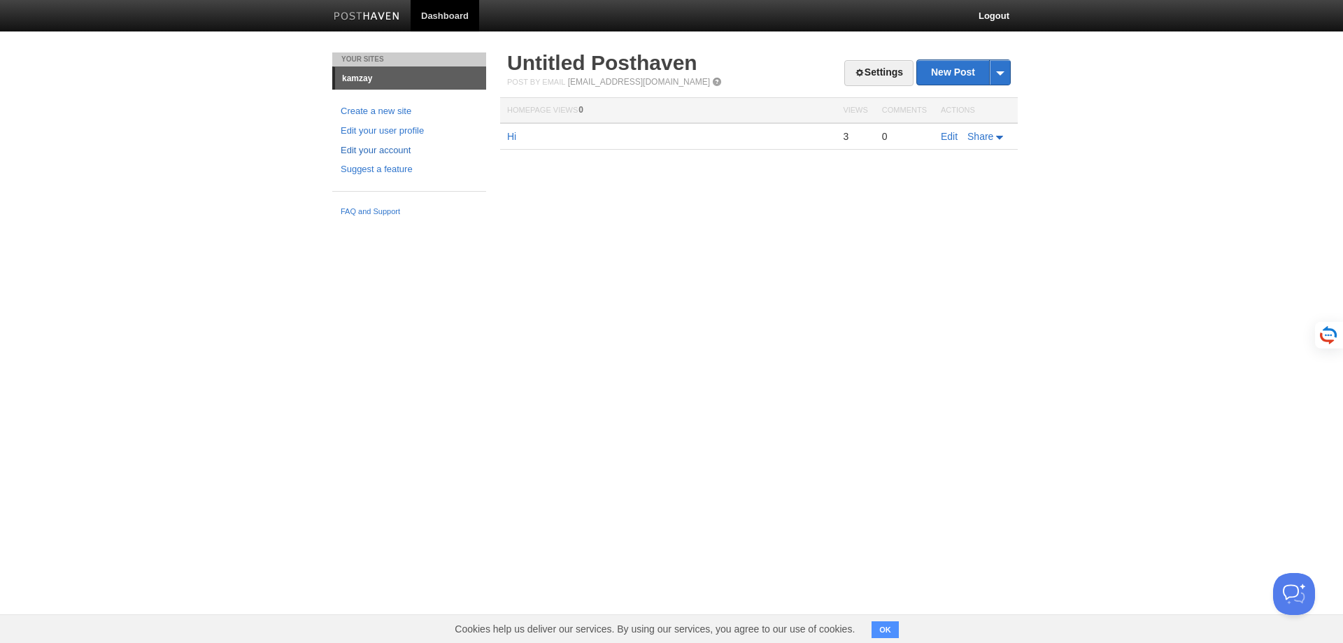
click at [380, 146] on link "Edit your account" at bounding box center [409, 150] width 137 height 15
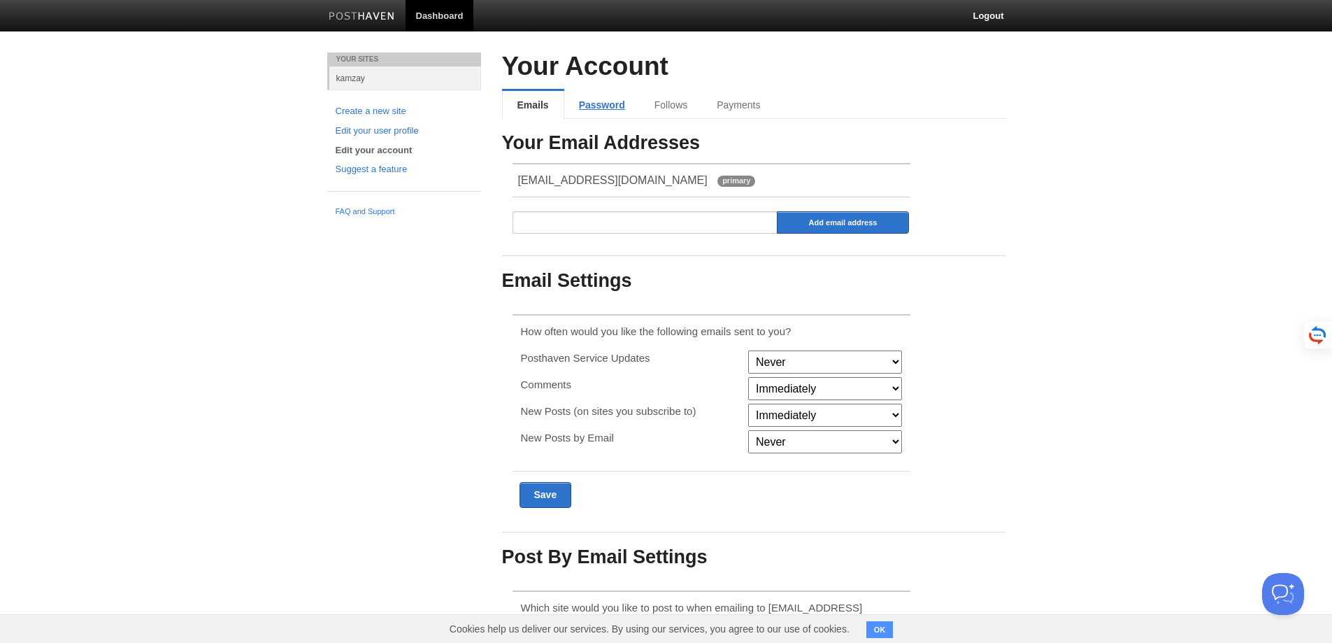
click at [597, 106] on link "Password" at bounding box center [602, 105] width 76 height 28
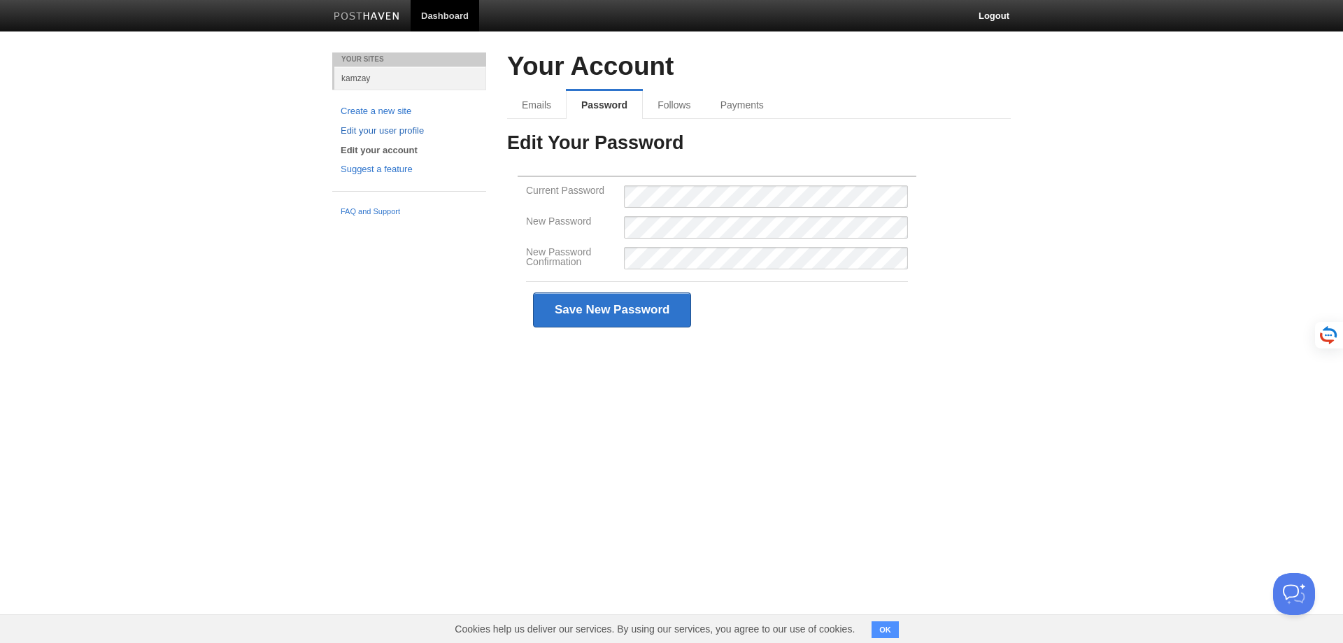
click at [398, 130] on link "Edit your user profile" at bounding box center [409, 131] width 137 height 15
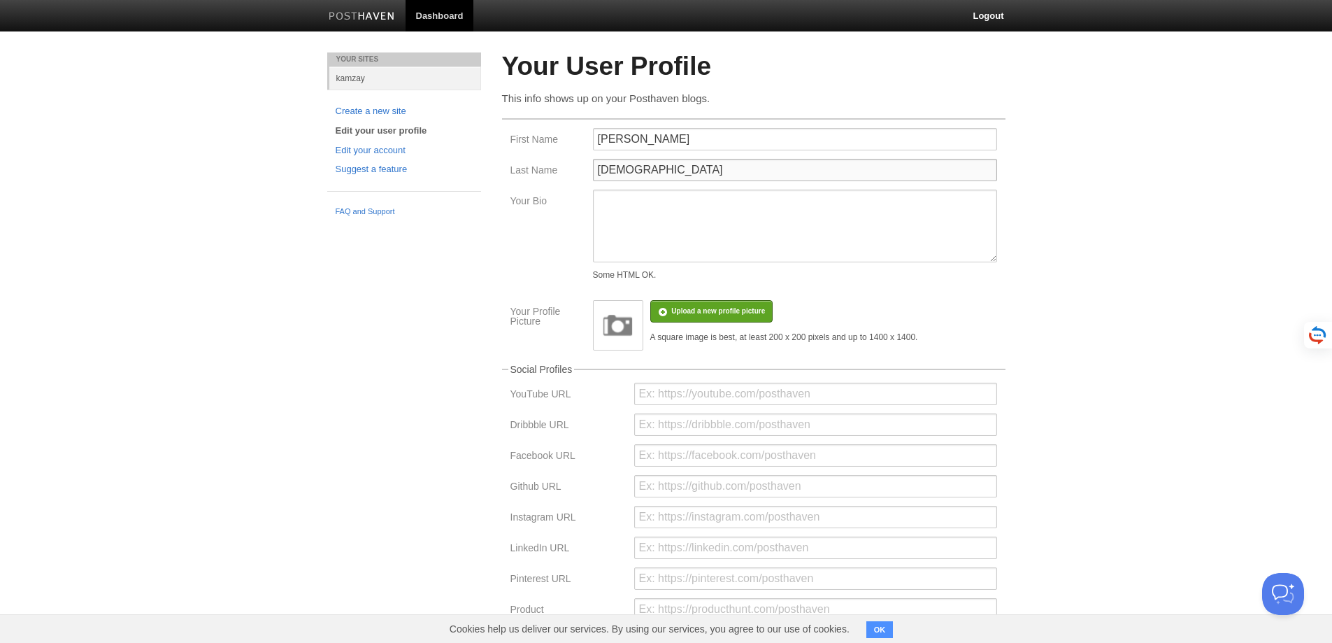
drag, startPoint x: 660, startPoint y: 160, endPoint x: 361, endPoint y: 160, distance: 299.3
click at [362, 160] on div "Your Sites kamzay Create a new site Edit your user profile Edit your account Su…" at bounding box center [666, 442] width 699 height 781
drag, startPoint x: 661, startPoint y: 148, endPoint x: 325, endPoint y: 155, distance: 336.5
click at [386, 145] on div "Your Sites kamzay Create a new site Edit your user profile Edit your account Su…" at bounding box center [666, 442] width 699 height 781
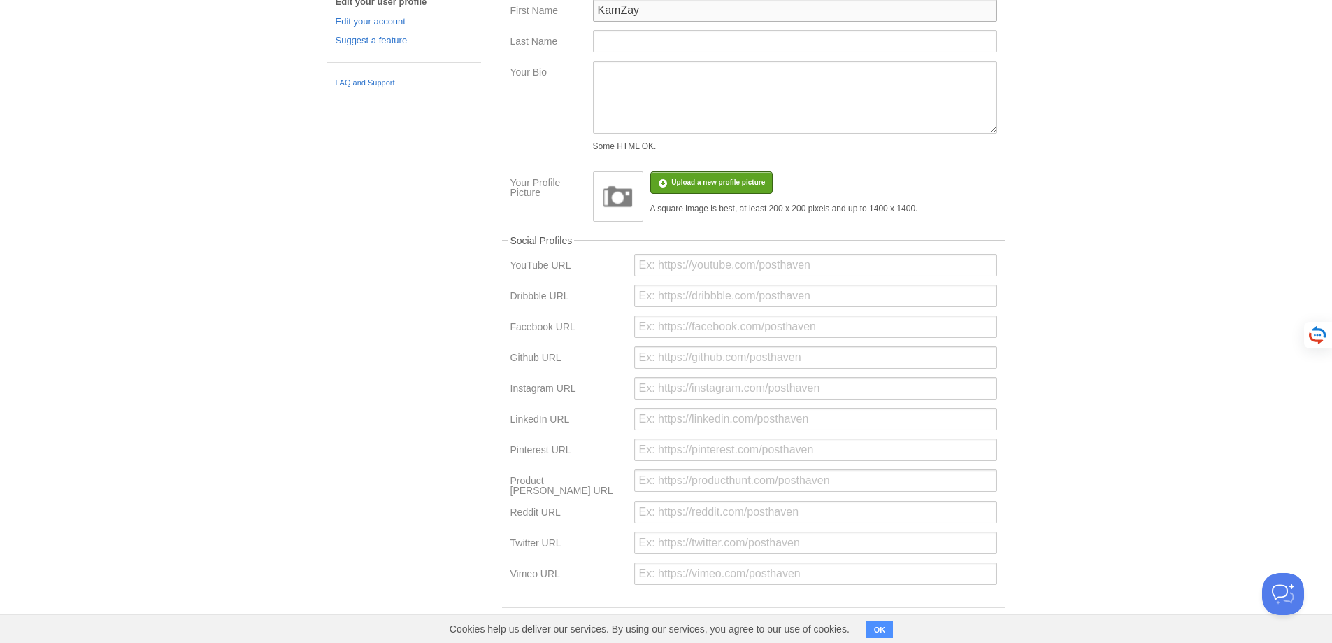
scroll to position [190, 0]
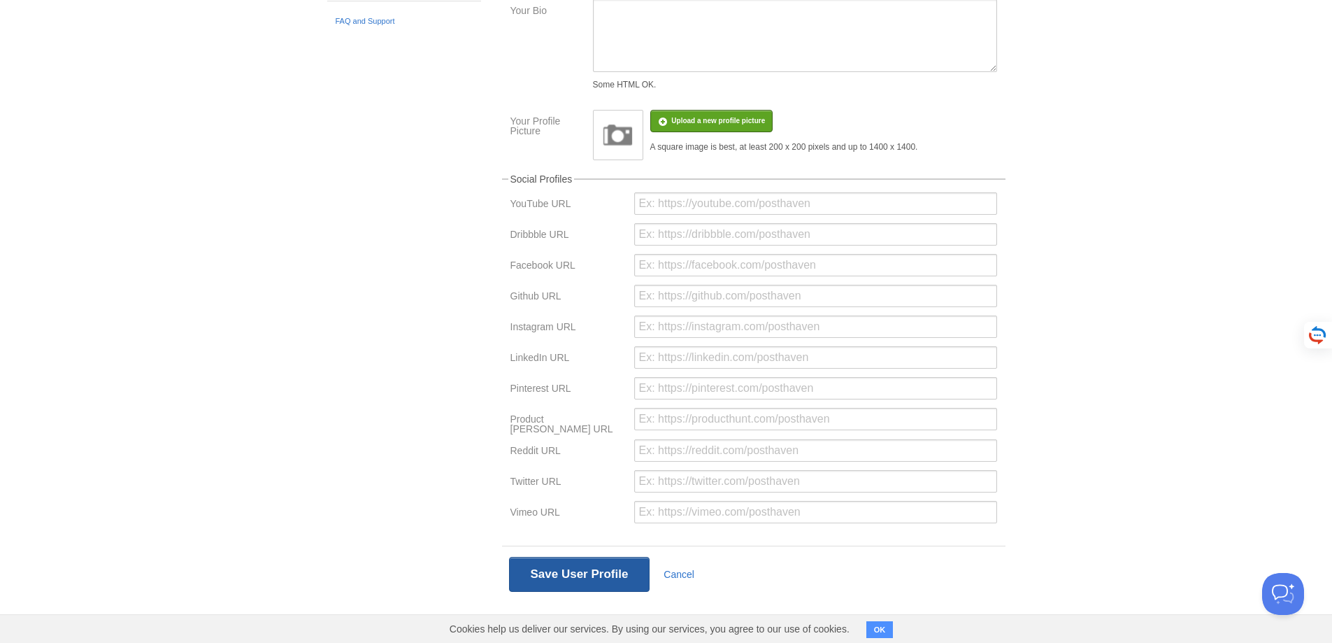
type input "KamZay"
click at [597, 571] on button "Save User Profile" at bounding box center [579, 574] width 141 height 35
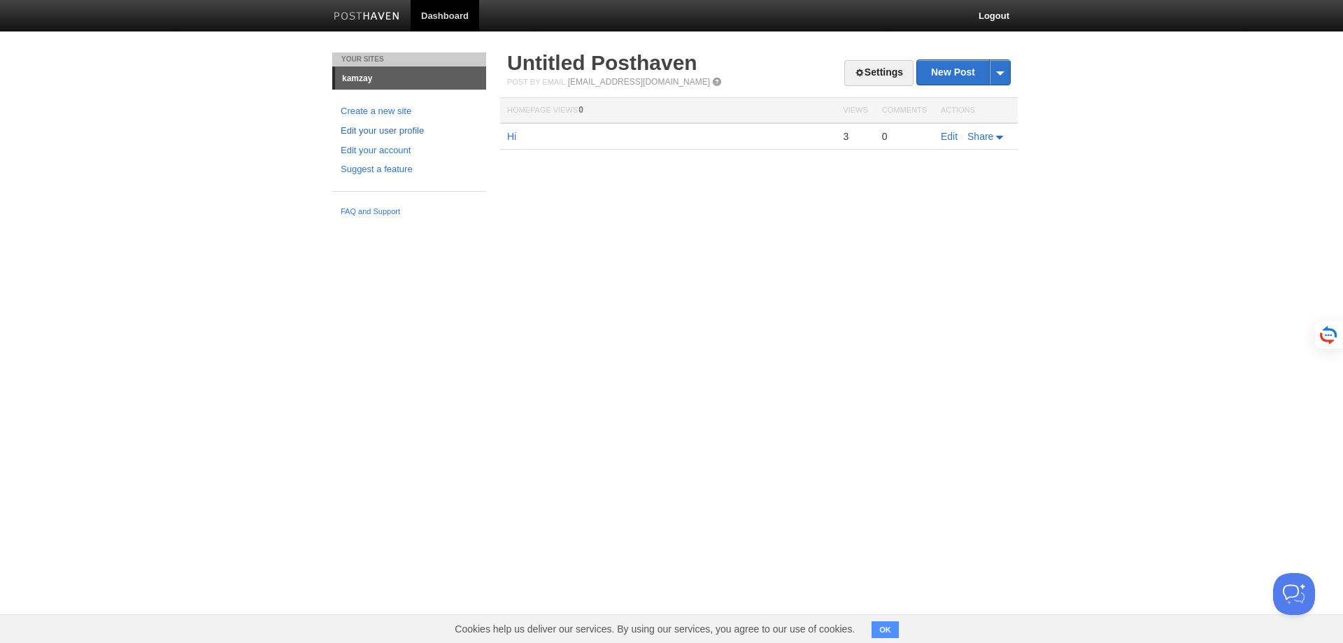
click at [412, 132] on link "Edit your user profile" at bounding box center [409, 131] width 137 height 15
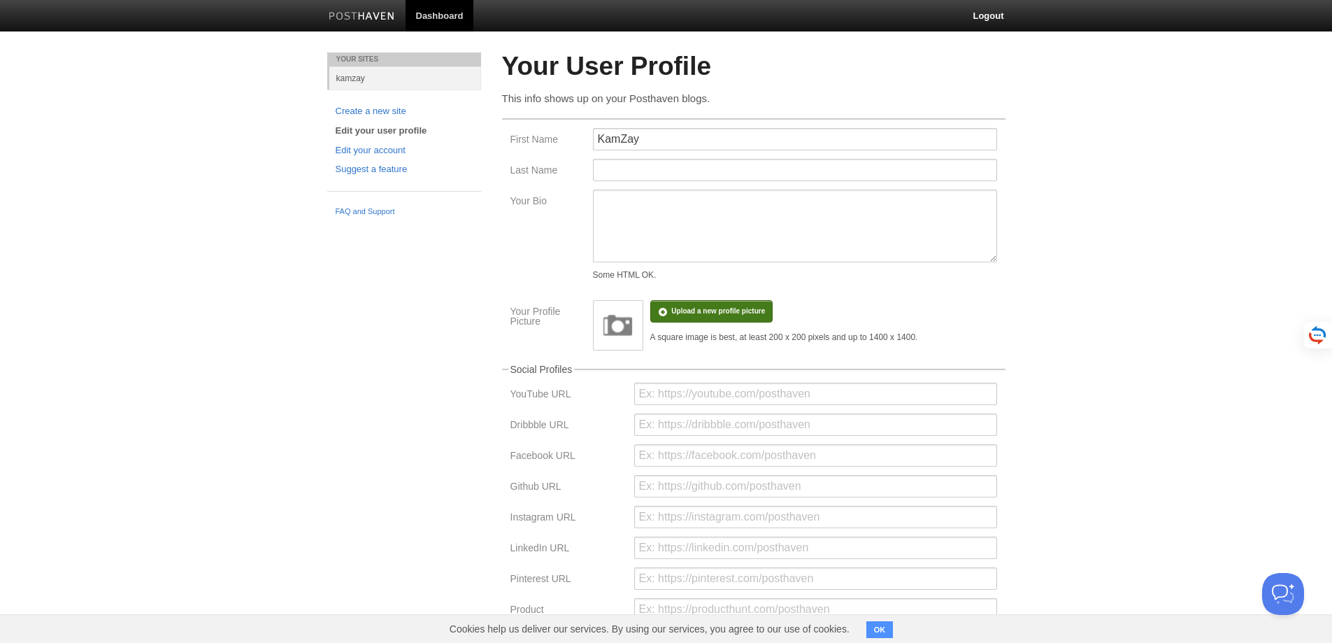
click at [685, 303] on input "file" at bounding box center [297, 318] width 1059 height 71
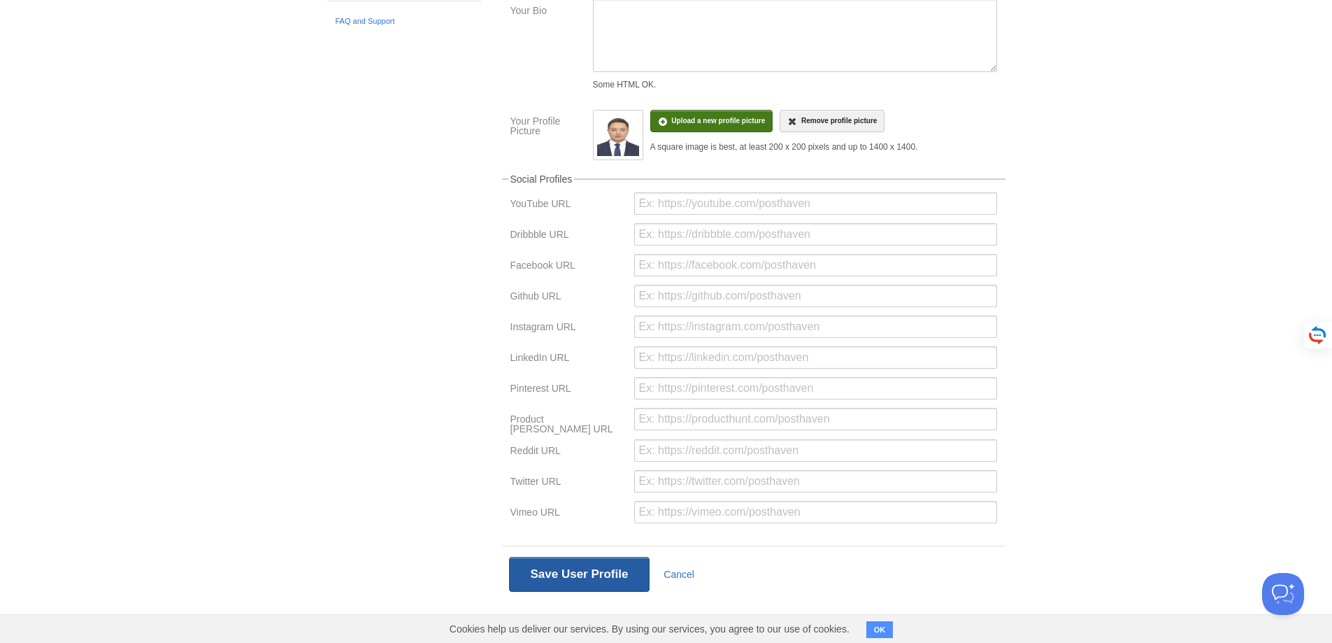
click at [579, 569] on button "Save User Profile" at bounding box center [579, 574] width 141 height 35
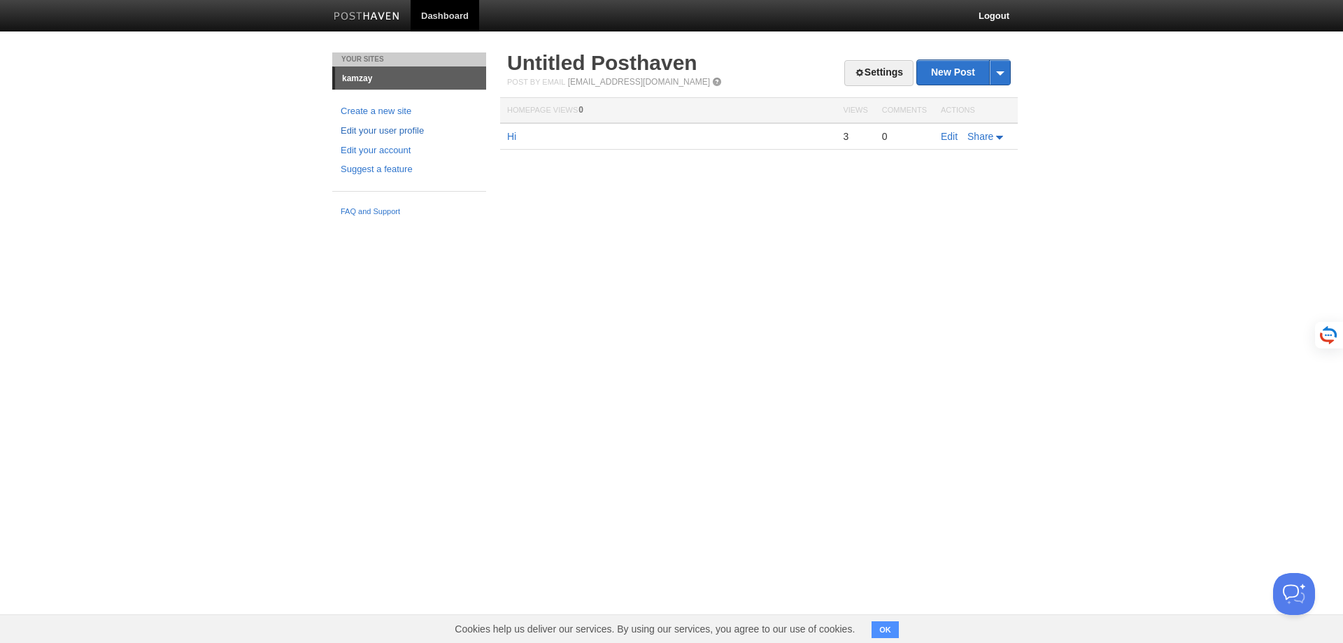
click at [378, 131] on link "Edit your user profile" at bounding box center [409, 131] width 137 height 15
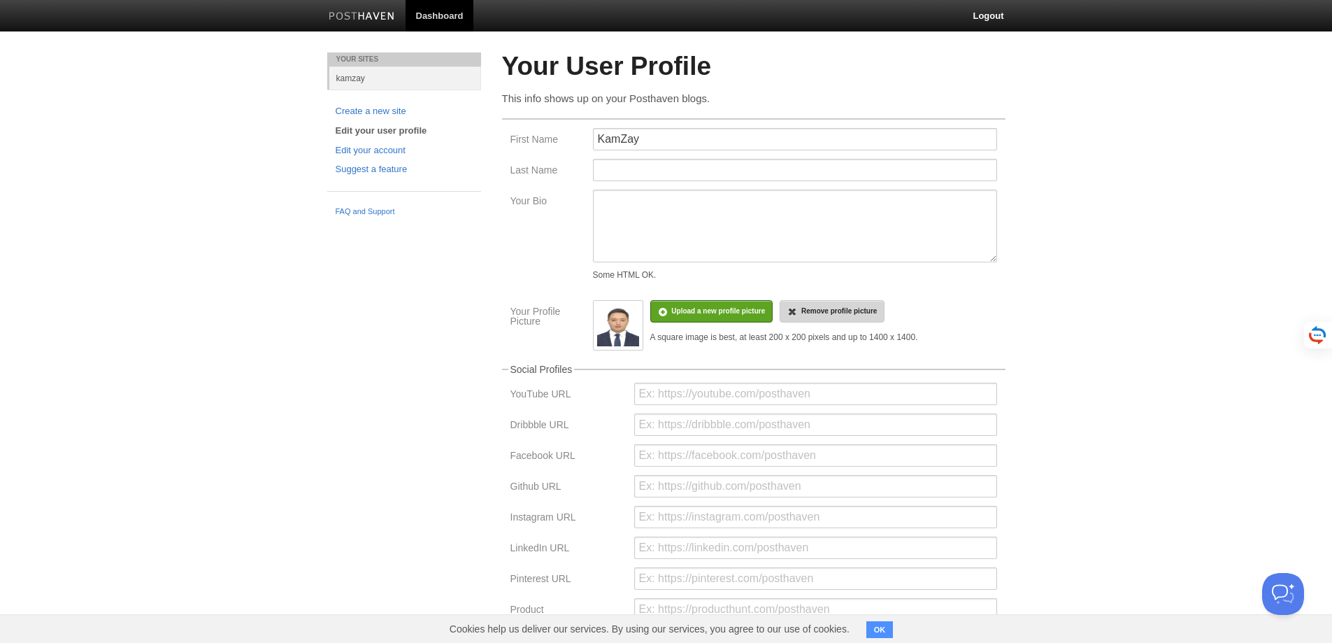
click at [833, 316] on link "Remove profile picture" at bounding box center [832, 311] width 105 height 22
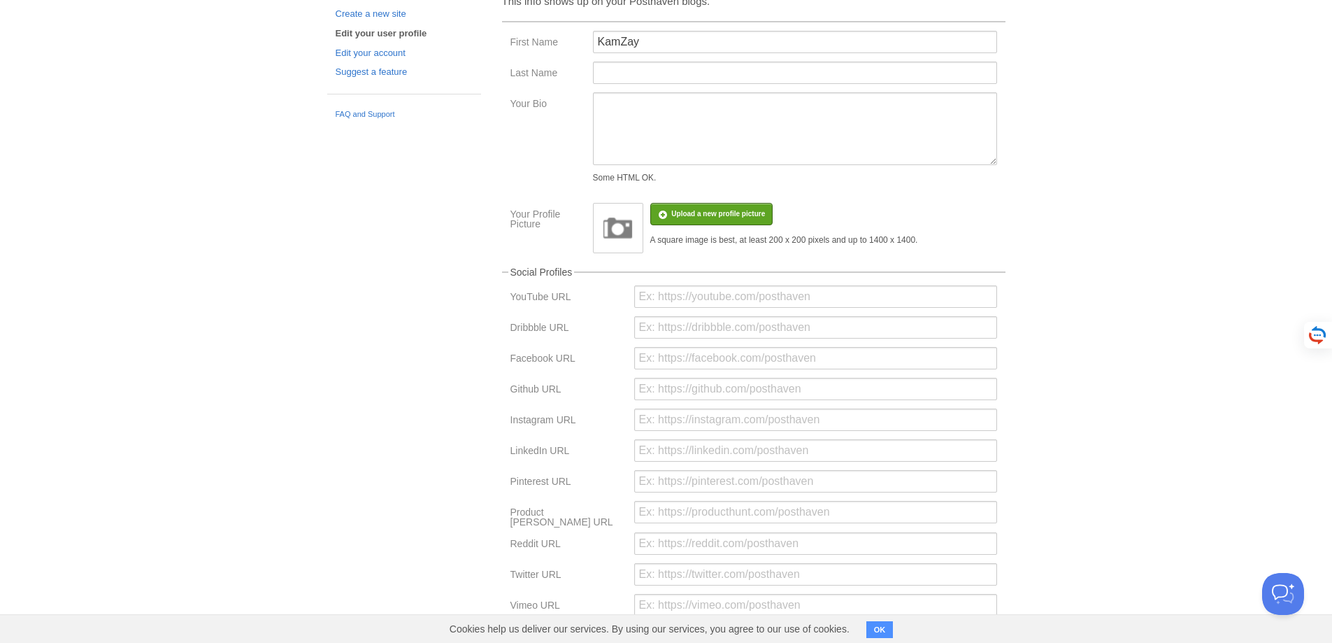
scroll to position [190, 0]
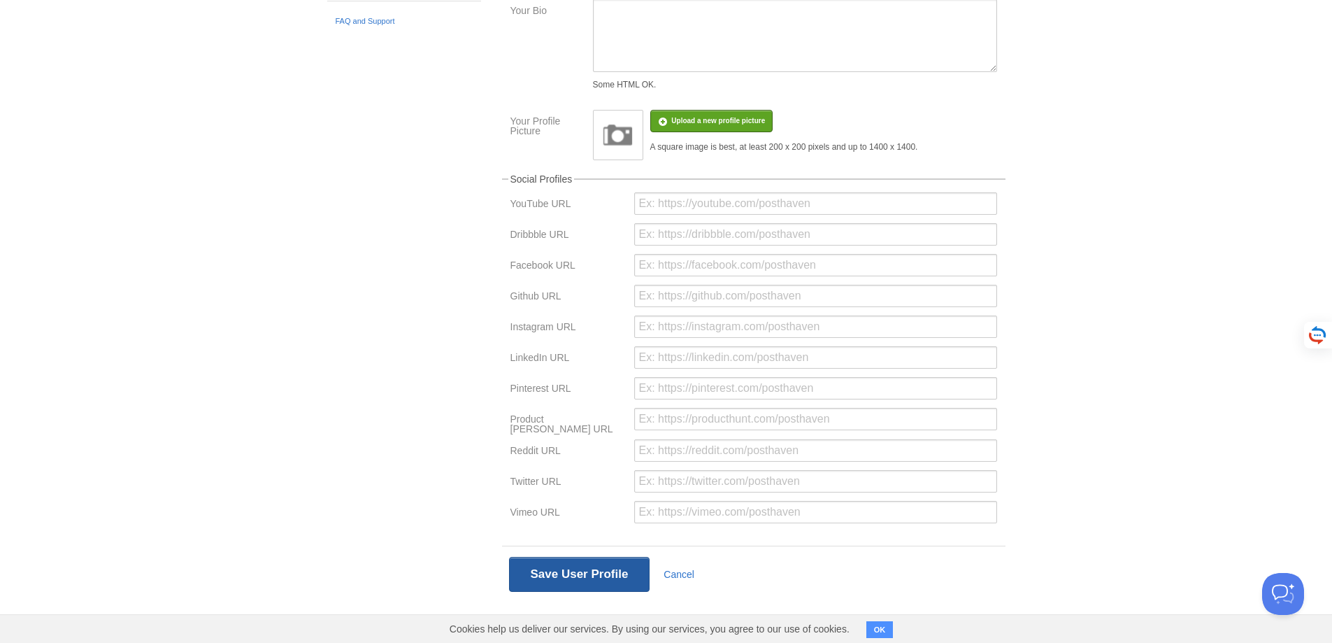
click at [618, 564] on button "Save User Profile" at bounding box center [579, 574] width 141 height 35
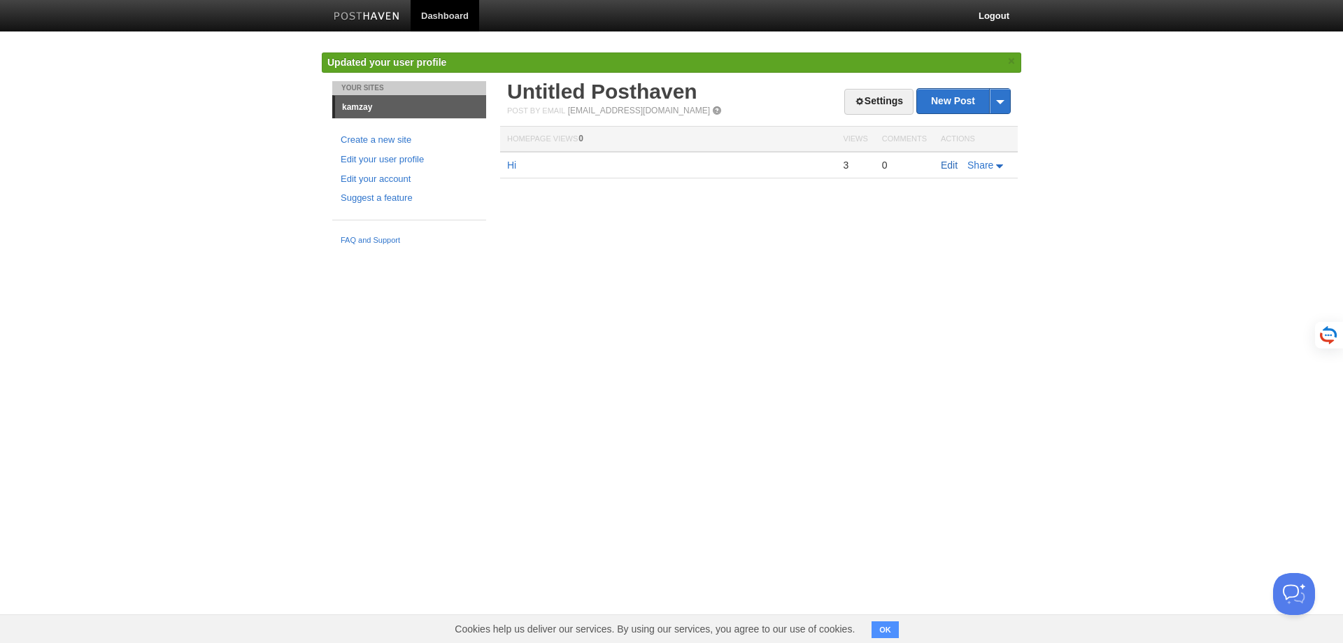
click at [955, 166] on link "Edit" at bounding box center [949, 164] width 17 height 11
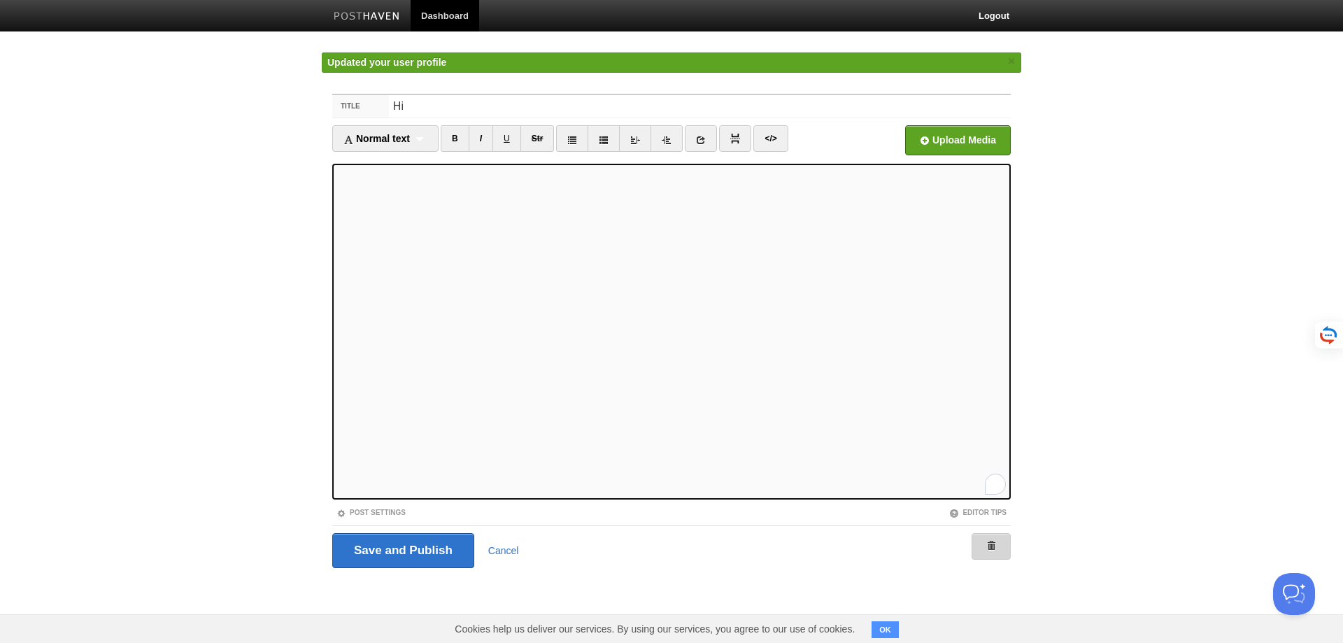
click at [982, 545] on div "Save and Publish Cancel" at bounding box center [671, 550] width 678 height 50
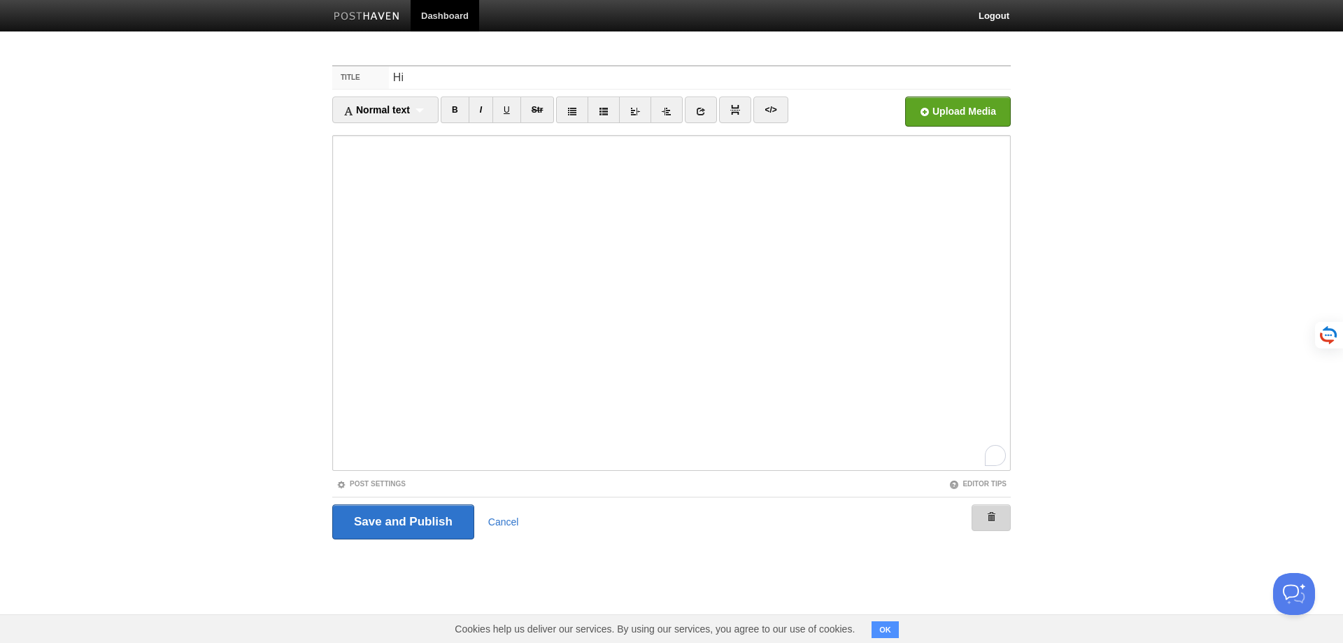
click at [997, 518] on link at bounding box center [990, 517] width 39 height 27
